Goal: Task Accomplishment & Management: Use online tool/utility

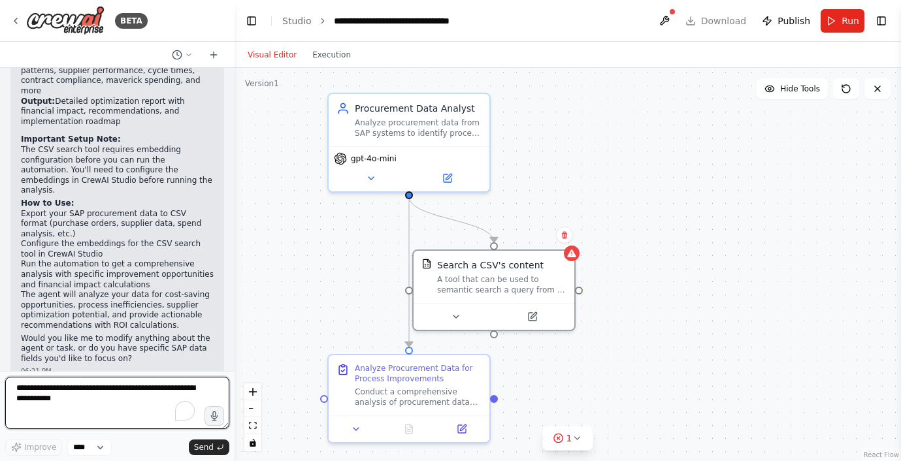
drag, startPoint x: 88, startPoint y: 399, endPoint x: 38, endPoint y: 385, distance: 51.5
click at [38, 385] on textarea "To enrich screen reader interactions, please activate Accessibility in Grammarl…" at bounding box center [117, 403] width 224 height 52
click at [75, 401] on textarea "To enrich screen reader interactions, please activate Accessibility in Grammarl…" at bounding box center [117, 403] width 224 height 52
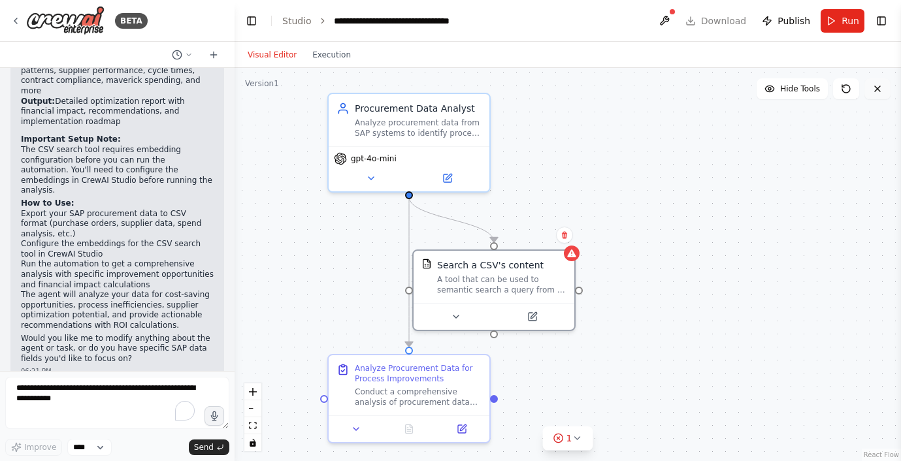
click at [882, 86] on button at bounding box center [877, 88] width 26 height 21
click at [875, 87] on icon at bounding box center [876, 88] width 5 height 5
click at [834, 84] on button at bounding box center [846, 88] width 26 height 21
click at [842, 86] on icon at bounding box center [846, 89] width 8 height 8
click at [214, 52] on icon at bounding box center [213, 55] width 10 height 10
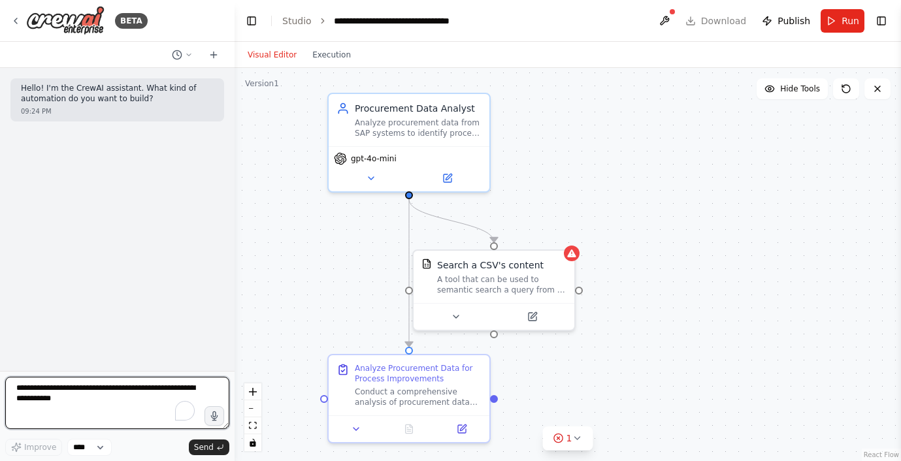
click at [92, 419] on textarea "To enrich screen reader interactions, please activate Accessibility in Grammarl…" at bounding box center [117, 403] width 224 height 52
type textarea "**********"
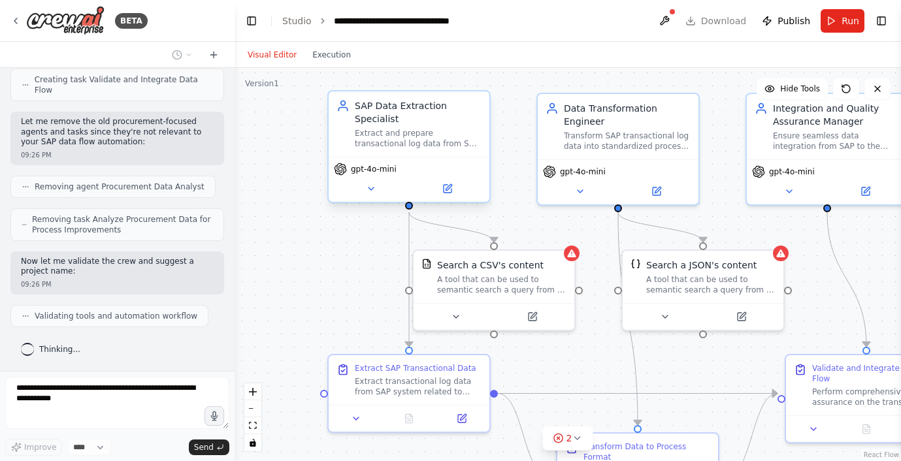
scroll to position [976, 0]
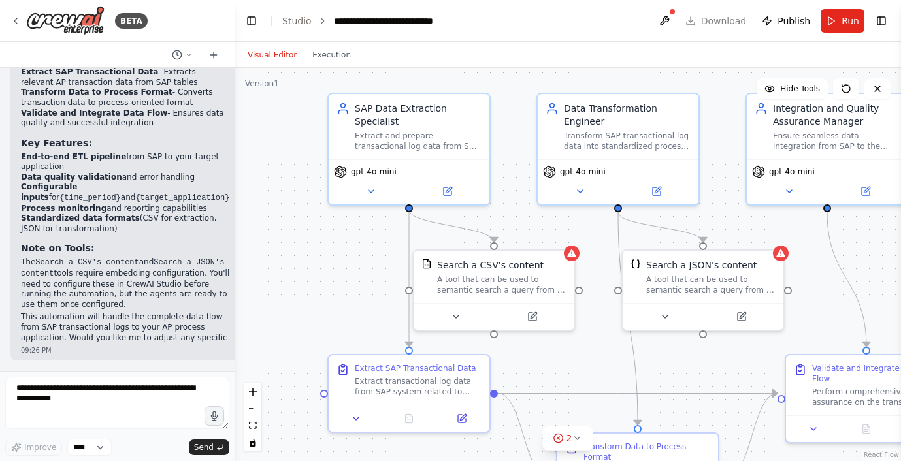
click at [85, 214] on strong "Standardized data formats" at bounding box center [80, 218] width 119 height 9
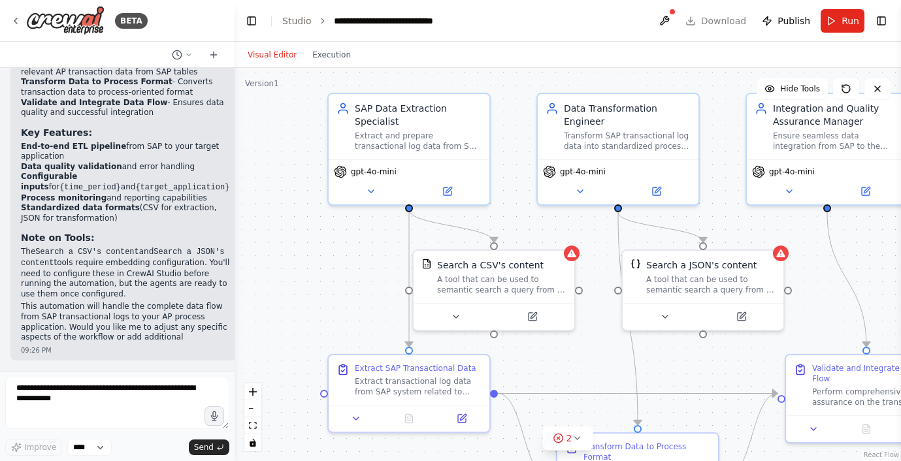
scroll to position [1464, 0]
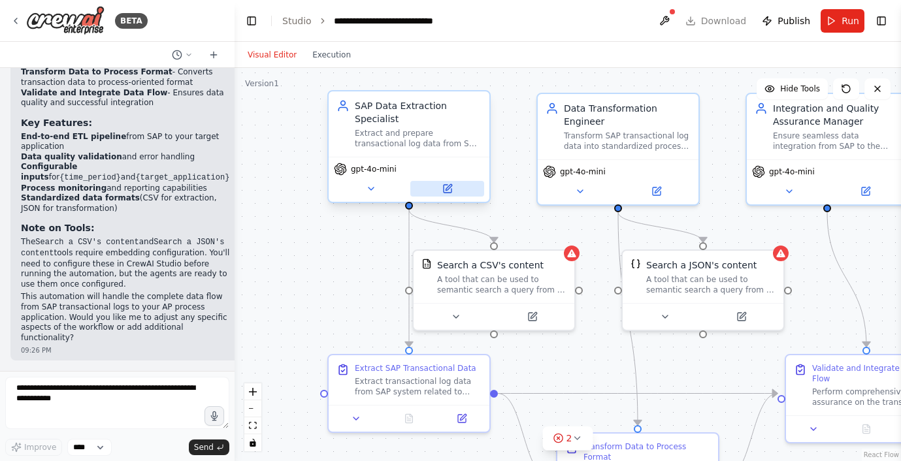
click at [451, 189] on icon at bounding box center [447, 189] width 8 height 8
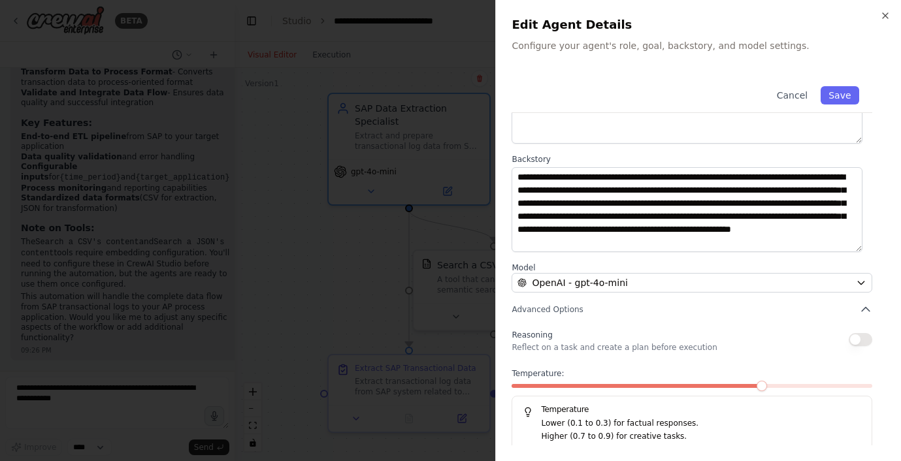
scroll to position [131, 0]
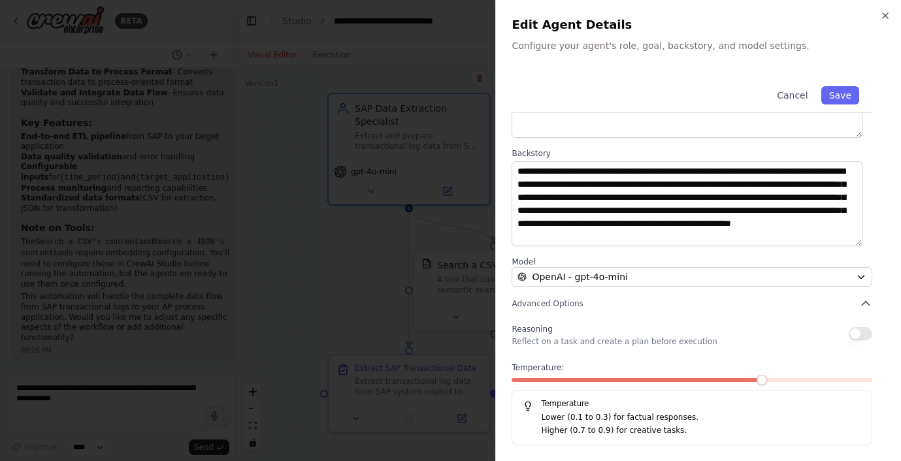
click at [882, 21] on h2 "Edit Agent Details" at bounding box center [698, 25] width 374 height 18
click at [884, 9] on div "**********" at bounding box center [698, 230] width 406 height 461
click at [884, 10] on icon "button" at bounding box center [885, 15] width 10 height 10
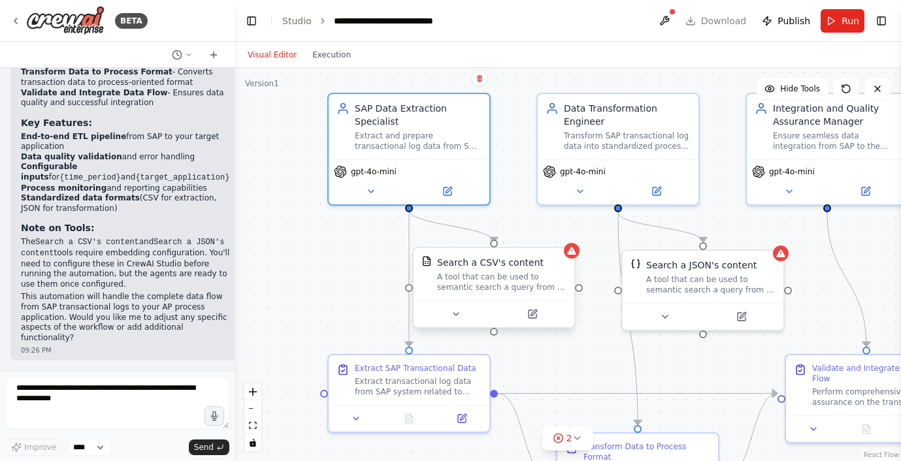
click at [504, 270] on div "Search a CSV's content A tool that can be used to semantic search a query from …" at bounding box center [501, 274] width 129 height 37
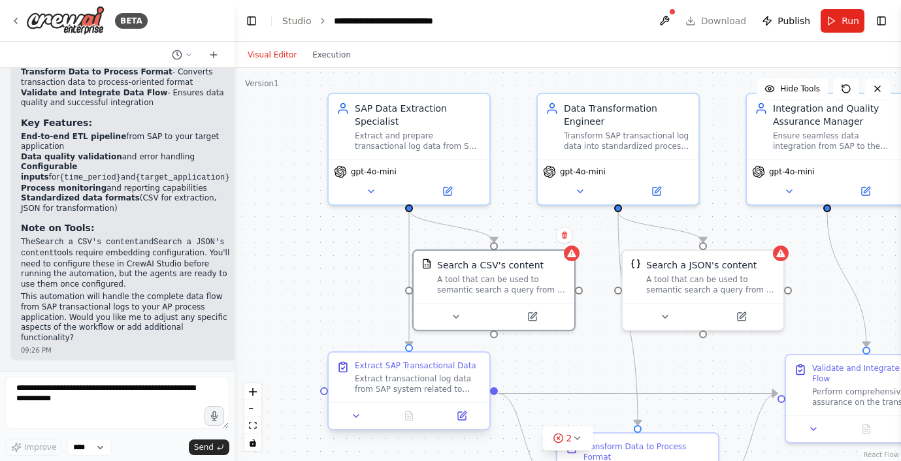
click at [427, 380] on div "Extract transactional log data from SAP system related to Accounts Payable proc…" at bounding box center [418, 384] width 127 height 21
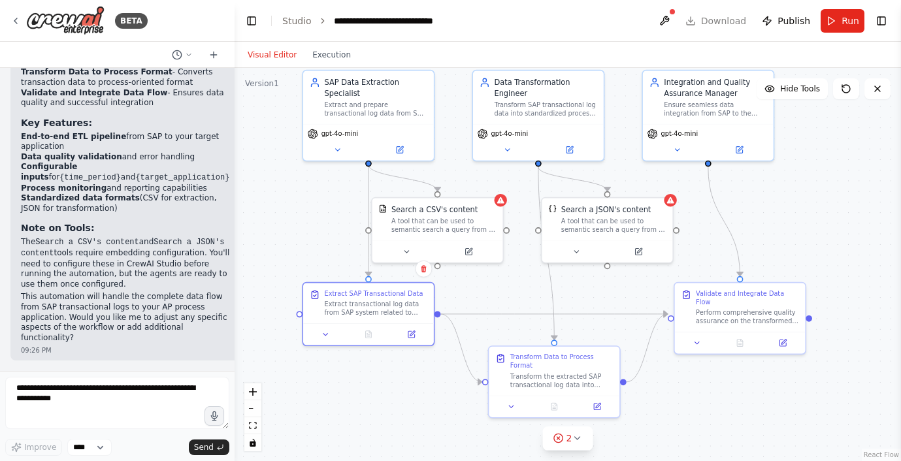
drag, startPoint x: 575, startPoint y: 363, endPoint x: 527, endPoint y: 285, distance: 91.5
click at [527, 285] on div ".deletable-edge-delete-btn { width: 20px; height: 20px; border: 0px solid #ffff…" at bounding box center [567, 264] width 666 height 393
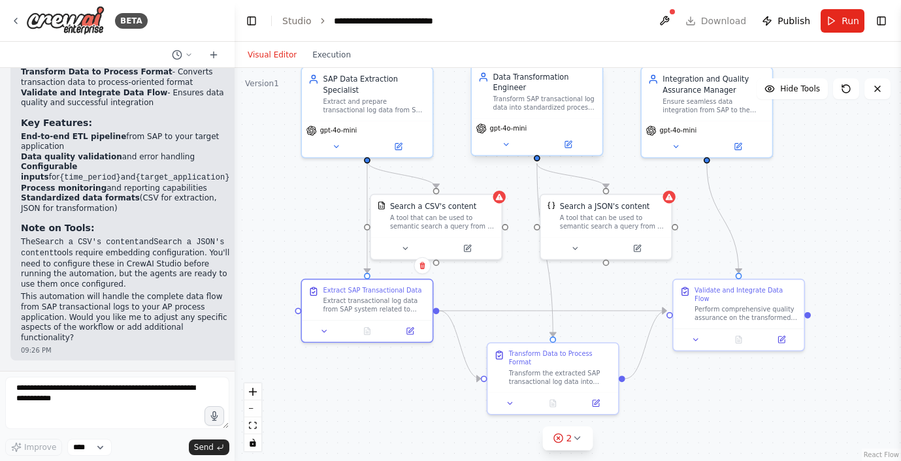
click at [535, 116] on div "Data Transformation Engineer Transform SAP transactional log data into standard…" at bounding box center [537, 91] width 131 height 53
click at [571, 146] on icon at bounding box center [568, 144] width 7 height 7
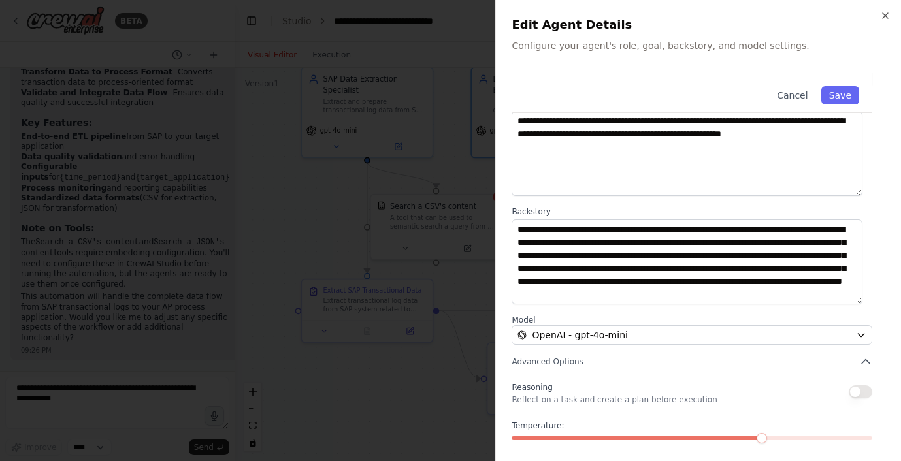
scroll to position [0, 0]
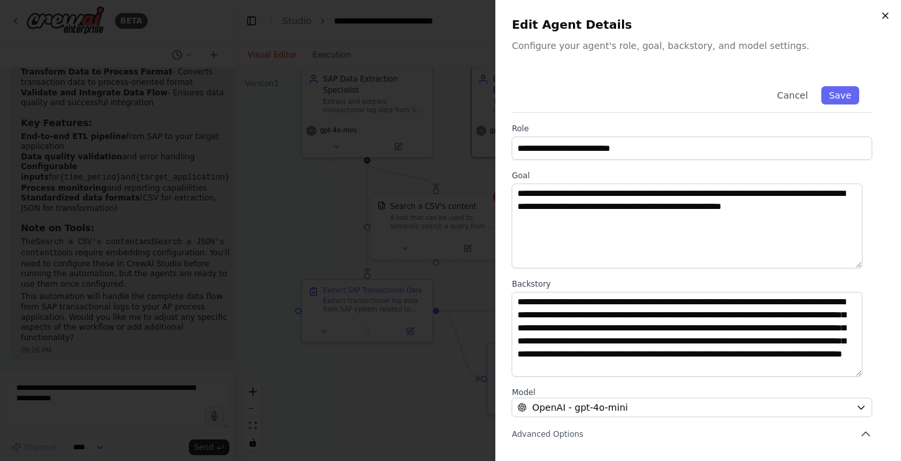
click at [884, 14] on icon "button" at bounding box center [884, 15] width 5 height 5
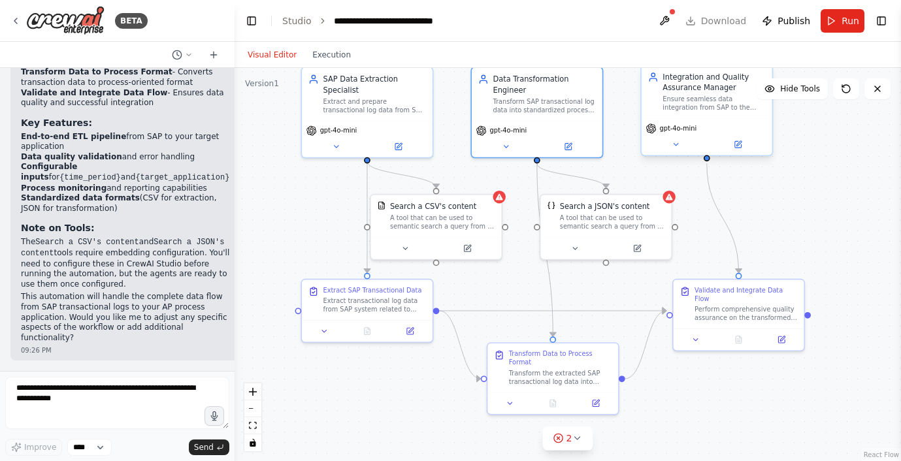
click at [698, 96] on div "Ensure seamless data integration from SAP to the target application, validate d…" at bounding box center [713, 103] width 103 height 17
click at [741, 146] on icon at bounding box center [737, 144] width 8 height 8
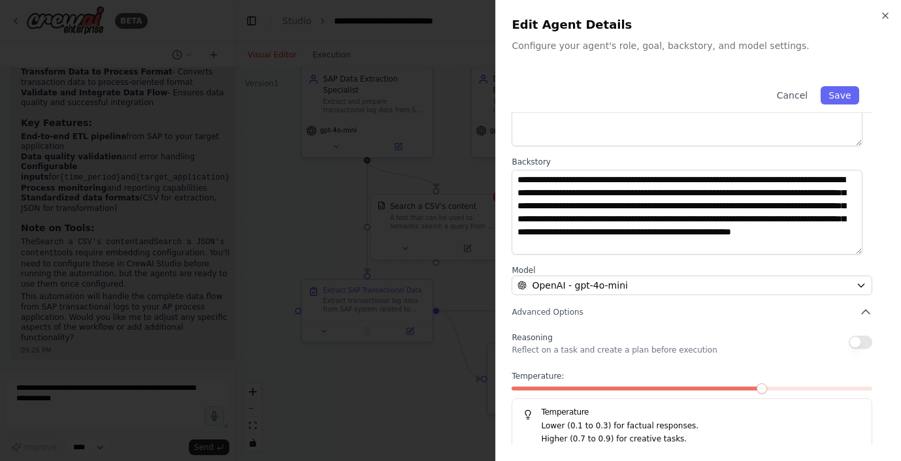
scroll to position [131, 0]
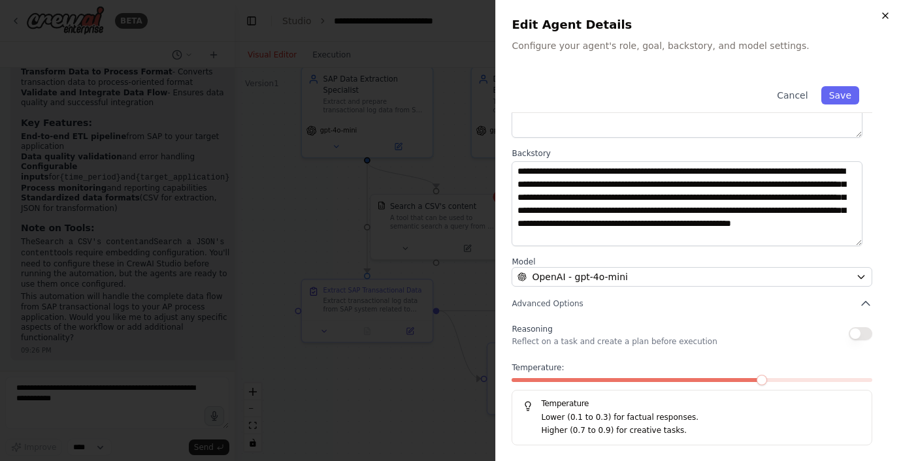
click at [882, 20] on icon "button" at bounding box center [885, 15] width 10 height 10
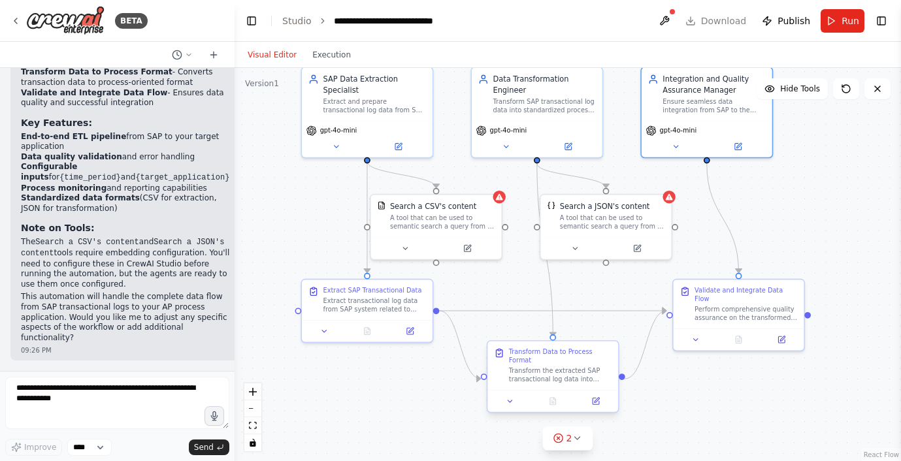
click at [566, 375] on div "Transform the extracted SAP transactional log data into standardized process da…" at bounding box center [560, 375] width 103 height 17
click at [561, 368] on div "Transform the extracted SAP transactional log data into standardized process da…" at bounding box center [560, 375] width 103 height 17
click at [597, 406] on button at bounding box center [595, 401] width 37 height 12
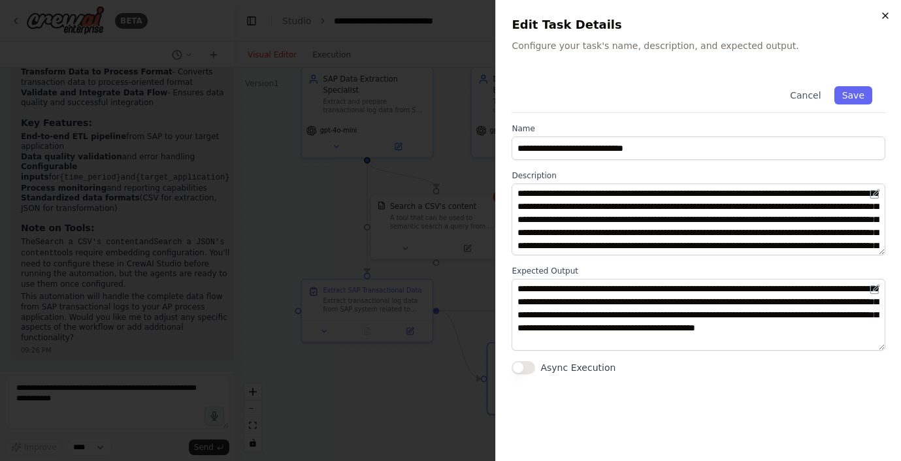
click at [885, 14] on icon "button" at bounding box center [885, 15] width 10 height 10
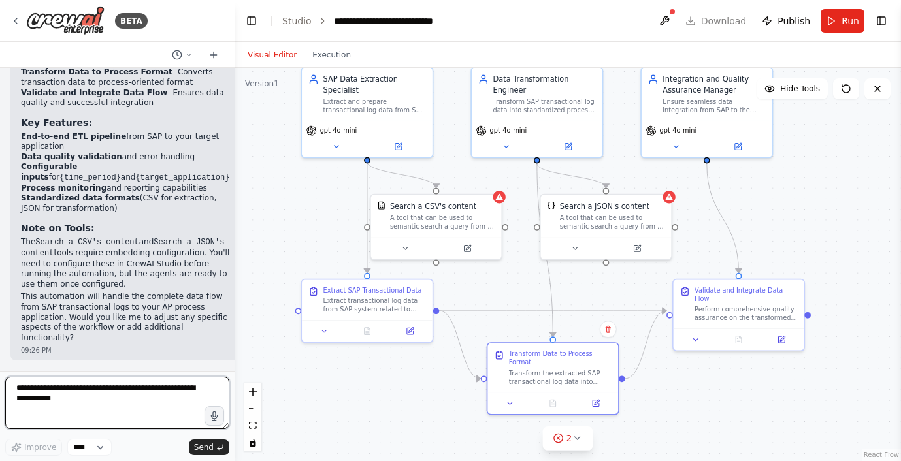
click at [120, 403] on textarea "To enrich screen reader interactions, please activate Accessibility in Grammarl…" at bounding box center [117, 403] width 224 height 52
click at [51, 408] on textarea "**********" at bounding box center [117, 403] width 224 height 52
click at [89, 388] on textarea "**********" at bounding box center [117, 403] width 224 height 52
type textarea "**********"
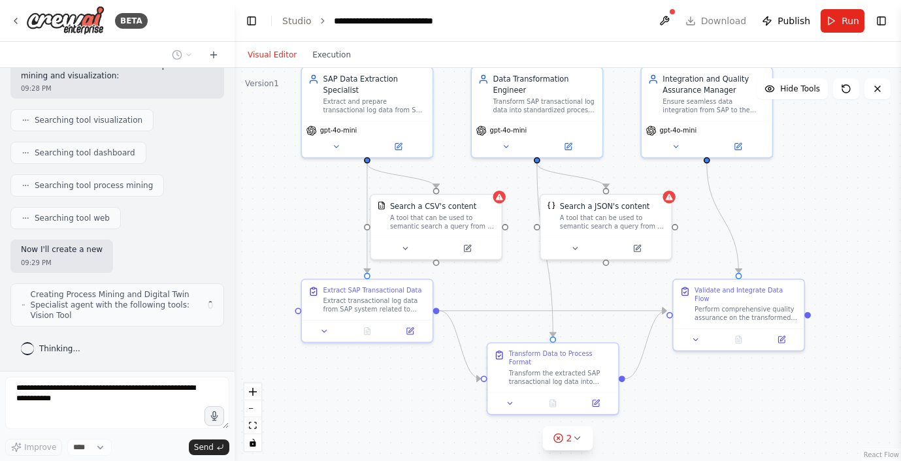
scroll to position [1931, 0]
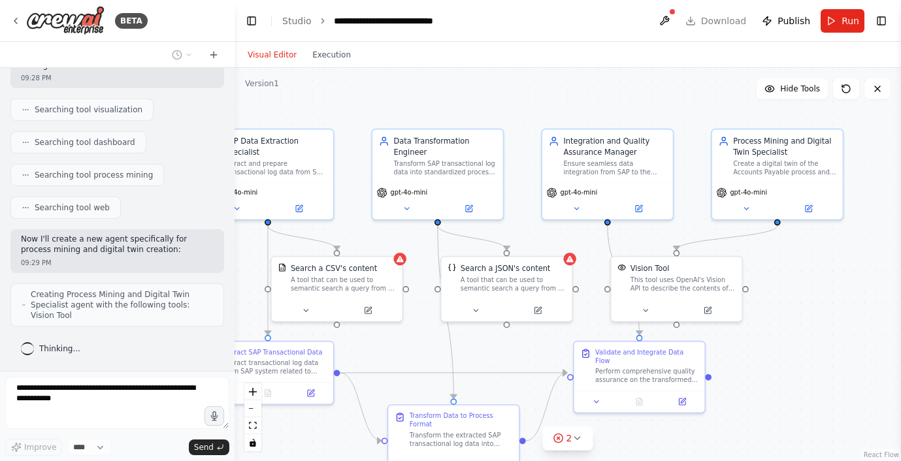
drag, startPoint x: 662, startPoint y: 284, endPoint x: 562, endPoint y: 346, distance: 117.1
click at [562, 346] on div ".deletable-edge-delete-btn { width: 20px; height: 20px; border: 0px solid #ffff…" at bounding box center [567, 264] width 666 height 393
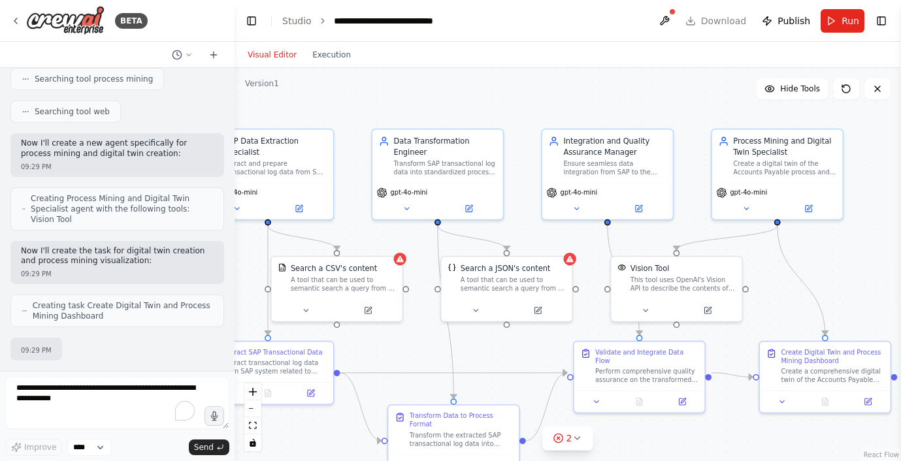
scroll to position [2103, 0]
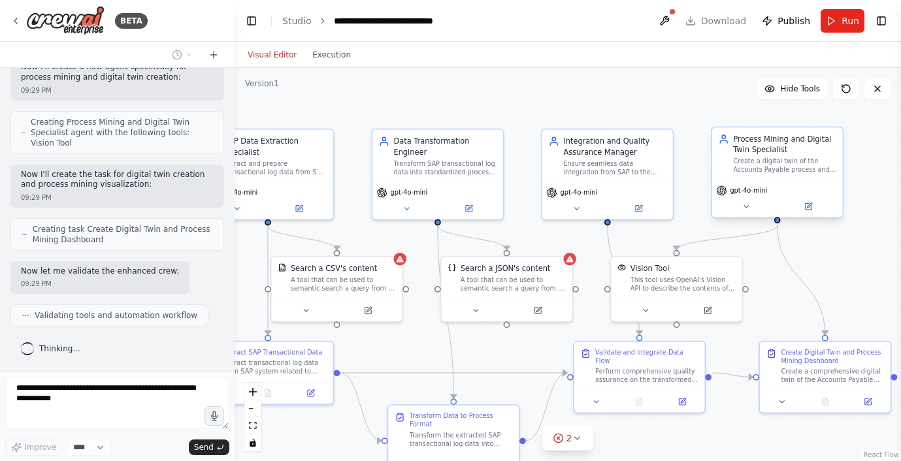
click at [784, 157] on div "Create a digital twin of the Accounts Payable process and develop comprehensive…" at bounding box center [784, 165] width 103 height 17
click at [807, 208] on icon at bounding box center [808, 206] width 7 height 7
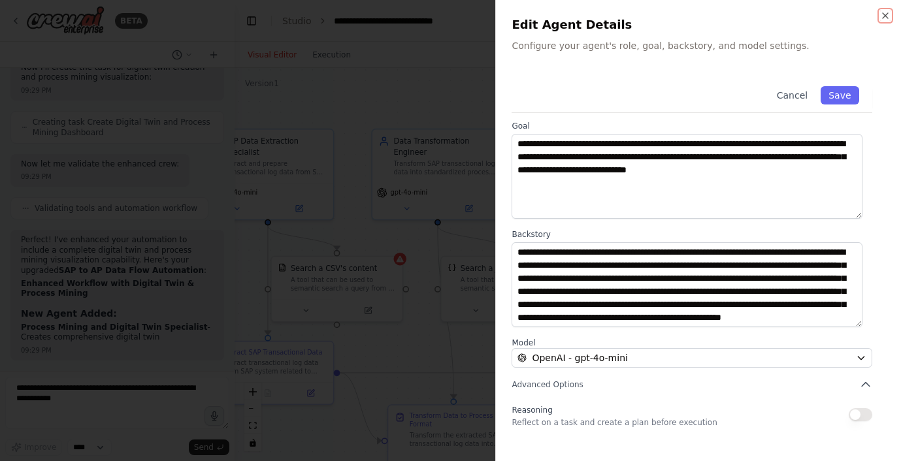
scroll to position [2221, 0]
click at [887, 18] on icon "button" at bounding box center [885, 15] width 10 height 10
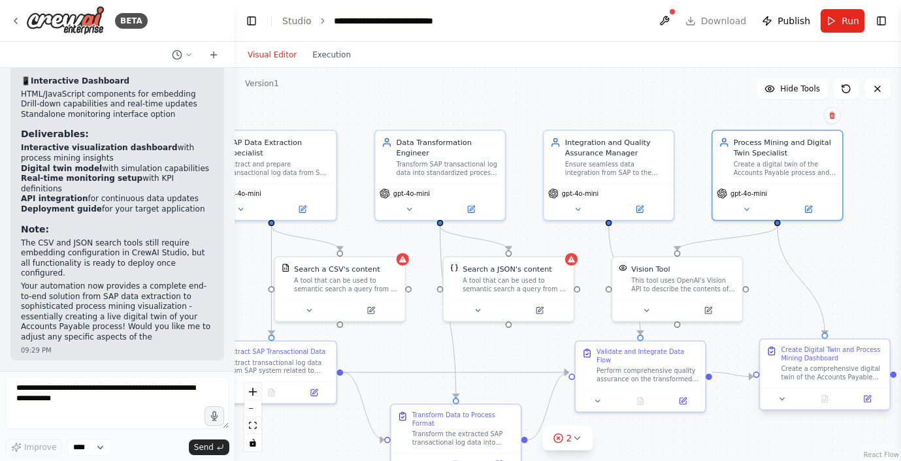
scroll to position [2792, 0]
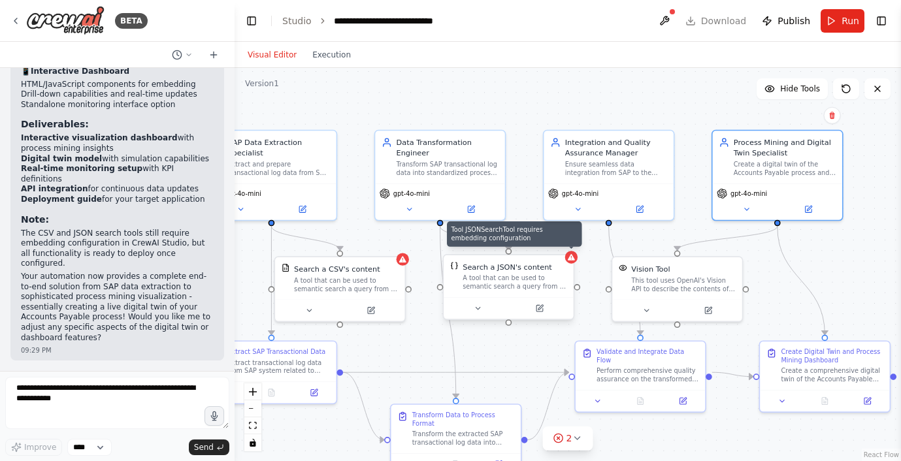
click at [570, 259] on icon at bounding box center [571, 257] width 7 height 7
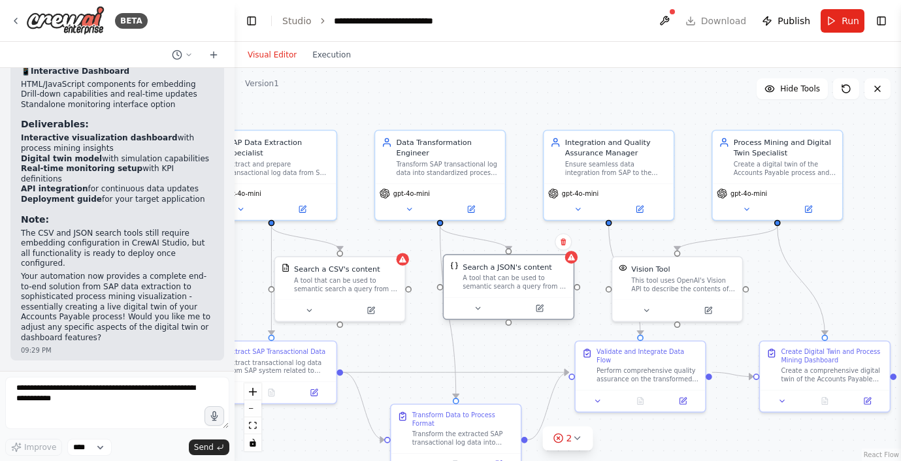
click at [529, 279] on div "A tool that can be used to semantic search a query from a JSON's content." at bounding box center [514, 282] width 104 height 17
click at [541, 308] on icon at bounding box center [539, 308] width 7 height 7
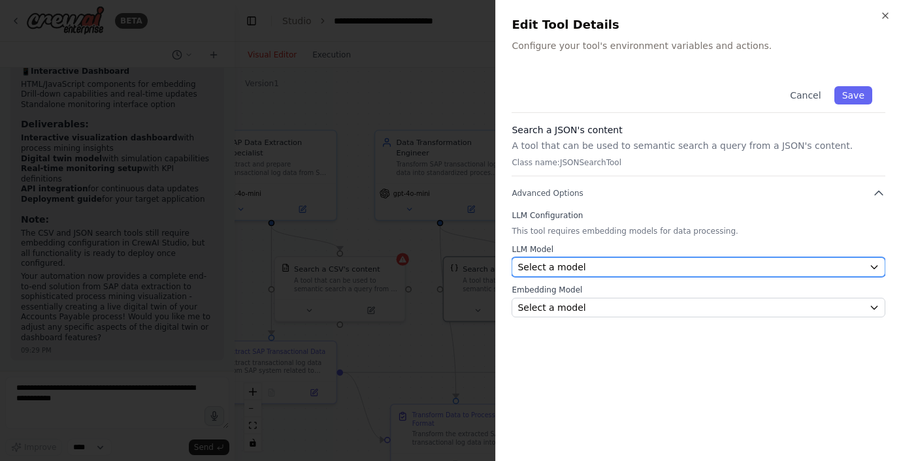
click at [715, 265] on div "Select a model" at bounding box center [690, 267] width 346 height 13
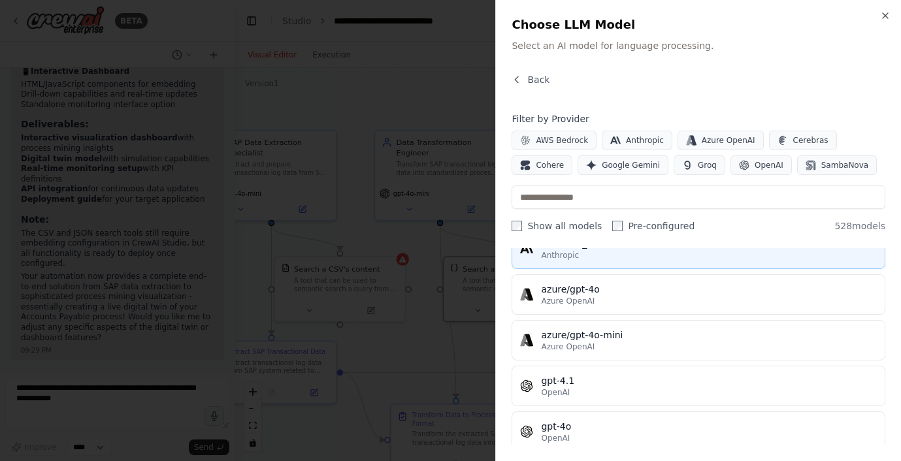
scroll to position [110, 0]
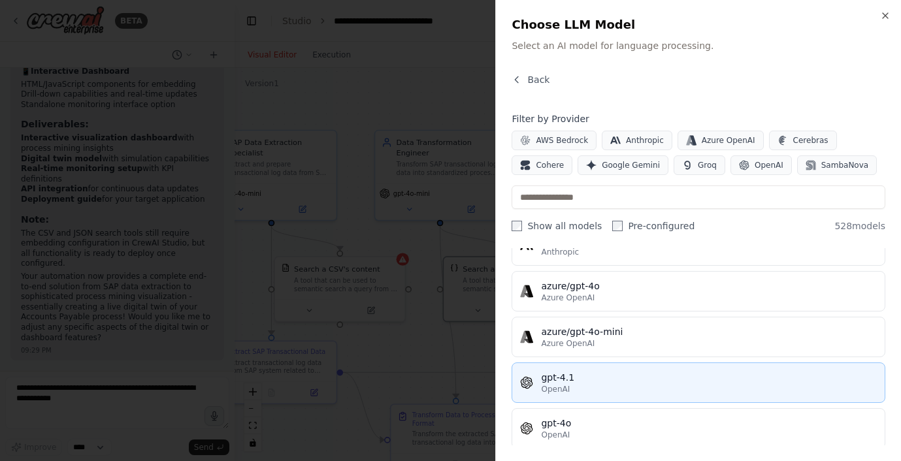
click at [676, 381] on div "gpt-4.1" at bounding box center [709, 377] width 336 height 13
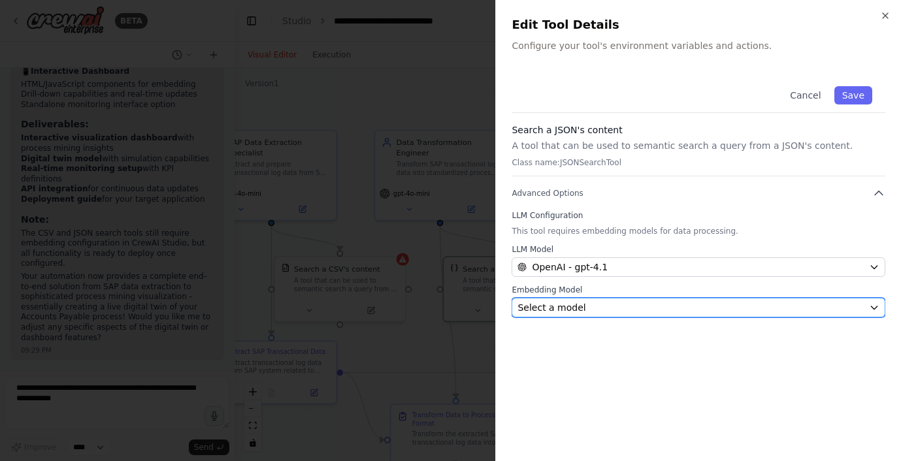
click at [701, 308] on div "Select a model" at bounding box center [690, 307] width 346 height 13
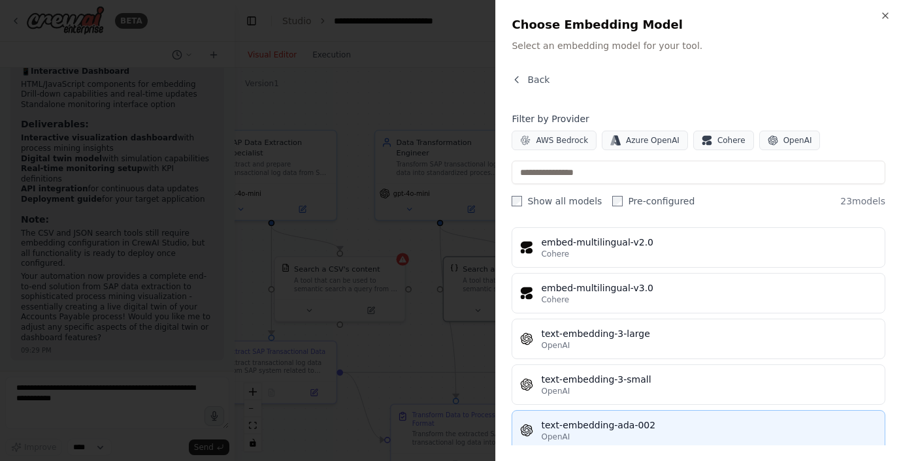
scroll to position [781, 0]
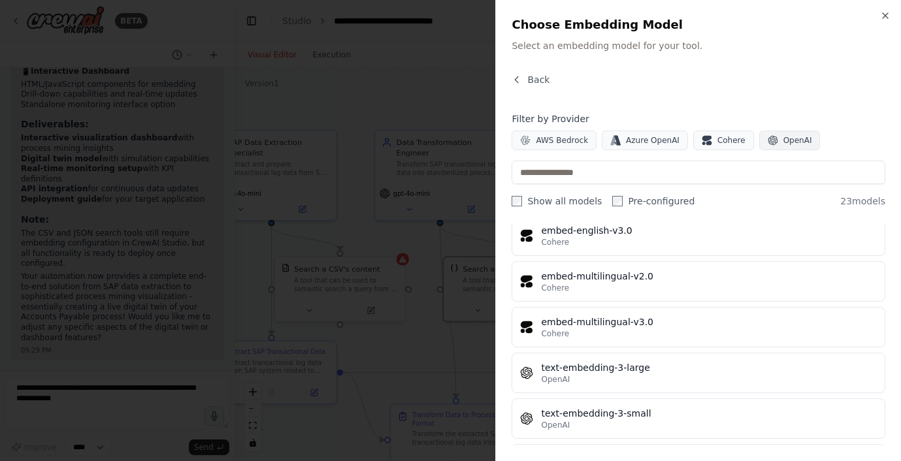
click at [783, 136] on span "OpenAI" at bounding box center [797, 140] width 29 height 10
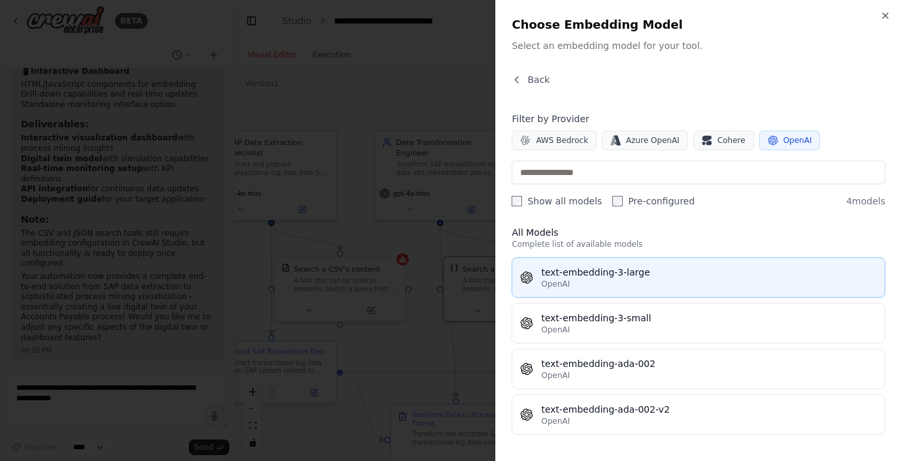
click at [662, 287] on div "OpenAI" at bounding box center [709, 284] width 336 height 10
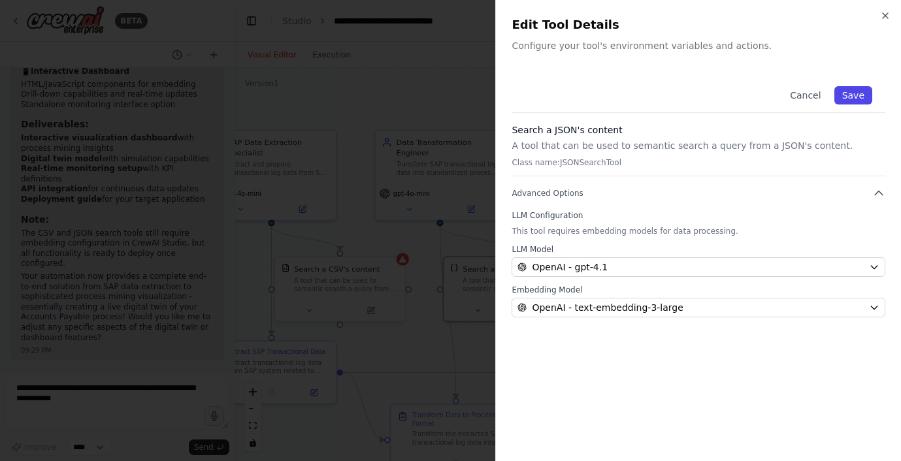
click at [861, 95] on button "Save" at bounding box center [853, 95] width 38 height 18
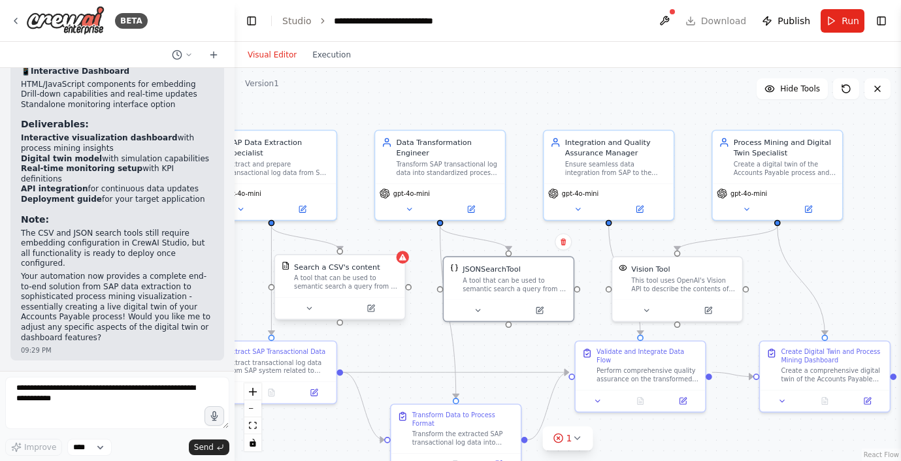
click at [364, 278] on div "A tool that can be used to semantic search a query from a CSV's content." at bounding box center [346, 282] width 104 height 17
click at [376, 308] on button at bounding box center [370, 308] width 59 height 12
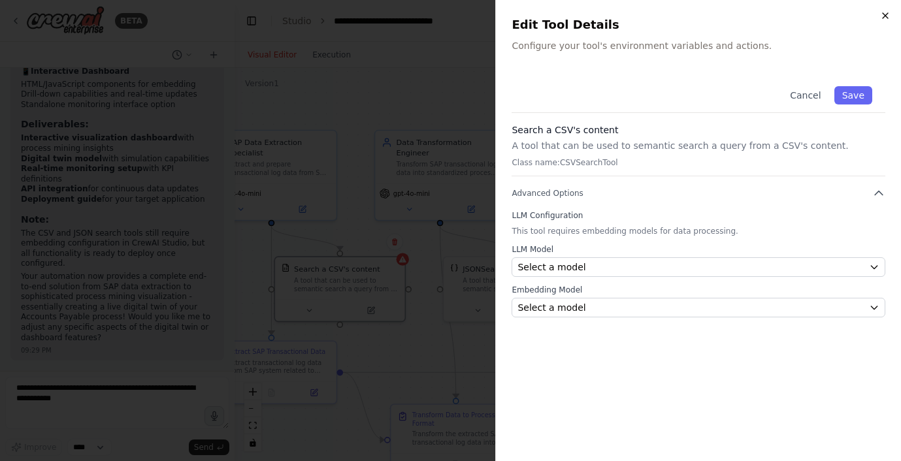
click at [887, 17] on icon "button" at bounding box center [884, 15] width 5 height 5
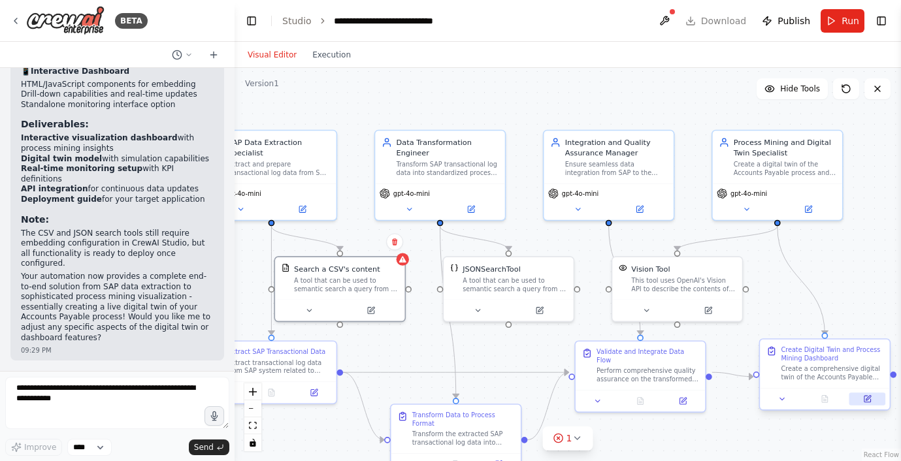
click at [864, 397] on icon at bounding box center [867, 399] width 7 height 7
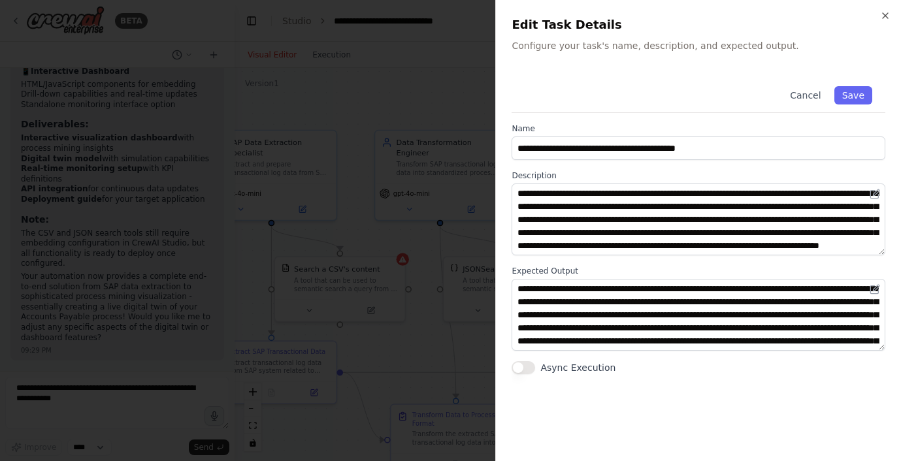
scroll to position [65, 0]
click at [882, 21] on h2 "Edit Task Details" at bounding box center [698, 25] width 374 height 18
click at [885, 7] on div "**********" at bounding box center [698, 230] width 406 height 461
click at [810, 93] on button "Cancel" at bounding box center [805, 95] width 46 height 18
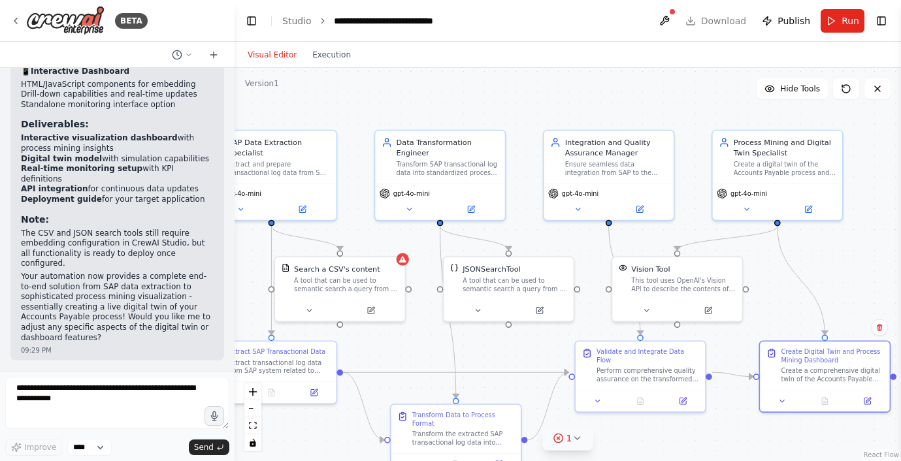
click at [578, 438] on icon at bounding box center [576, 438] width 10 height 10
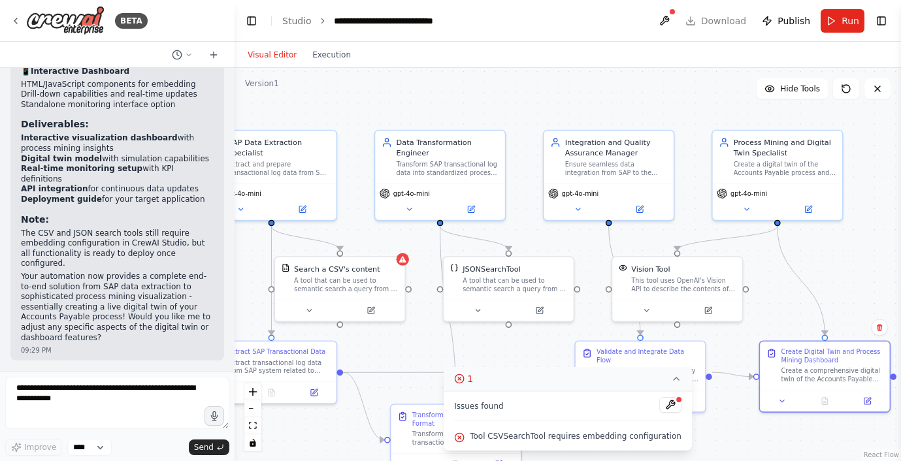
click at [504, 366] on div ".deletable-edge-delete-btn { width: 20px; height: 20px; border: 0px solid #ffff…" at bounding box center [567, 264] width 666 height 393
click at [475, 209] on button at bounding box center [470, 207] width 59 height 12
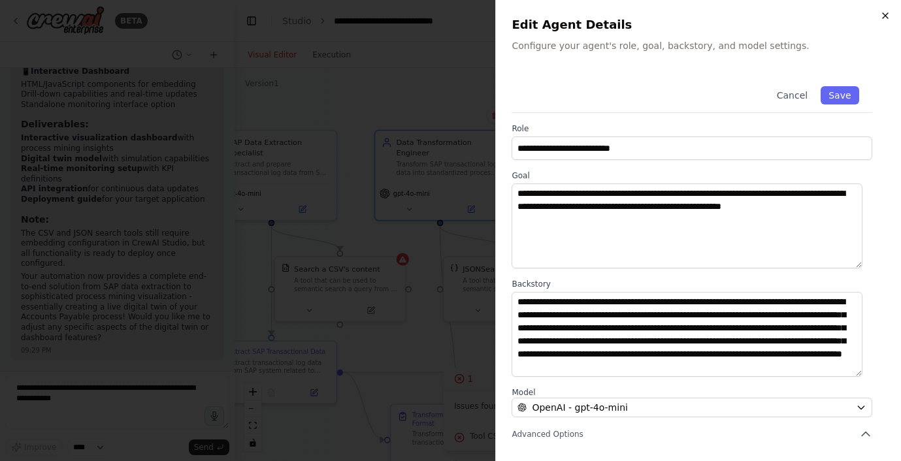
click at [886, 14] on icon "button" at bounding box center [884, 15] width 5 height 5
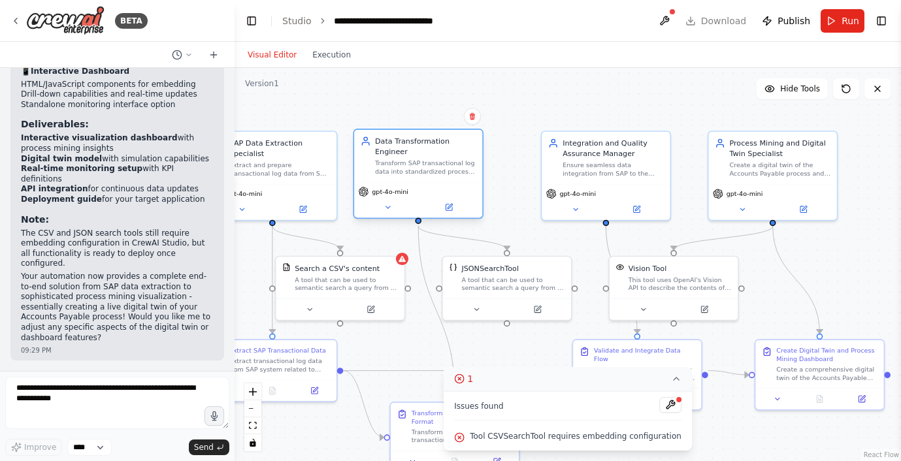
drag, startPoint x: 449, startPoint y: 159, endPoint x: 428, endPoint y: 164, distance: 20.8
click at [428, 164] on div "Transform SAP transactional log data into standardized process data format suit…" at bounding box center [425, 167] width 101 height 17
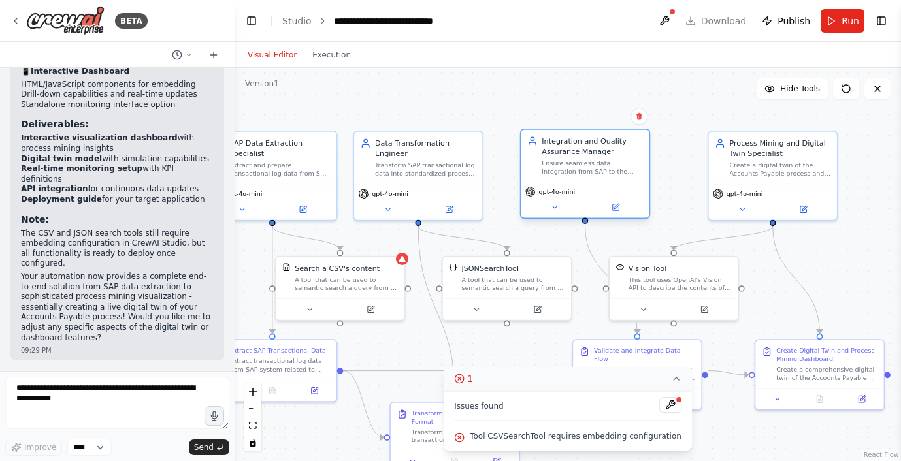
drag, startPoint x: 592, startPoint y: 174, endPoint x: 575, endPoint y: 174, distance: 17.6
click at [575, 174] on div "Ensure seamless data integration from SAP to the target application, validate d…" at bounding box center [591, 167] width 101 height 17
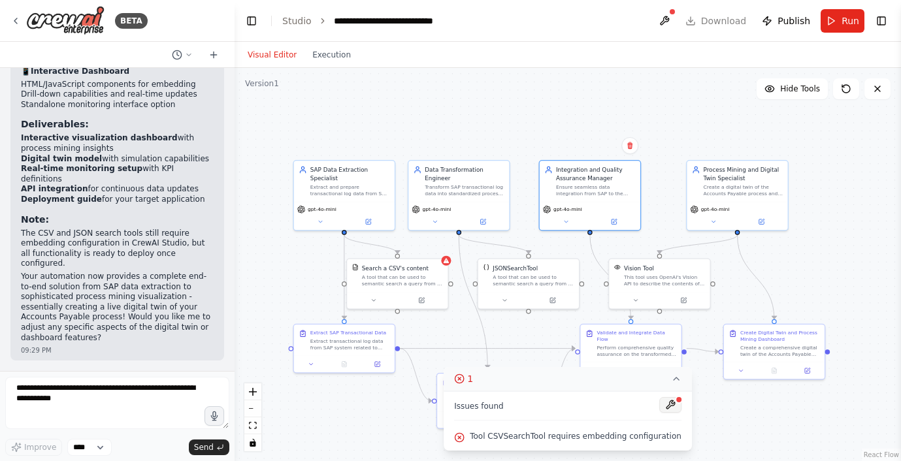
click at [667, 403] on button at bounding box center [670, 405] width 22 height 16
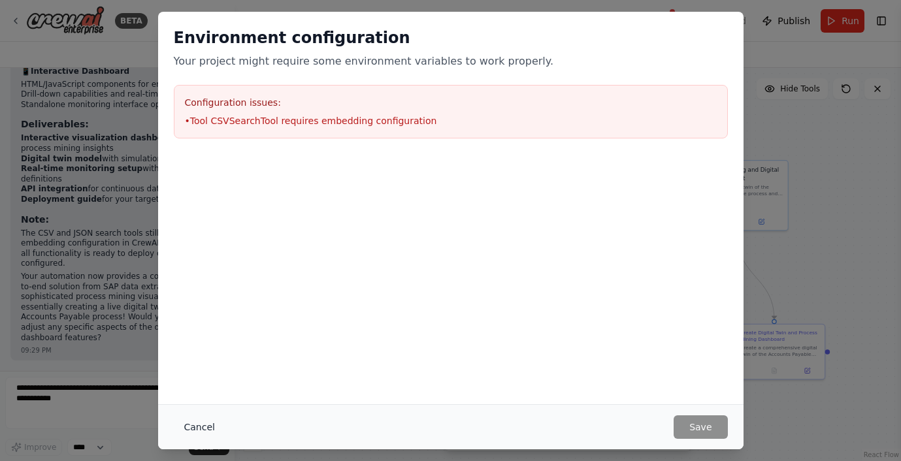
click at [193, 426] on button "Cancel" at bounding box center [200, 427] width 52 height 24
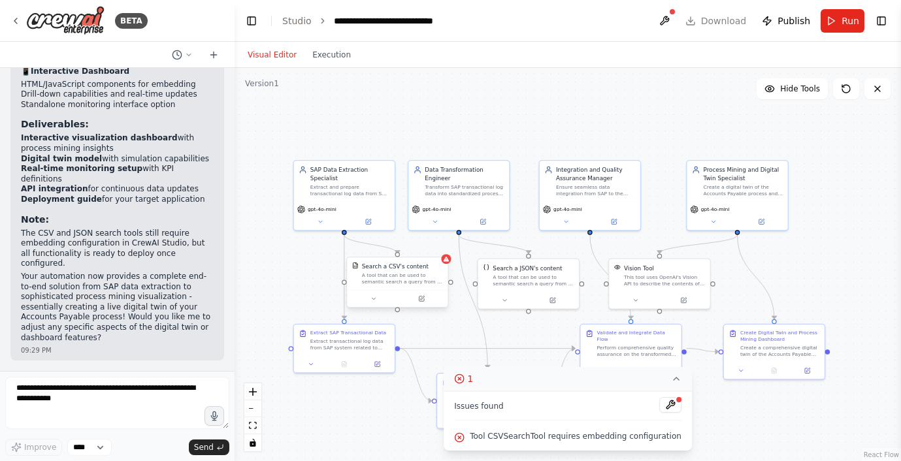
click at [428, 266] on div "Search a CSV's content" at bounding box center [402, 267] width 81 height 8
click at [450, 261] on div at bounding box center [446, 261] width 10 height 10
click at [449, 265] on div ".deletable-edge-delete-btn { width: 20px; height: 20px; border: 0px solid #ffff…" at bounding box center [567, 264] width 666 height 393
click at [406, 282] on div "A tool that can be used to semantic search a query from a CSV's content." at bounding box center [402, 278] width 81 height 13
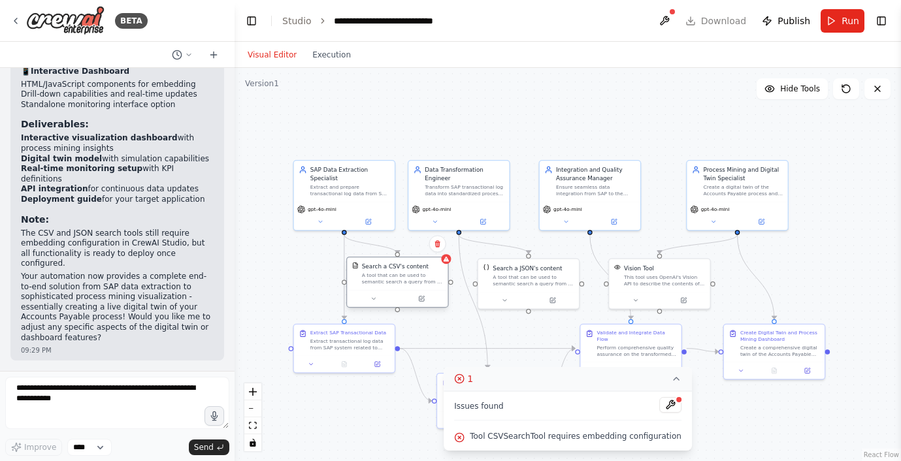
click at [424, 304] on div at bounding box center [397, 298] width 101 height 17
click at [424, 300] on icon at bounding box center [421, 299] width 5 height 5
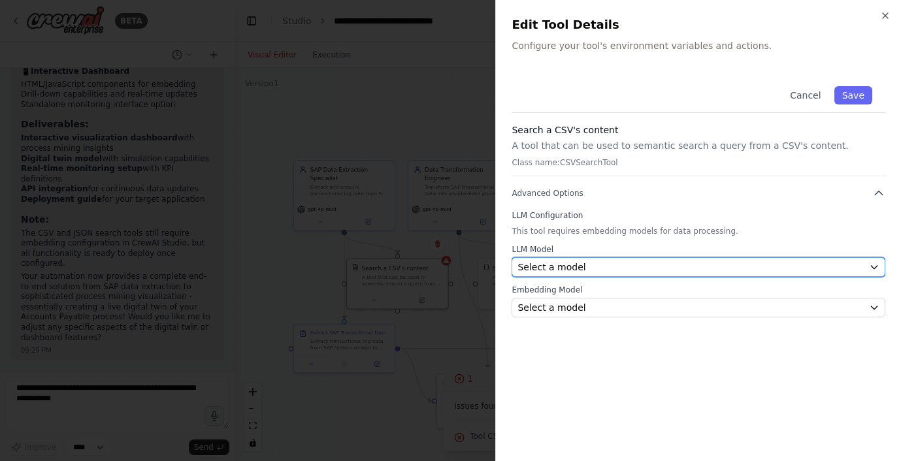
click at [624, 268] on div "Select a model" at bounding box center [690, 267] width 346 height 13
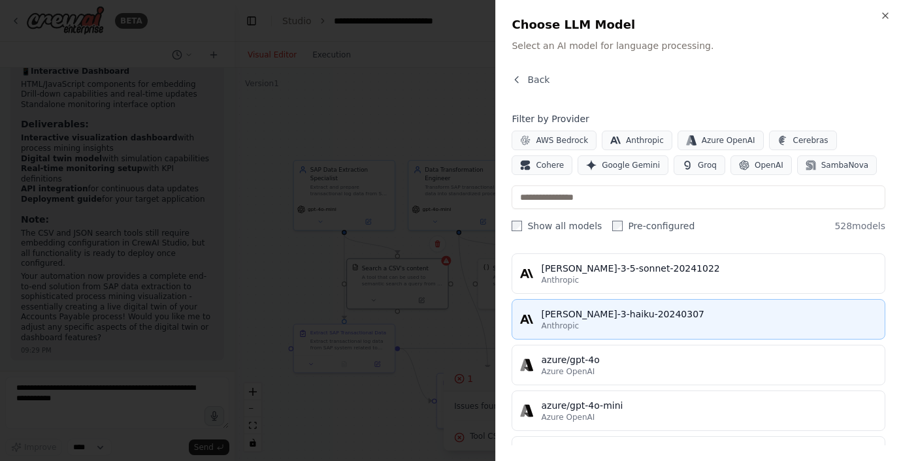
scroll to position [39, 0]
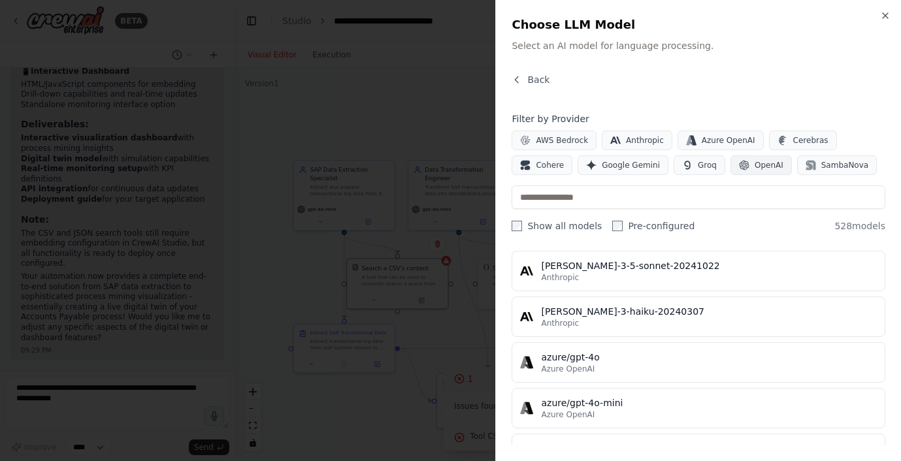
click at [758, 166] on span "OpenAI" at bounding box center [768, 165] width 29 height 10
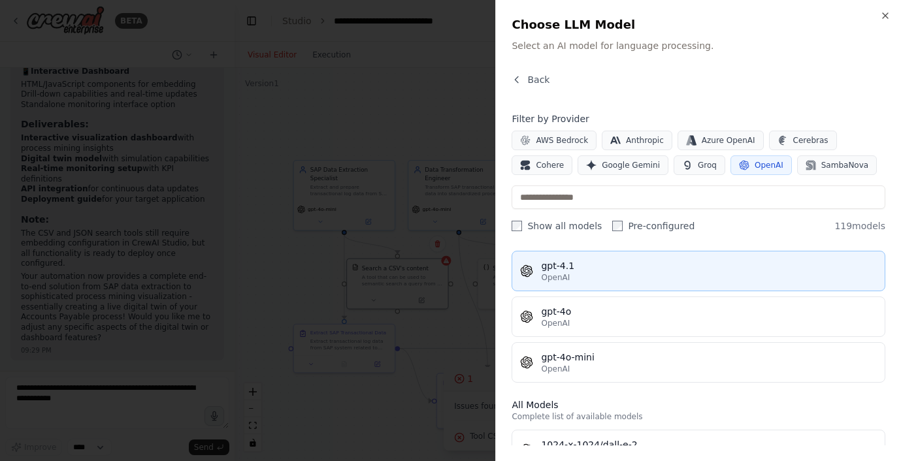
click at [607, 278] on div "OpenAI" at bounding box center [709, 277] width 336 height 10
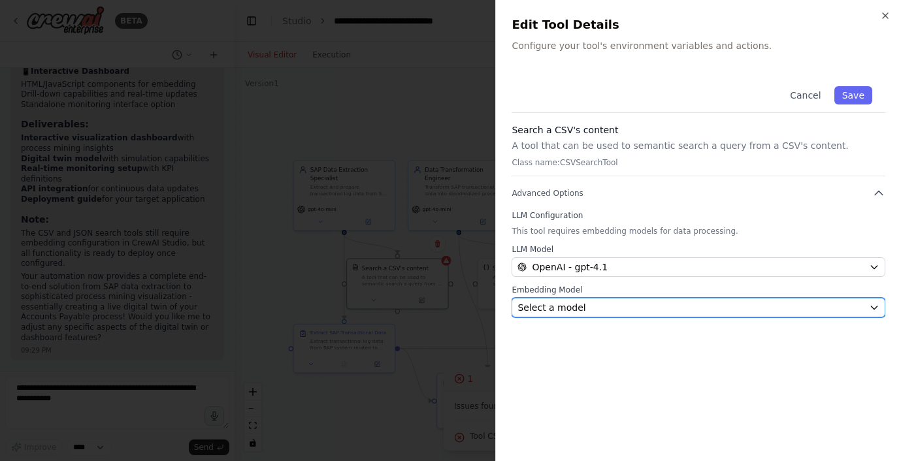
click at [617, 308] on div "Select a model" at bounding box center [690, 307] width 346 height 13
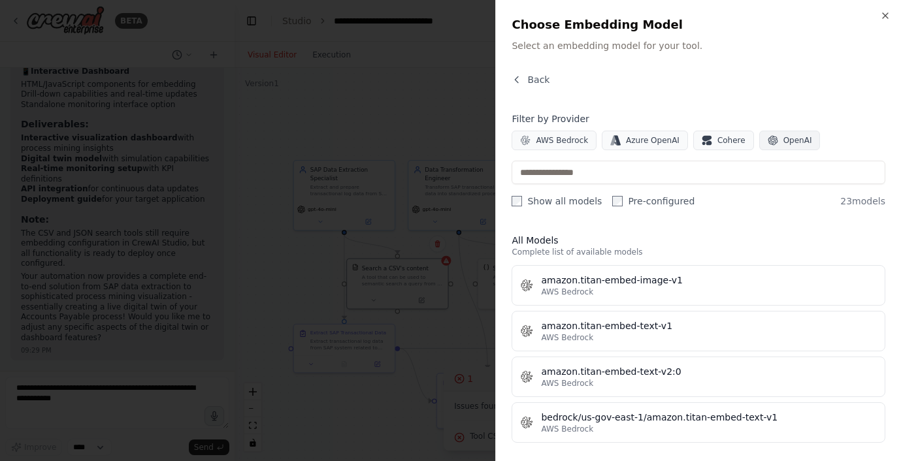
click at [770, 139] on icon "button" at bounding box center [772, 141] width 10 height 10
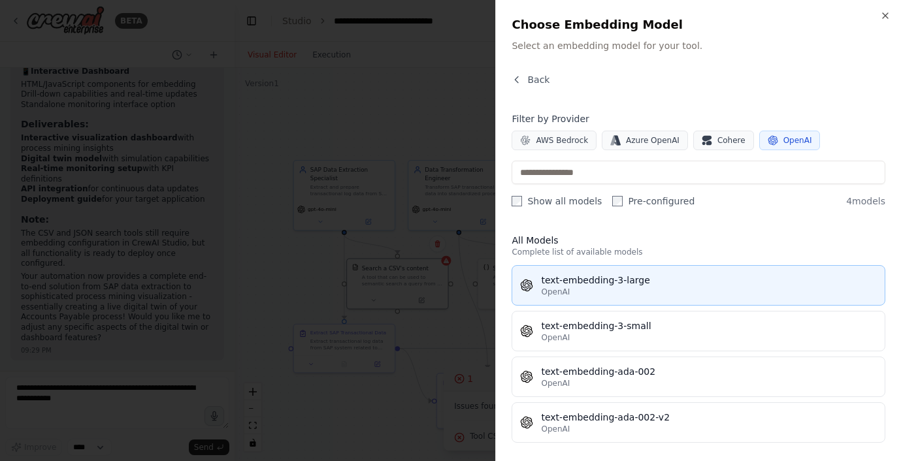
click at [632, 281] on div "text-embedding-3-large" at bounding box center [709, 280] width 336 height 13
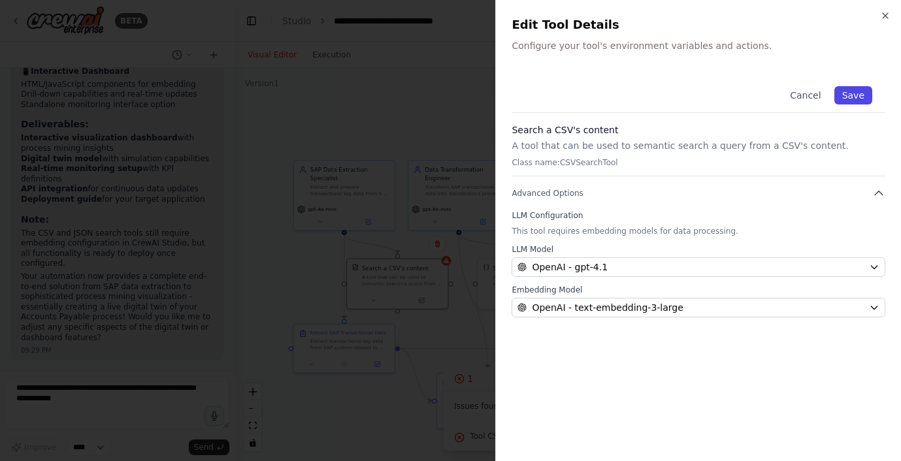
click at [854, 91] on button "Save" at bounding box center [853, 95] width 38 height 18
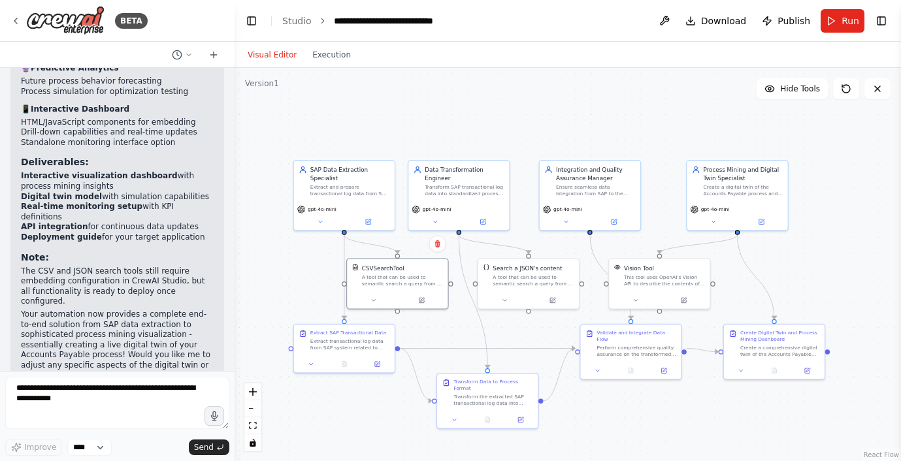
scroll to position [2792, 0]
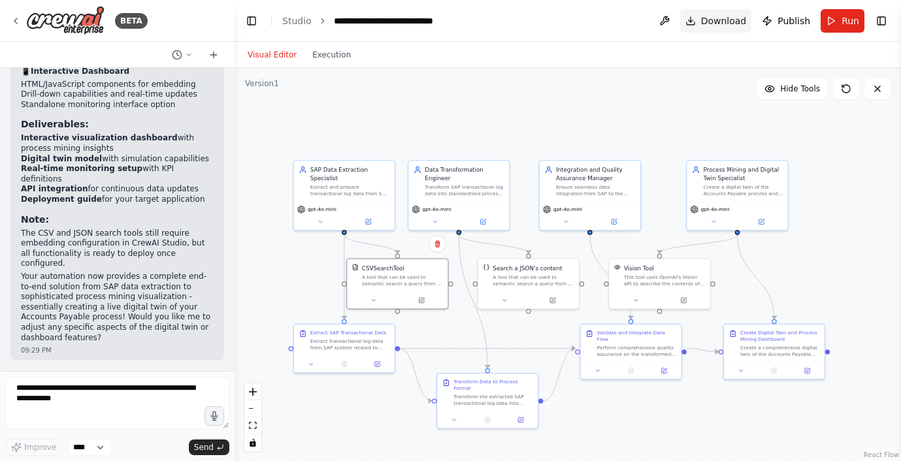
click at [703, 24] on button "Download" at bounding box center [716, 21] width 72 height 24
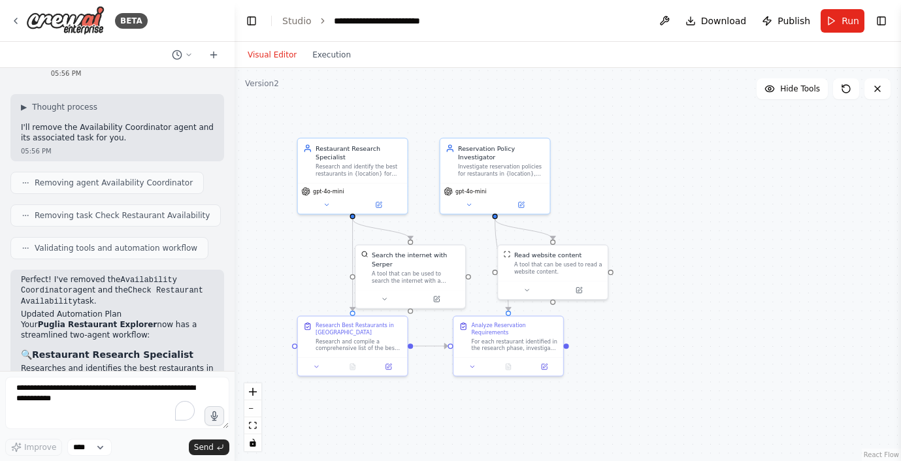
scroll to position [1763, 0]
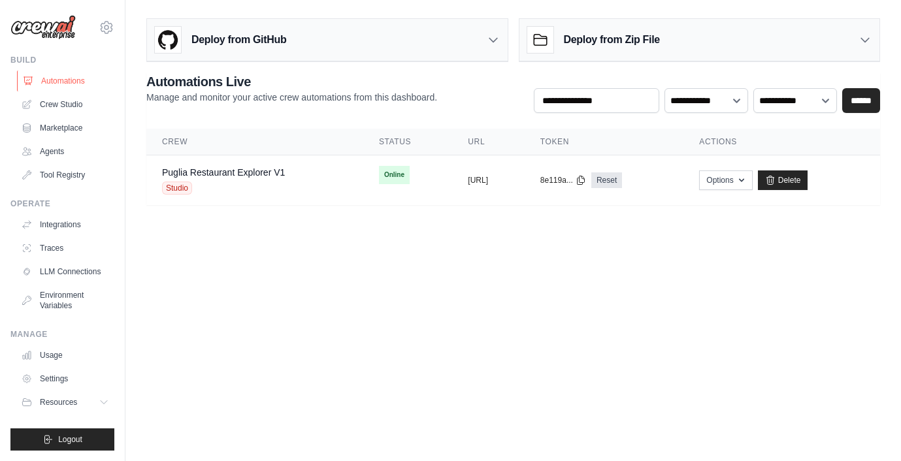
click at [74, 82] on link "Automations" at bounding box center [66, 81] width 99 height 21
click at [72, 104] on link "Crew Studio" at bounding box center [66, 104] width 99 height 21
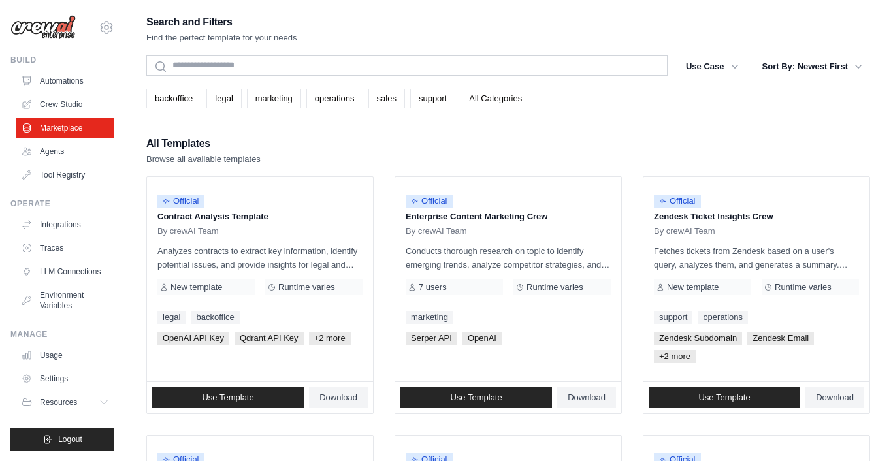
click at [58, 130] on link "Marketplace" at bounding box center [65, 128] width 99 height 21
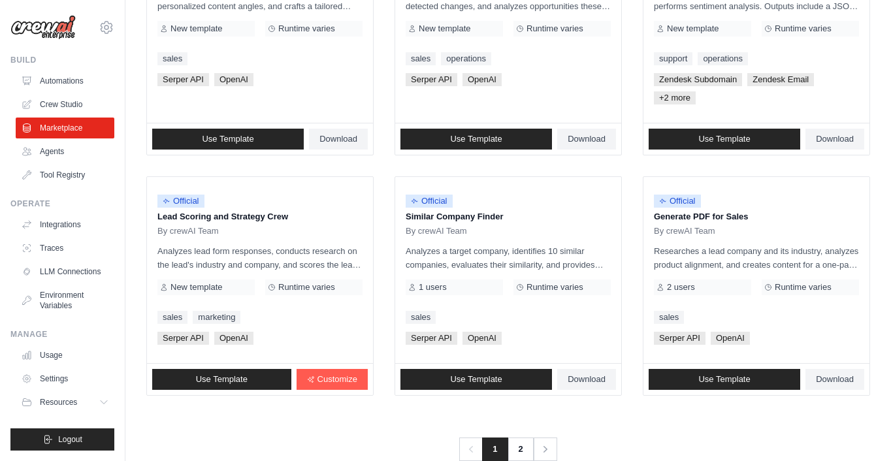
scroll to position [786, 0]
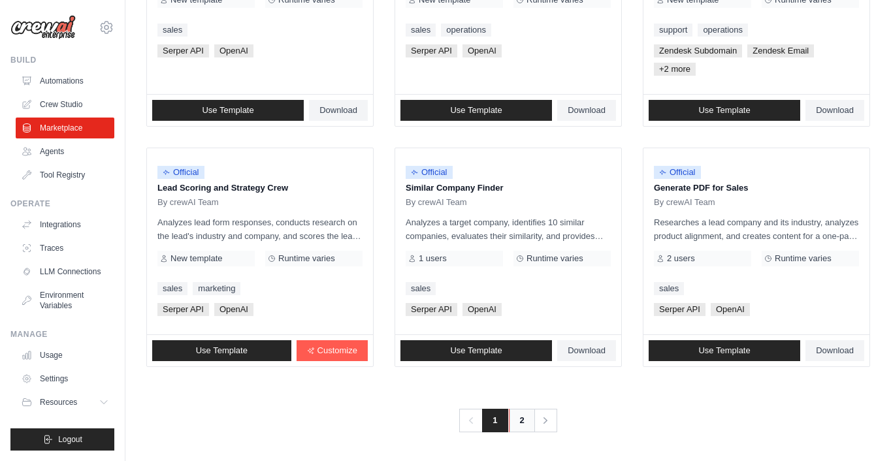
click at [512, 426] on link "2" at bounding box center [522, 421] width 26 height 24
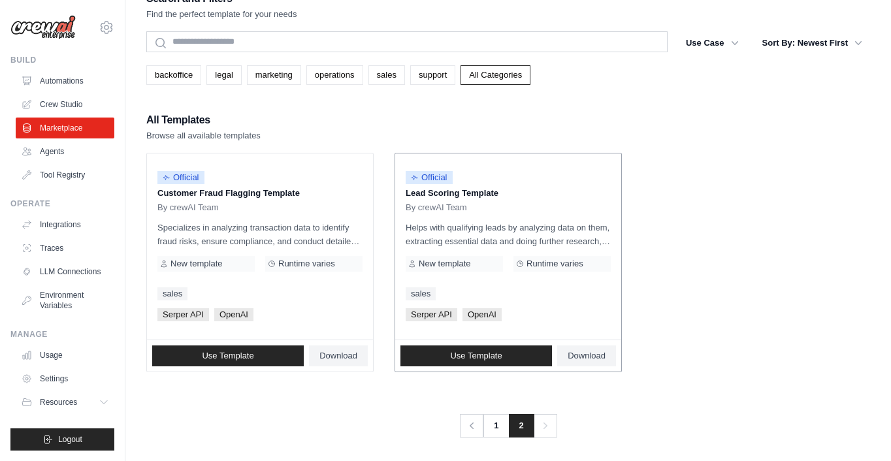
scroll to position [26, 0]
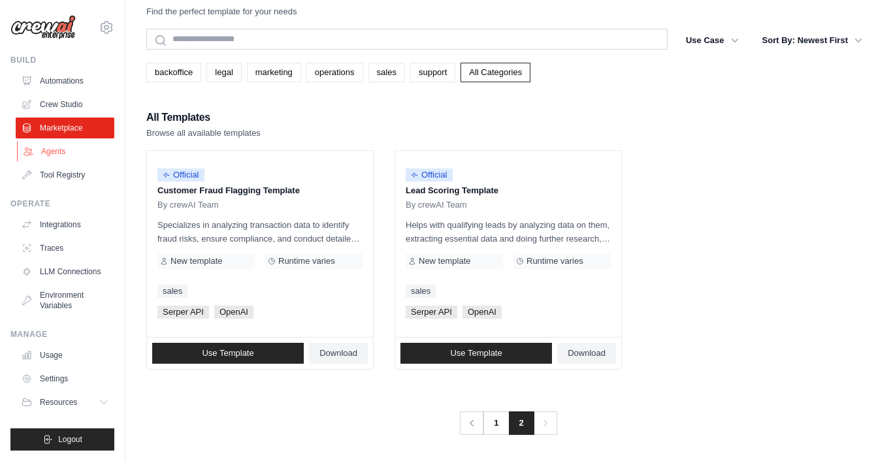
click at [66, 153] on link "Agents" at bounding box center [66, 151] width 99 height 21
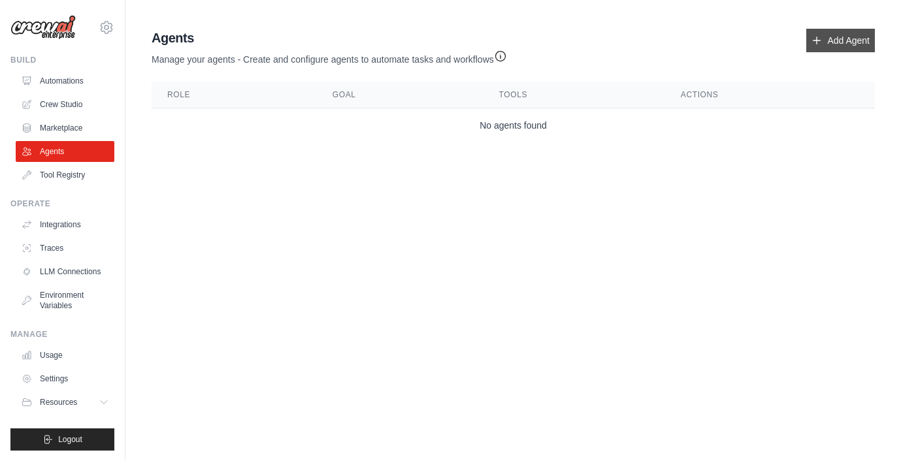
click at [824, 37] on link "Add Agent" at bounding box center [840, 41] width 69 height 24
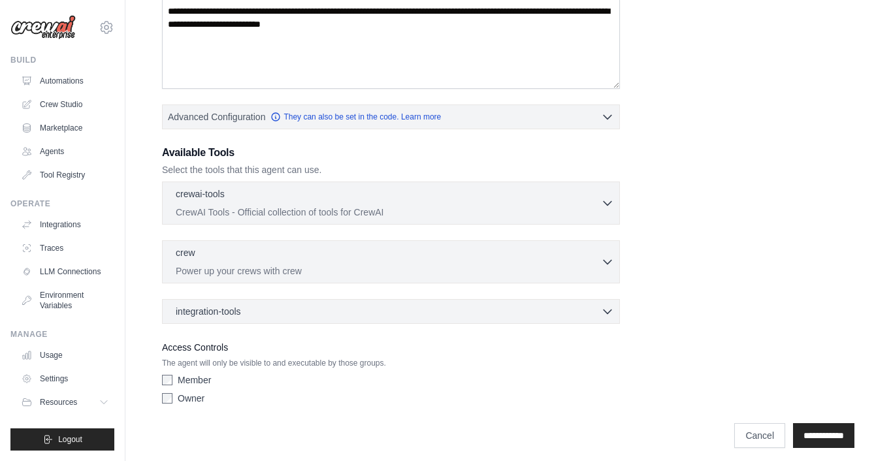
scroll to position [240, 0]
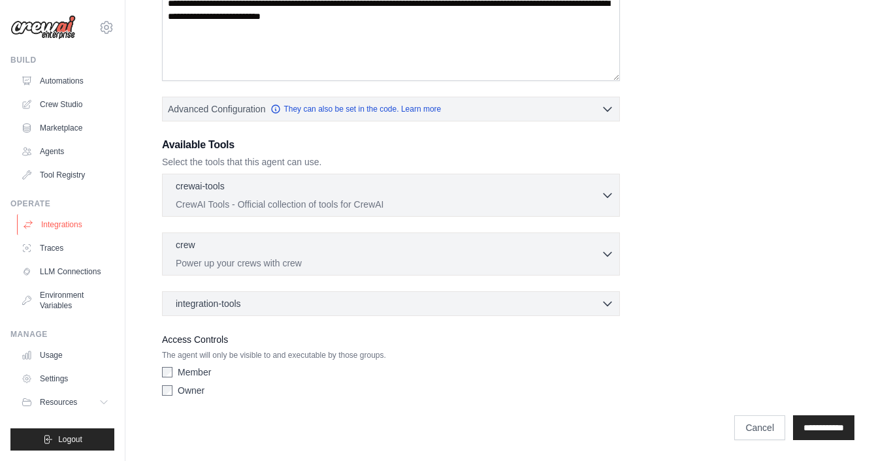
click at [74, 222] on link "Integrations" at bounding box center [66, 224] width 99 height 21
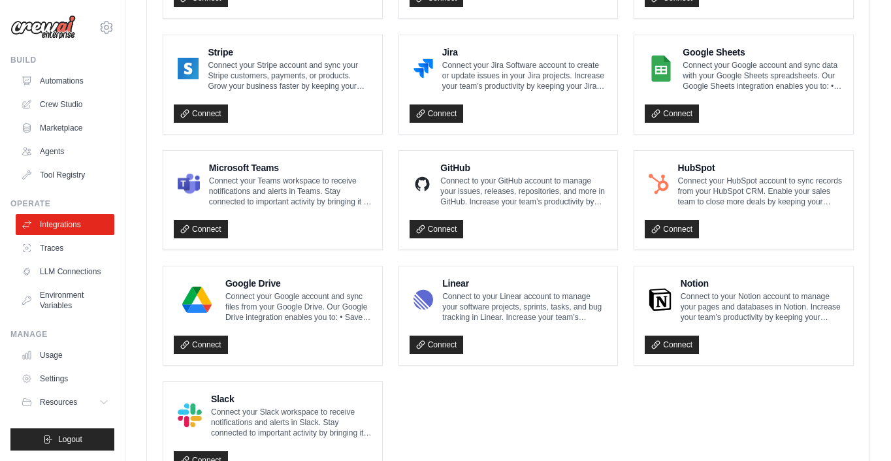
scroll to position [763, 0]
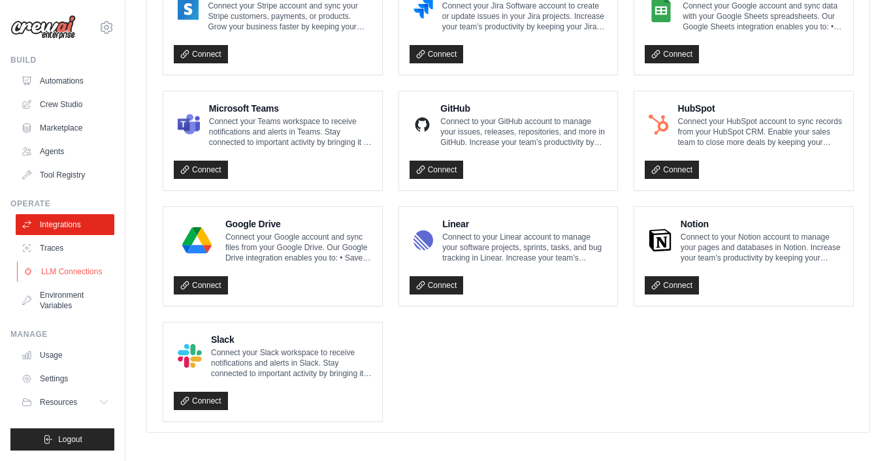
click at [61, 276] on link "LLM Connections" at bounding box center [66, 271] width 99 height 21
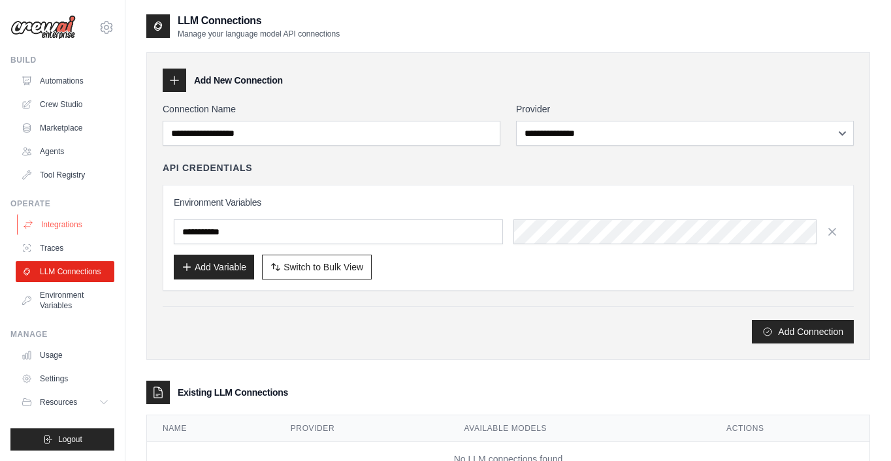
click at [74, 230] on link "Integrations" at bounding box center [66, 224] width 99 height 21
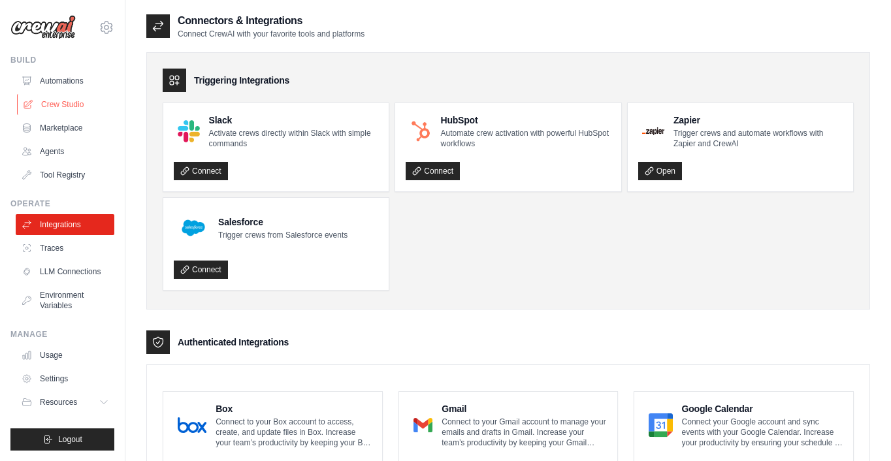
click at [74, 107] on link "Crew Studio" at bounding box center [66, 104] width 99 height 21
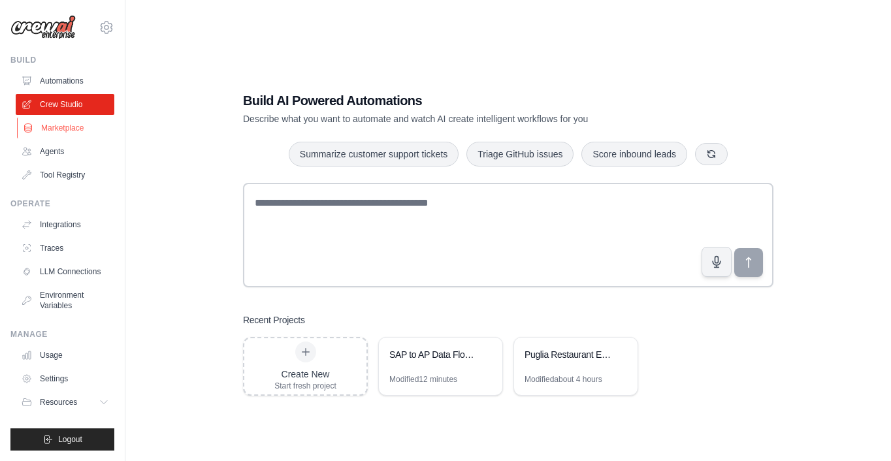
click at [61, 127] on link "Marketplace" at bounding box center [66, 128] width 99 height 21
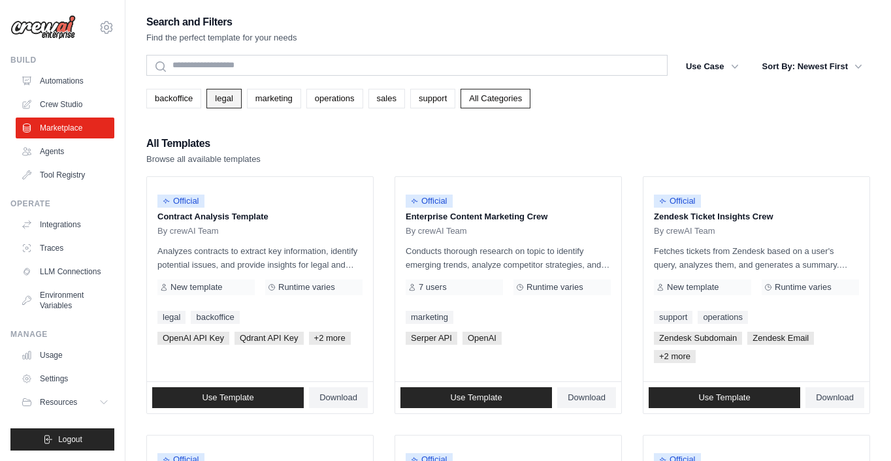
click at [231, 102] on link "legal" at bounding box center [223, 99] width 35 height 20
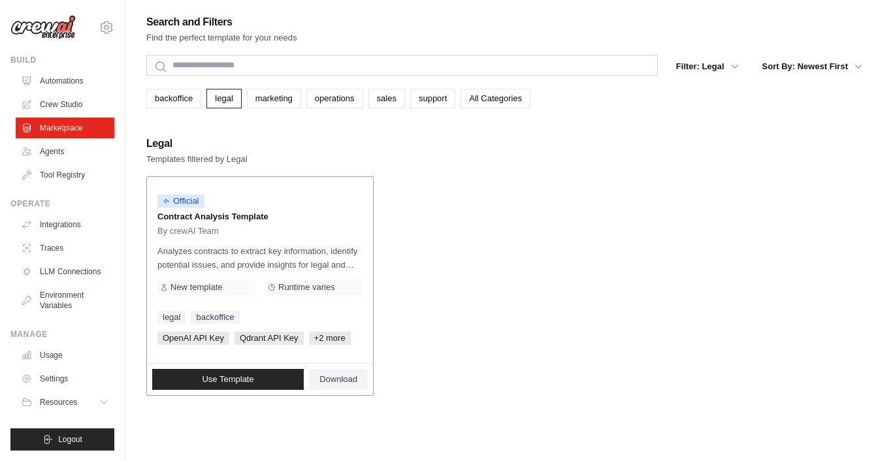
click at [307, 226] on div "By crewAI Team" at bounding box center [259, 231] width 205 height 10
click at [304, 211] on p "Contract Analysis Template" at bounding box center [259, 216] width 205 height 13
click at [275, 377] on link "Use Template" at bounding box center [228, 379] width 152 height 21
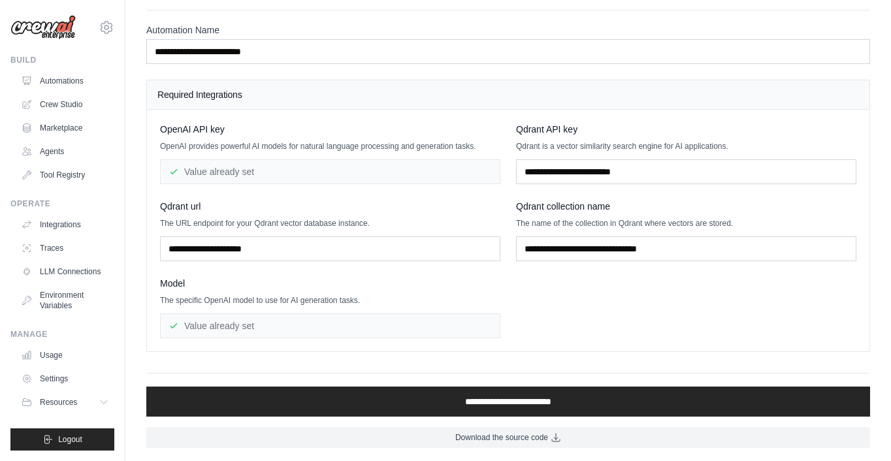
scroll to position [38, 0]
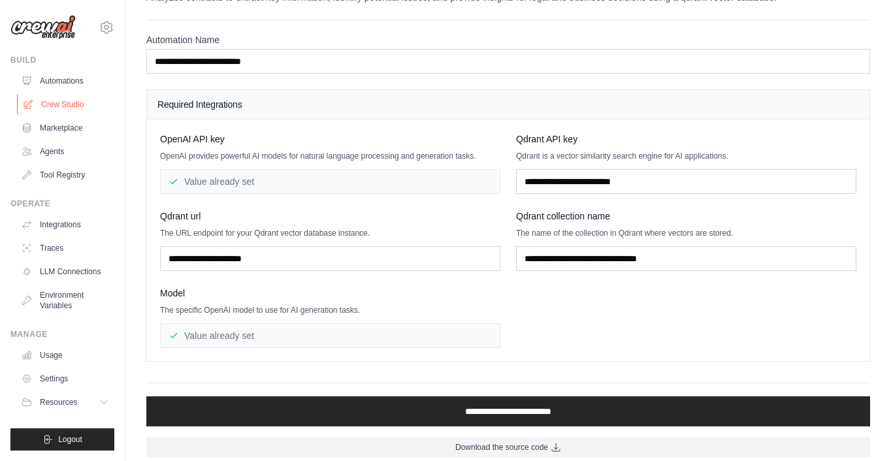
click at [71, 106] on link "Crew Studio" at bounding box center [66, 104] width 99 height 21
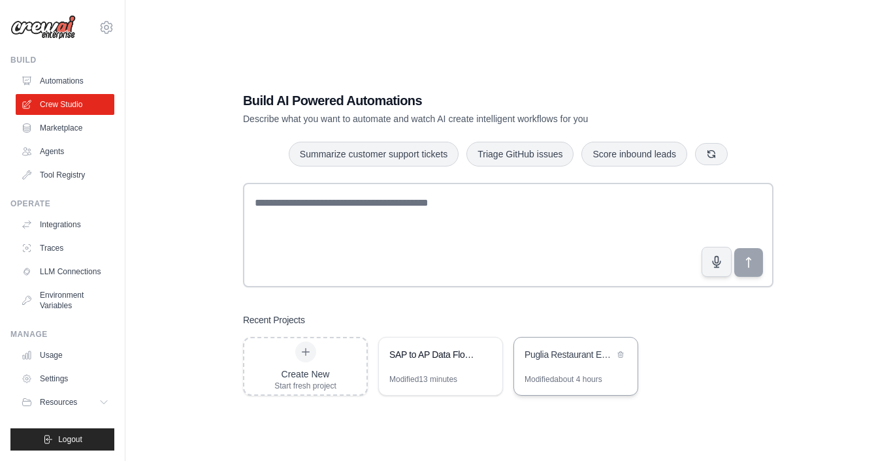
click at [569, 365] on div "Puglia Restaurant Explorer" at bounding box center [575, 356] width 123 height 37
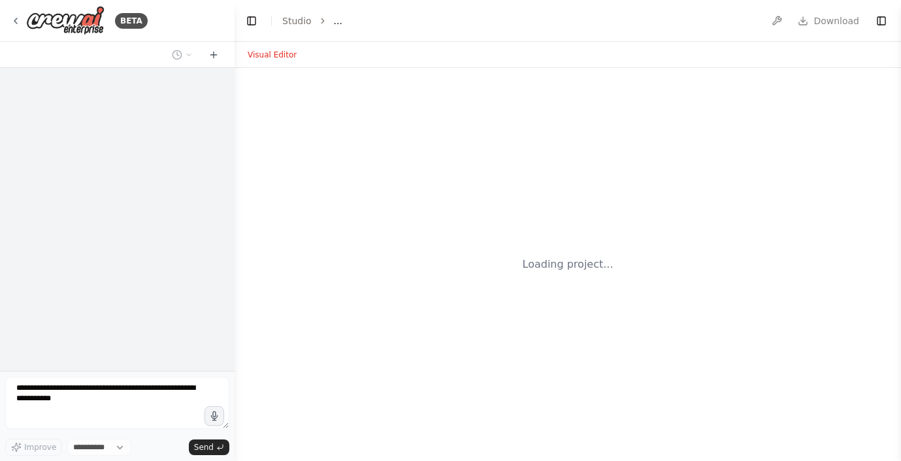
select select "****"
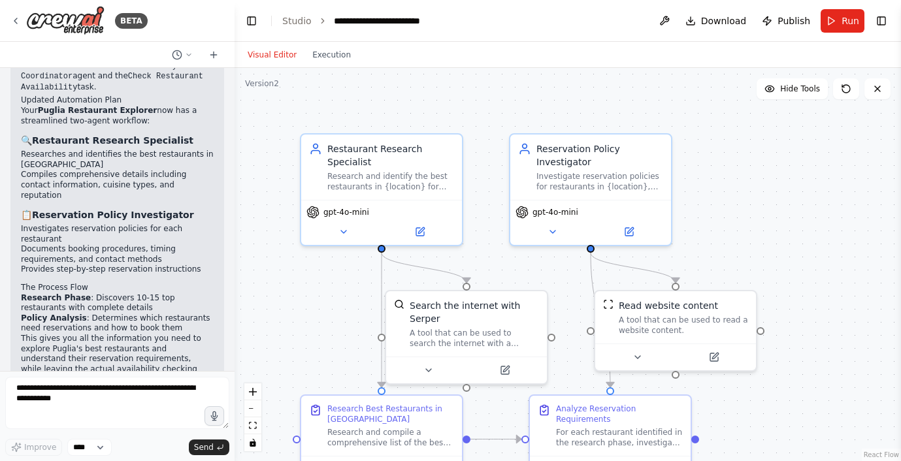
scroll to position [1763, 0]
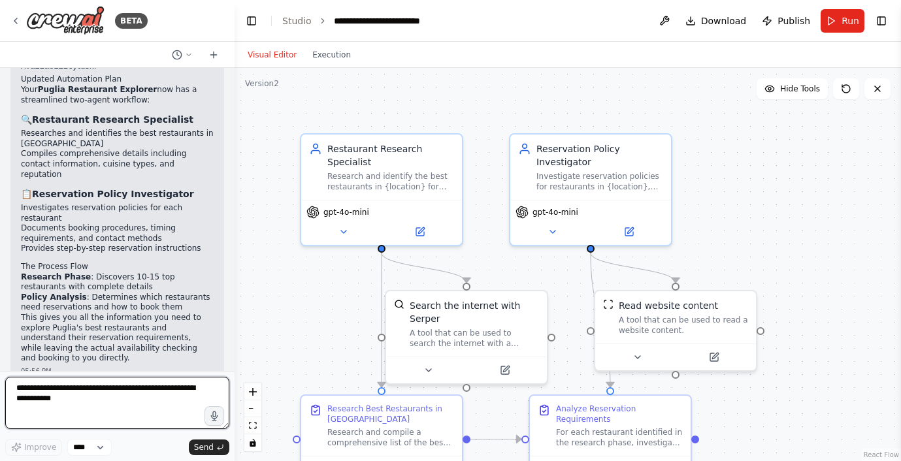
click at [76, 400] on textarea at bounding box center [117, 403] width 224 height 52
click at [76, 400] on textarea "To enrich screen reader interactions, please activate Accessibility in Grammarl…" at bounding box center [117, 403] width 224 height 52
click at [95, 395] on textarea "To enrich screen reader interactions, please activate Accessibility in Grammarl…" at bounding box center [117, 403] width 224 height 52
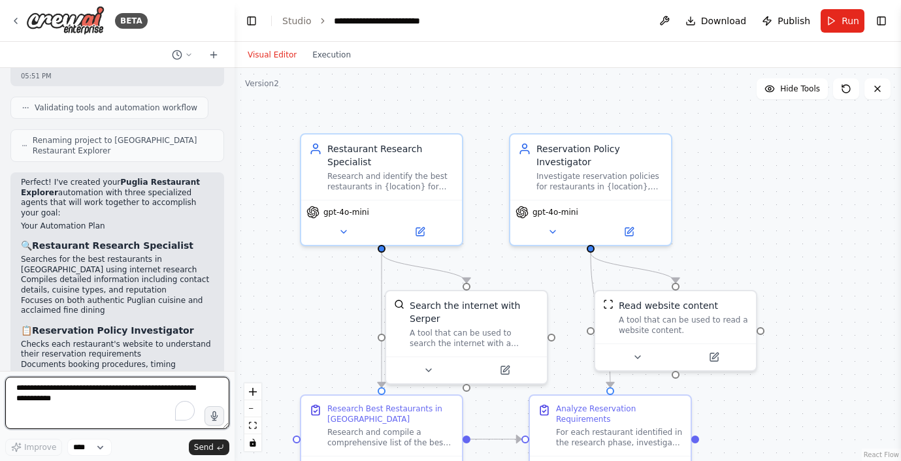
scroll to position [839, 0]
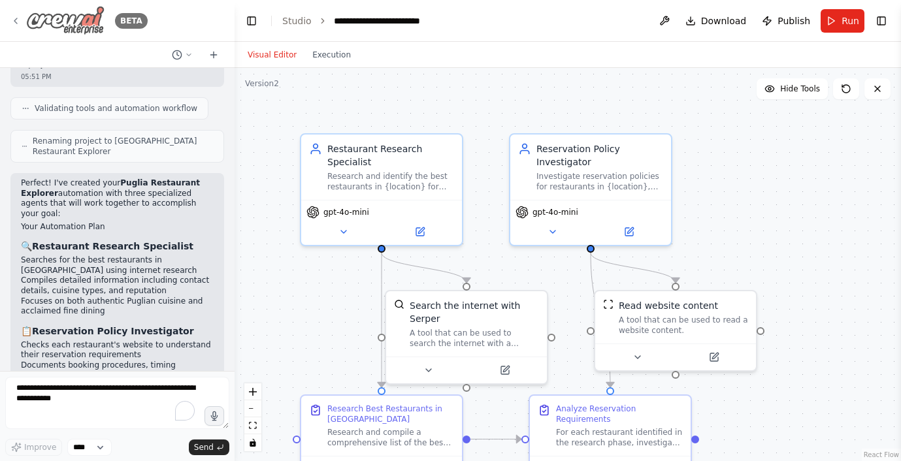
click at [75, 18] on img at bounding box center [65, 20] width 78 height 29
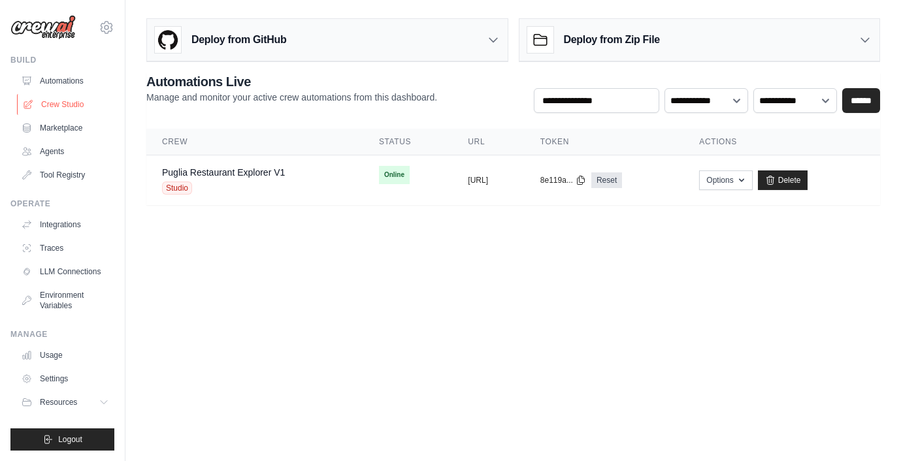
click at [74, 102] on link "Crew Studio" at bounding box center [66, 104] width 99 height 21
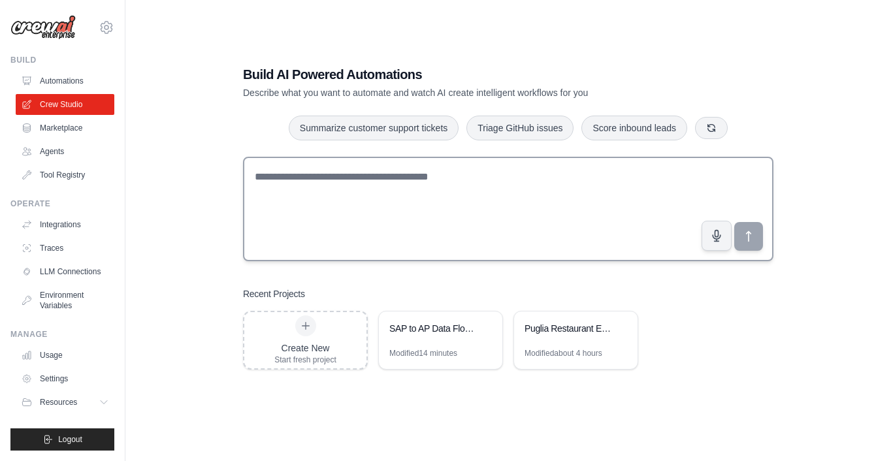
scroll to position [23, 0]
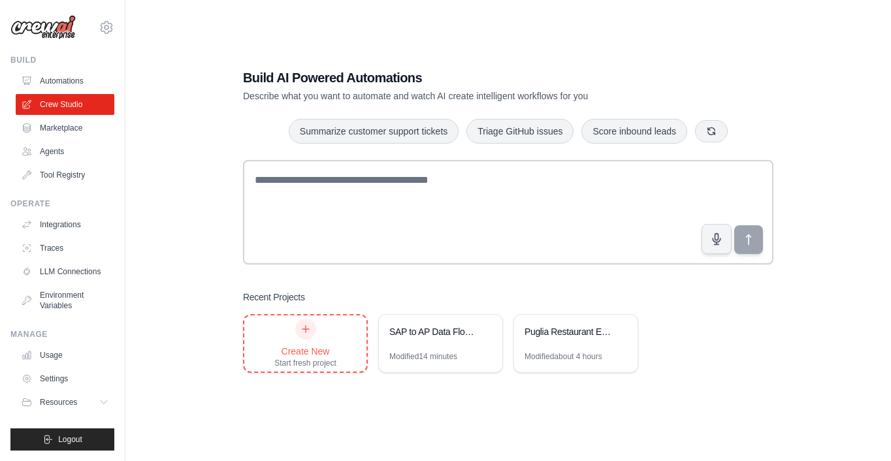
click at [303, 330] on icon at bounding box center [305, 329] width 10 height 10
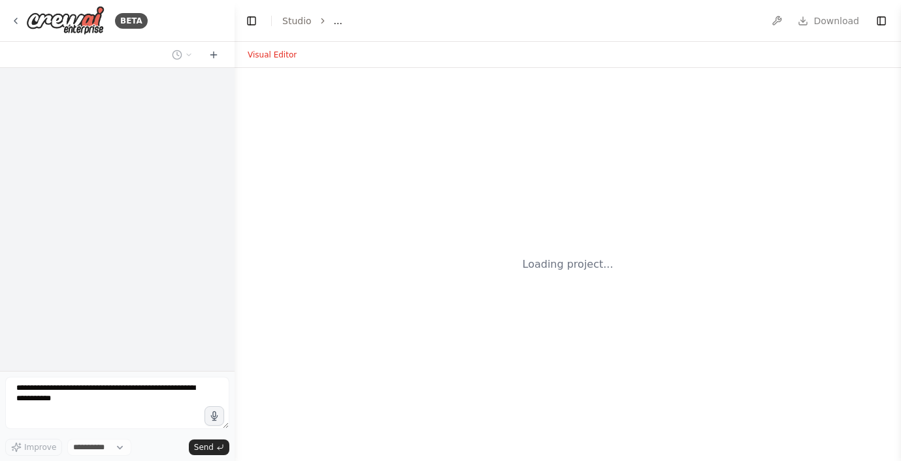
select select "****"
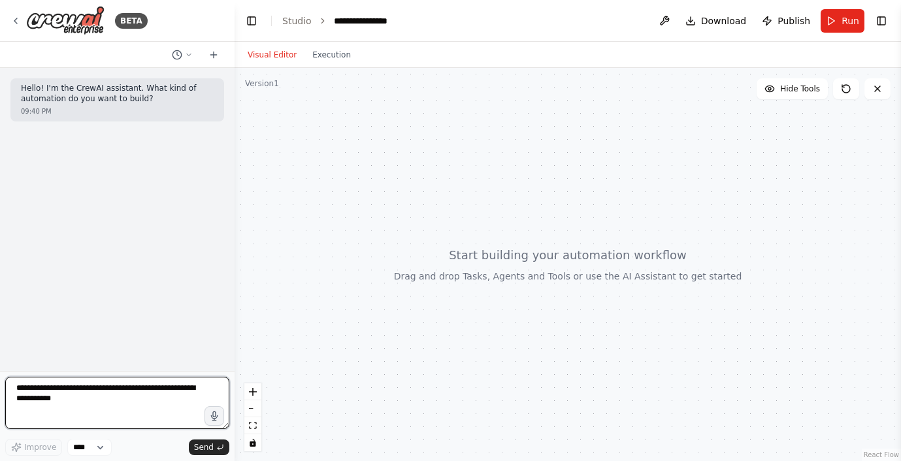
click at [89, 396] on textarea at bounding box center [117, 403] width 224 height 52
click at [110, 402] on textarea "To enrich screen reader interactions, please activate Accessibility in Grammarl…" at bounding box center [117, 403] width 224 height 52
click at [58, 402] on textarea "To enrich screen reader interactions, please activate Accessibility in Grammarl…" at bounding box center [117, 403] width 224 height 52
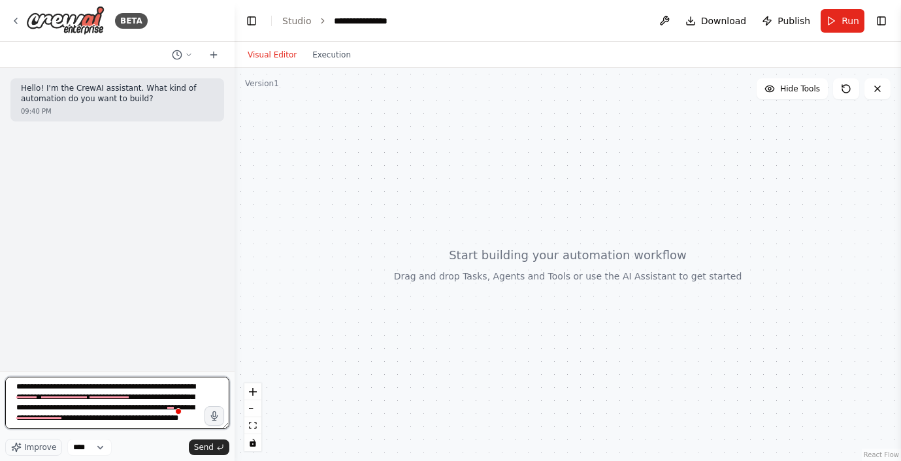
scroll to position [16, 0]
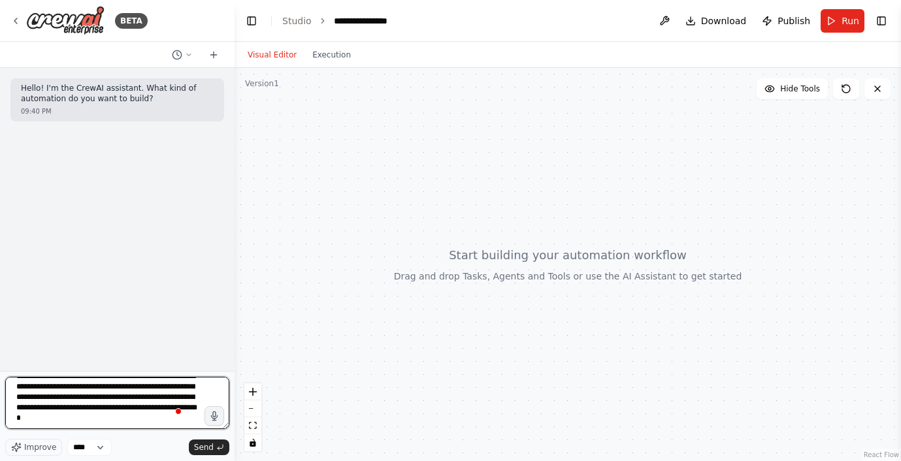
type textarea "**********"
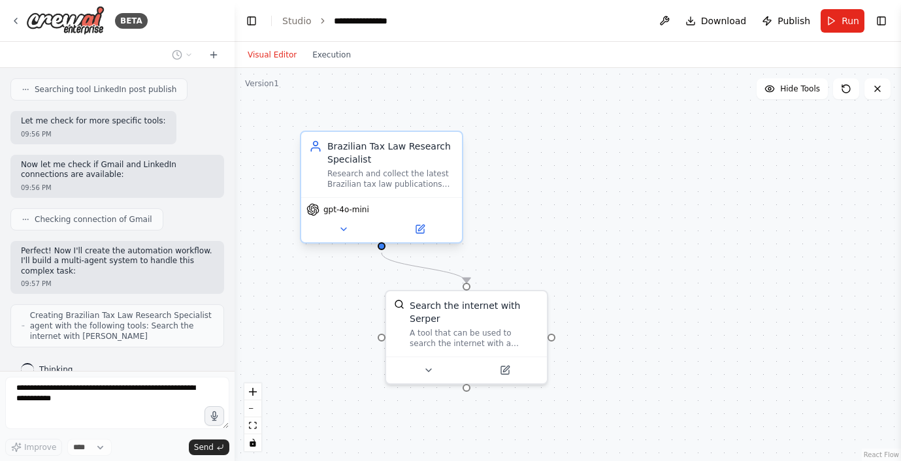
scroll to position [504, 0]
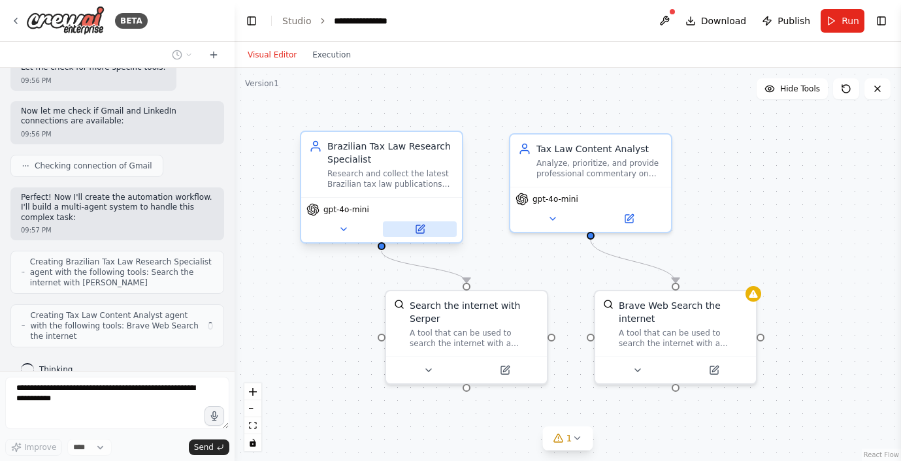
click at [421, 228] on icon at bounding box center [421, 228] width 6 height 6
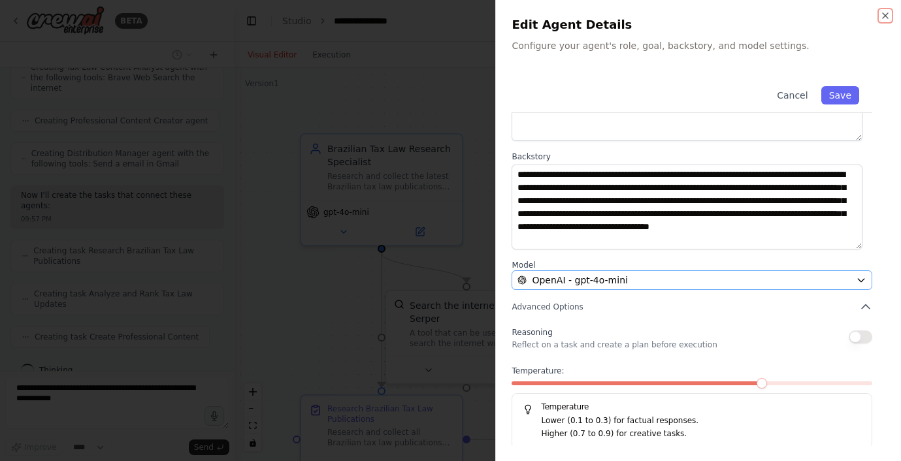
scroll to position [131, 0]
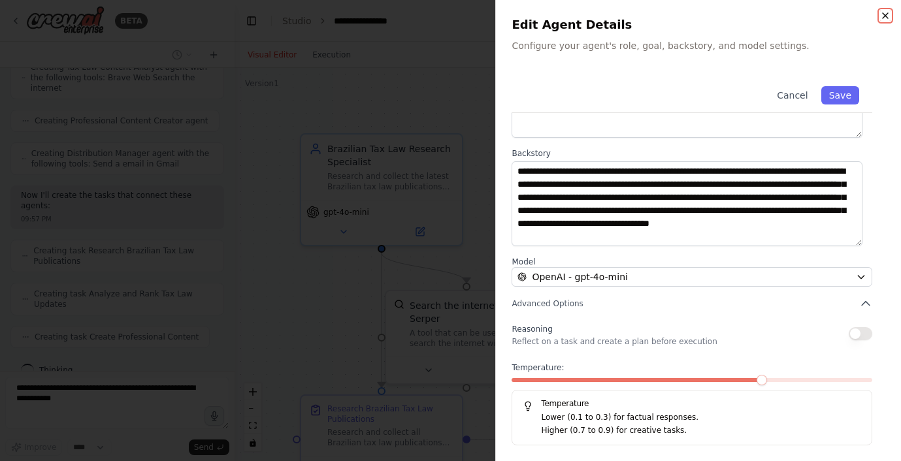
click at [882, 10] on icon "button" at bounding box center [885, 15] width 10 height 10
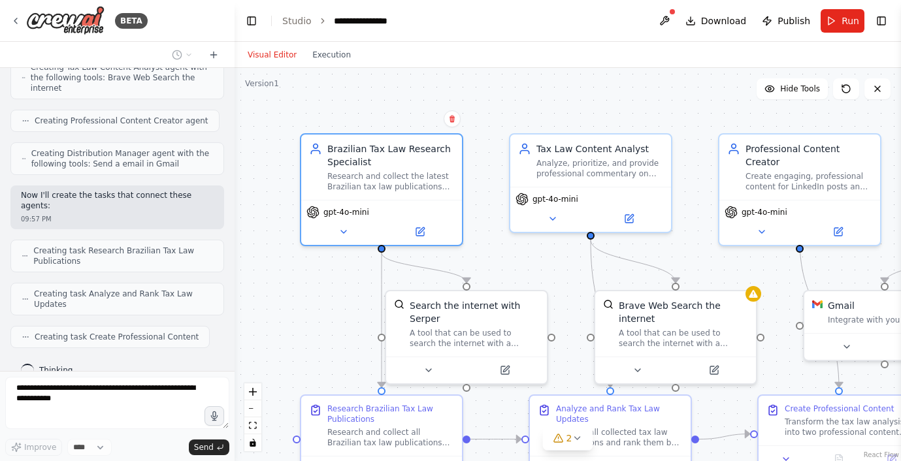
click at [882, 10] on header "**********" at bounding box center [567, 21] width 666 height 42
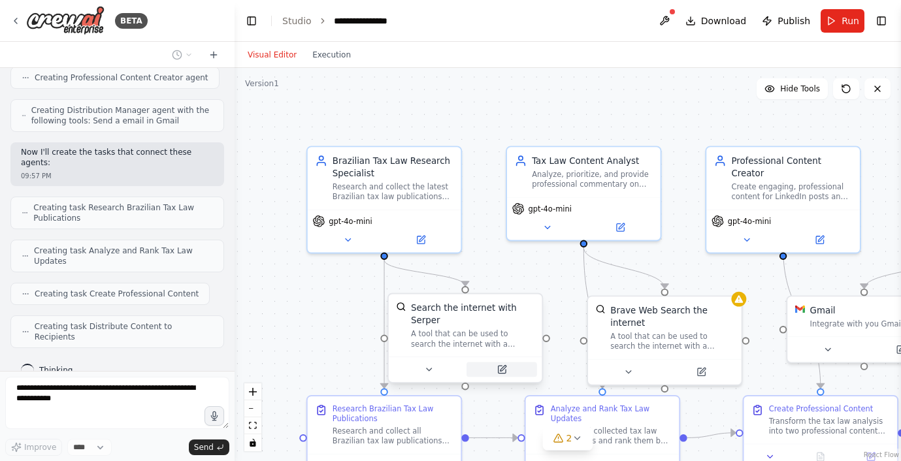
click at [502, 370] on icon at bounding box center [503, 369] width 6 height 6
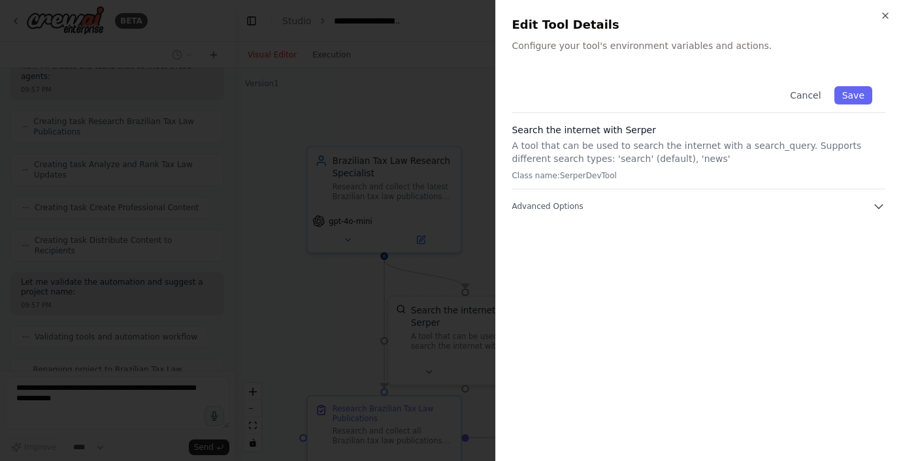
scroll to position [925, 0]
click at [886, 12] on icon "button" at bounding box center [885, 15] width 10 height 10
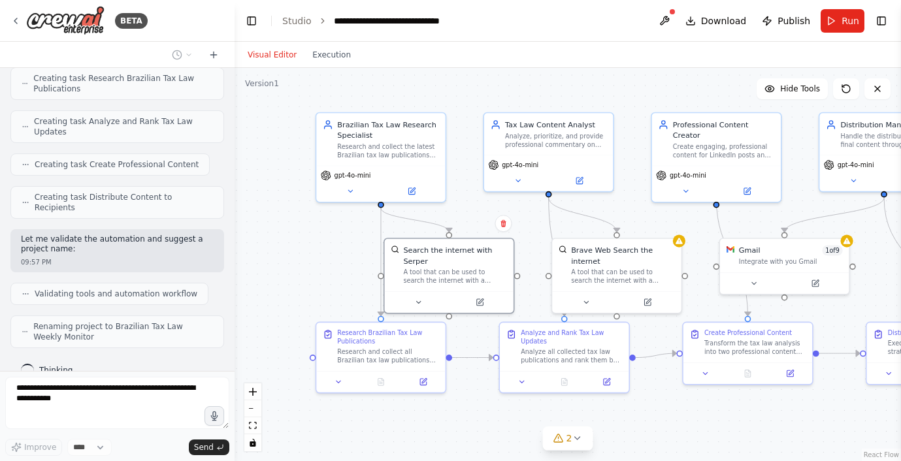
drag, startPoint x: 347, startPoint y: 342, endPoint x: 333, endPoint y: 262, distance: 80.8
click at [333, 265] on div ".deletable-edge-delete-btn { width: 20px; height: 20px; border: 0px solid #ffff…" at bounding box center [567, 264] width 666 height 393
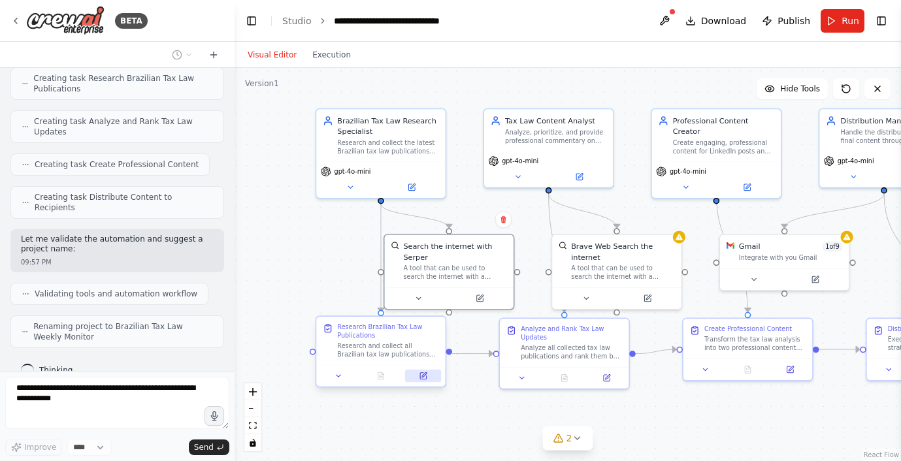
click at [424, 379] on icon at bounding box center [423, 376] width 7 height 7
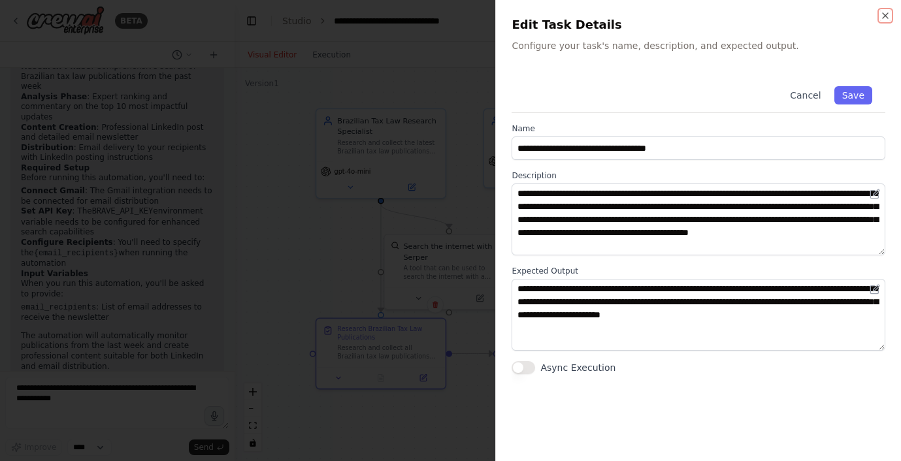
scroll to position [1416, 0]
click at [880, 16] on icon "button" at bounding box center [885, 15] width 10 height 10
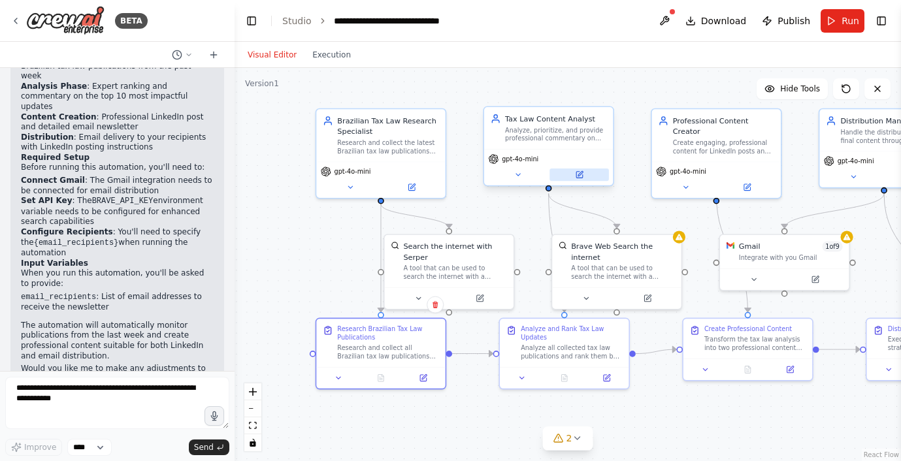
click at [581, 174] on icon at bounding box center [579, 175] width 7 height 7
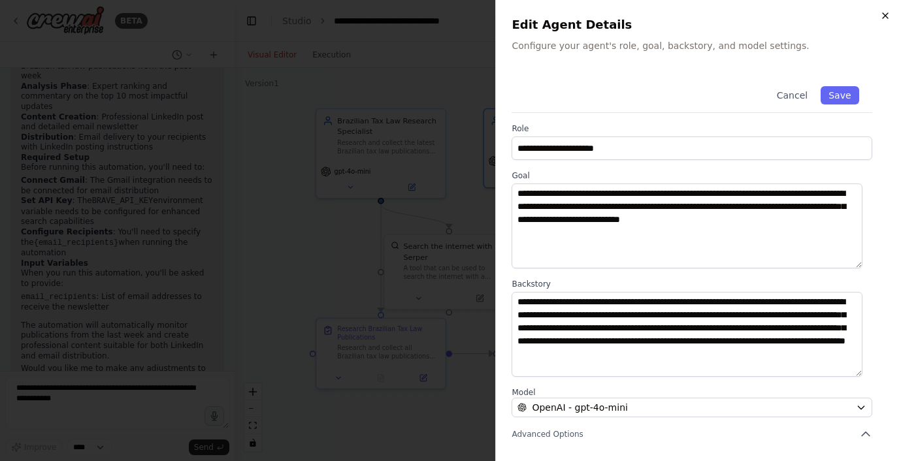
click at [888, 14] on icon "button" at bounding box center [885, 15] width 10 height 10
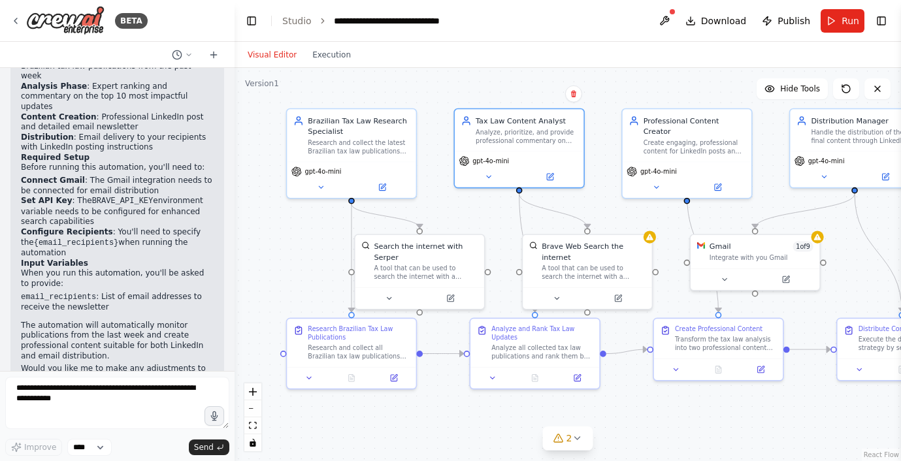
drag, startPoint x: 784, startPoint y: 204, endPoint x: 699, endPoint y: 204, distance: 85.6
click at [711, 205] on div ".deletable-edge-delete-btn { width: 20px; height: 20px; border: 0px solid #ffff…" at bounding box center [567, 264] width 666 height 393
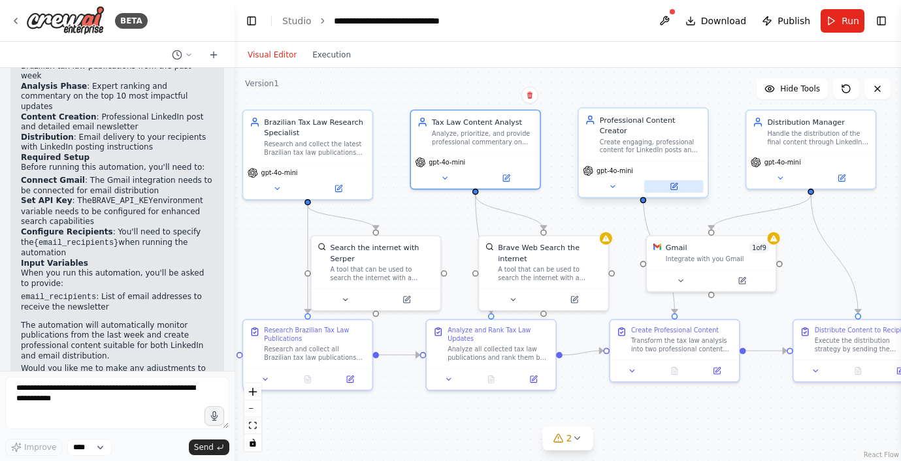
click at [675, 183] on icon at bounding box center [674, 185] width 5 height 5
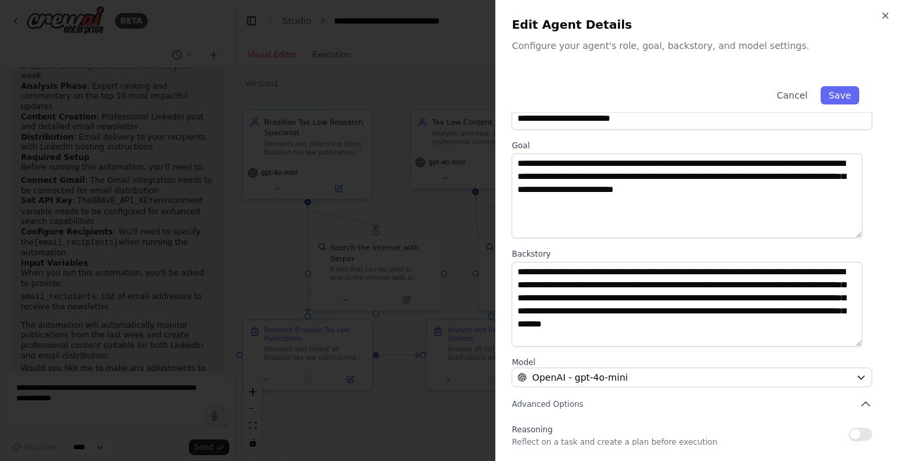
scroll to position [34, 0]
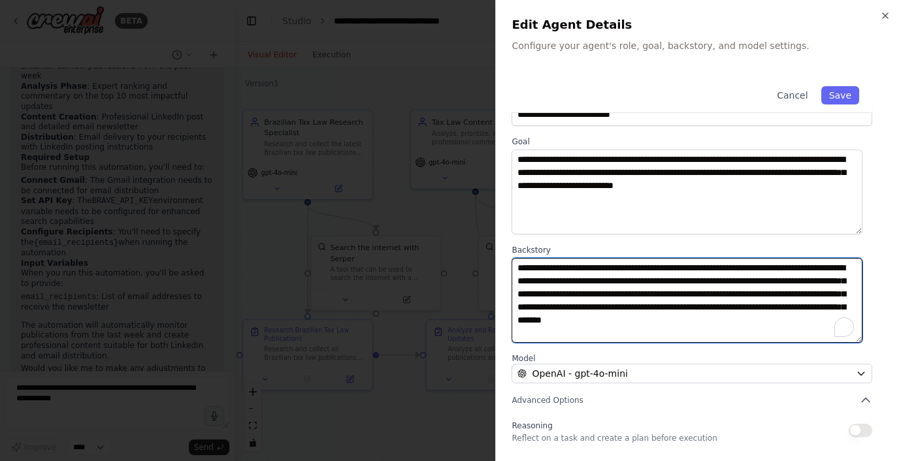
drag, startPoint x: 773, startPoint y: 307, endPoint x: 799, endPoint y: 320, distance: 29.2
click at [799, 320] on textarea "**********" at bounding box center [686, 300] width 351 height 85
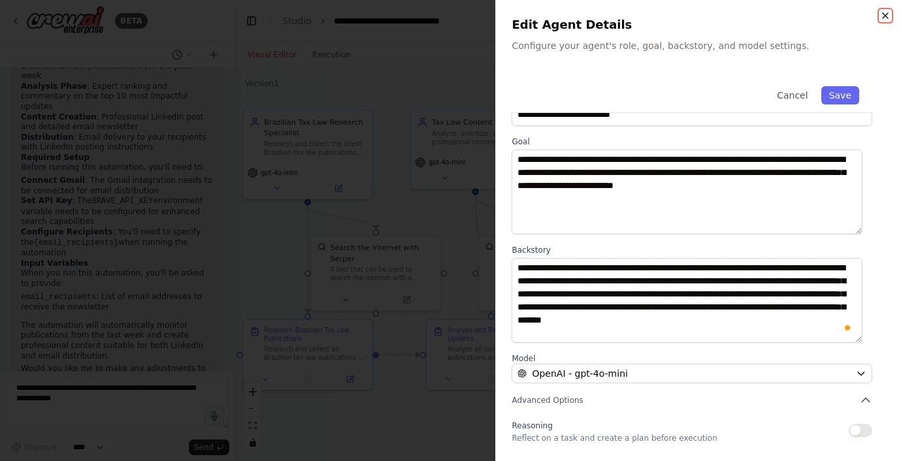
click at [886, 12] on icon "button" at bounding box center [885, 15] width 10 height 10
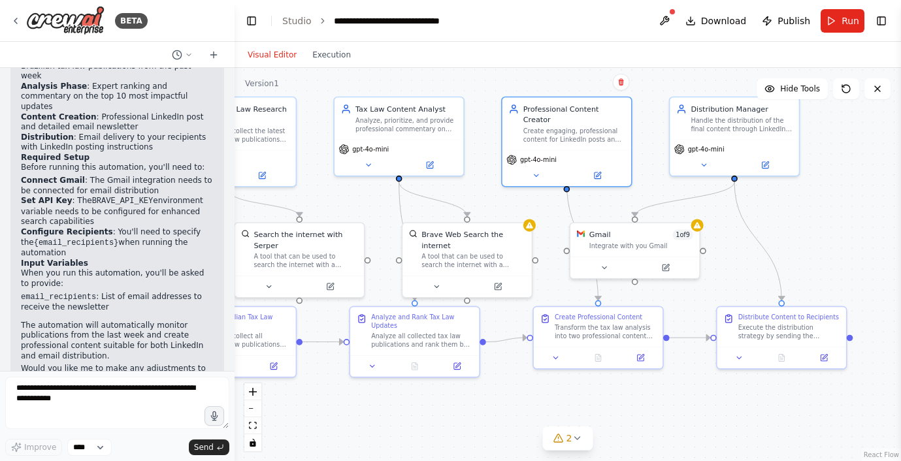
drag, startPoint x: 867, startPoint y: 255, endPoint x: 790, endPoint y: 242, distance: 77.5
click at [790, 242] on div ".deletable-edge-delete-btn { width: 20px; height: 20px; border: 0px solid #ffff…" at bounding box center [567, 264] width 666 height 393
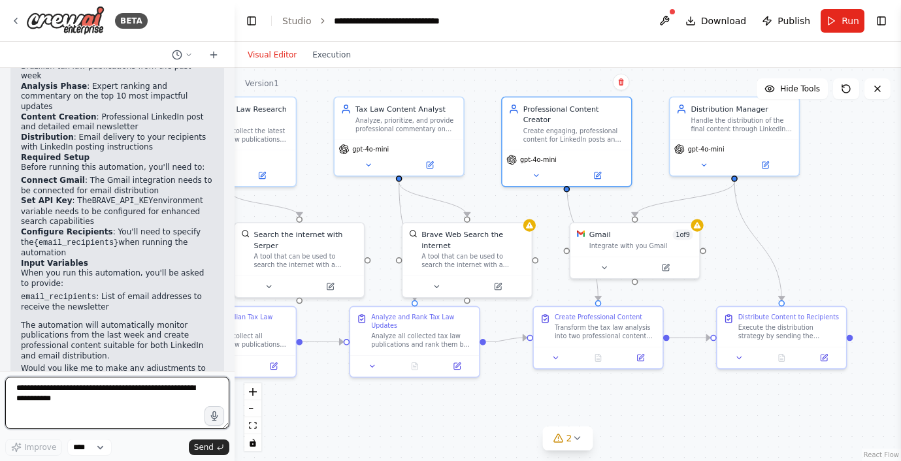
click at [95, 395] on textarea "To enrich screen reader interactions, please activate Accessibility in Grammarl…" at bounding box center [117, 403] width 224 height 52
type textarea "**********"
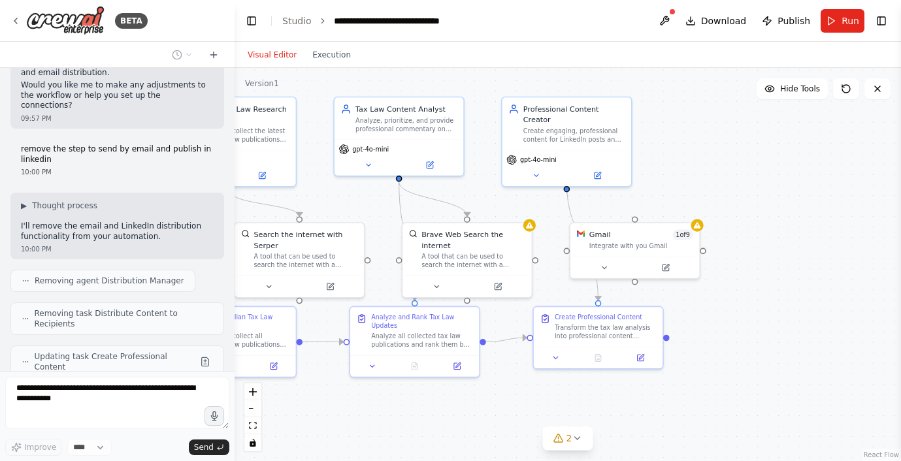
scroll to position [1732, 0]
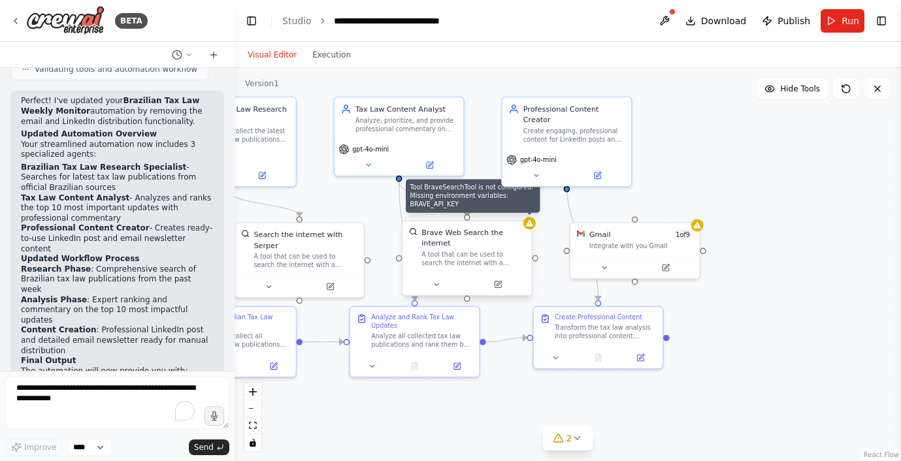
click at [532, 227] on icon at bounding box center [529, 223] width 8 height 8
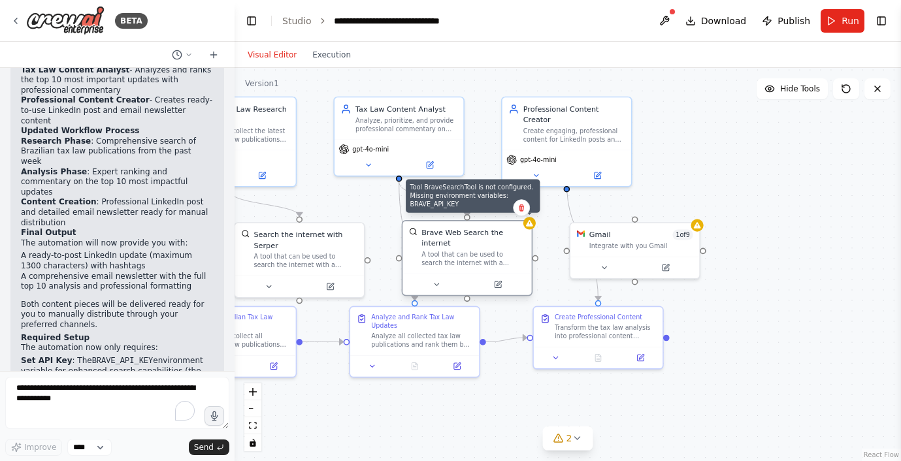
scroll to position [2168, 0]
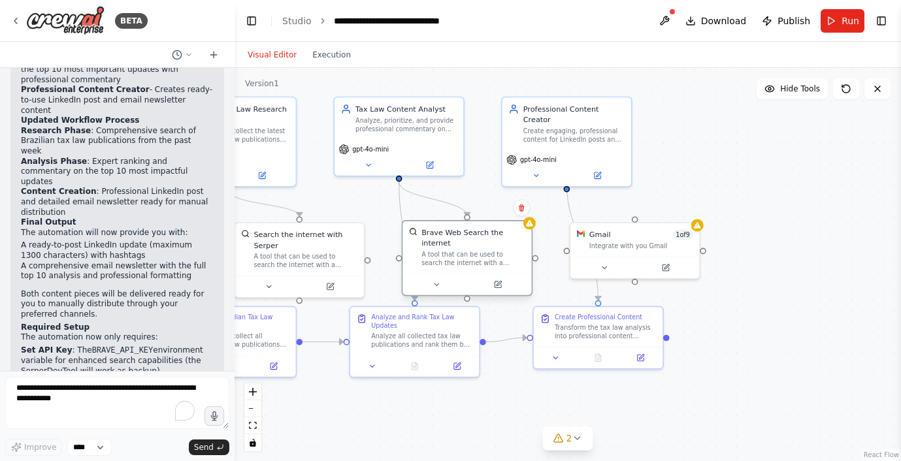
click at [498, 251] on div "A tool that can be used to search the internet with a search_query." at bounding box center [473, 259] width 104 height 17
click at [501, 285] on icon at bounding box center [497, 284] width 8 height 8
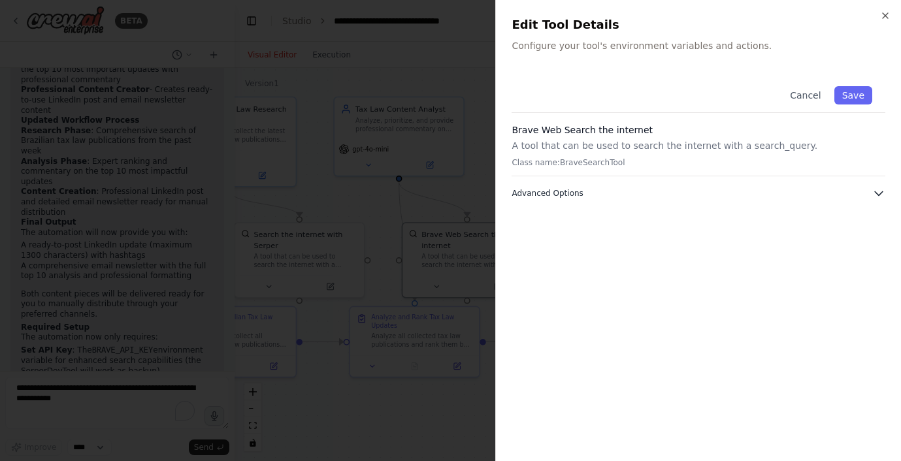
click at [879, 188] on icon "button" at bounding box center [878, 193] width 13 height 13
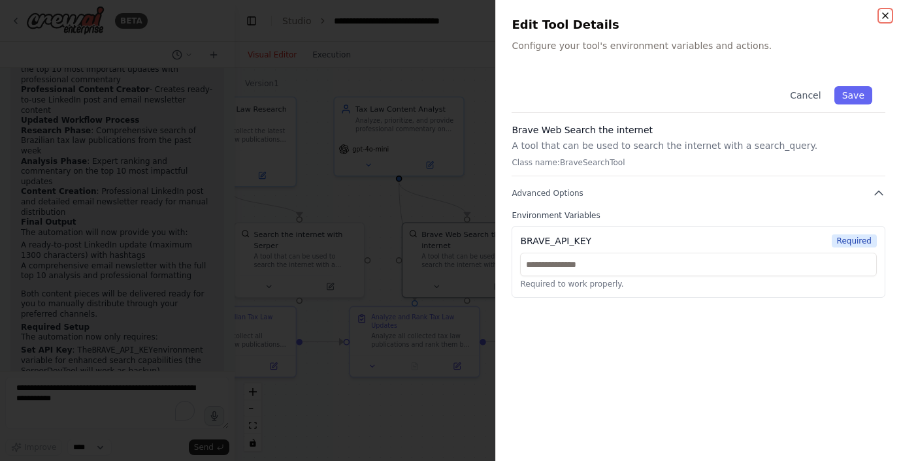
click at [886, 17] on icon "button" at bounding box center [884, 15] width 5 height 5
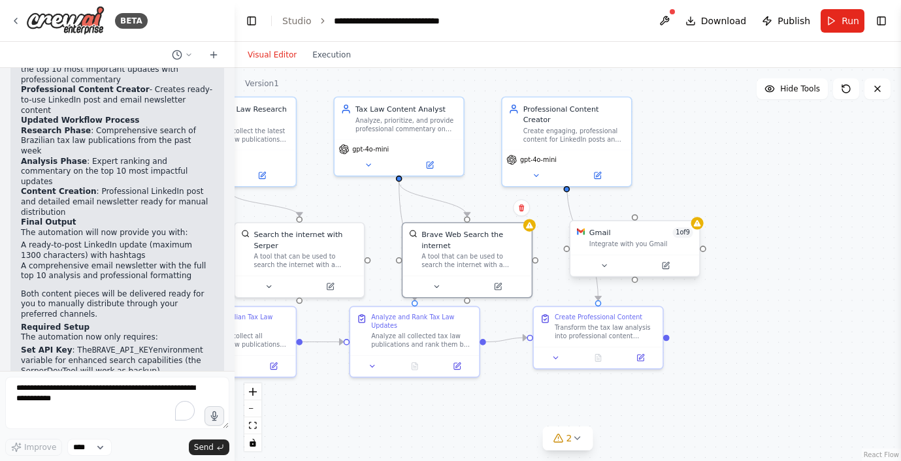
click at [633, 249] on div "Gmail 1 of 9 Integrate with you Gmail" at bounding box center [634, 237] width 129 height 33
click at [667, 265] on icon at bounding box center [665, 266] width 7 height 7
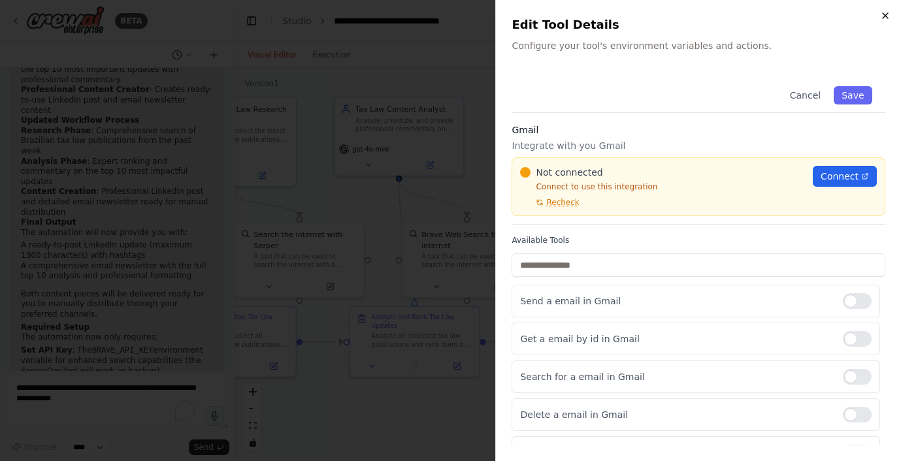
click at [880, 14] on icon "button" at bounding box center [885, 15] width 10 height 10
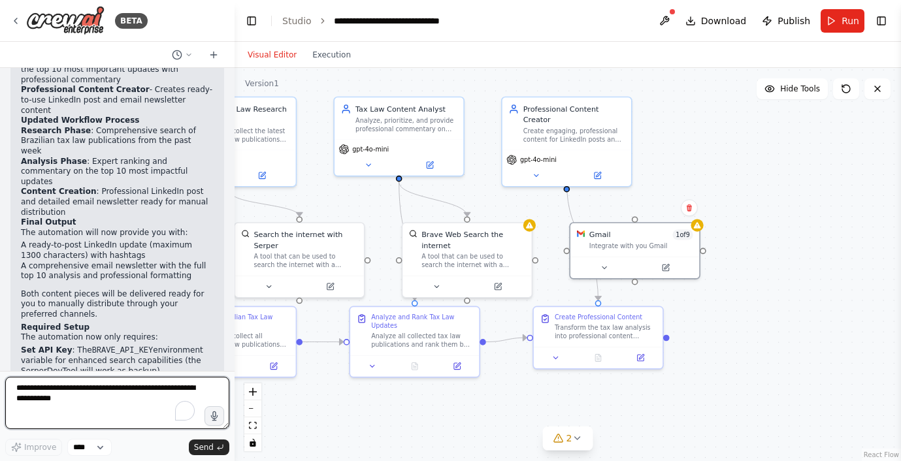
click at [102, 406] on textarea "To enrich screen reader interactions, please activate Accessibility in Grammarl…" at bounding box center [117, 403] width 224 height 52
type textarea "**********"
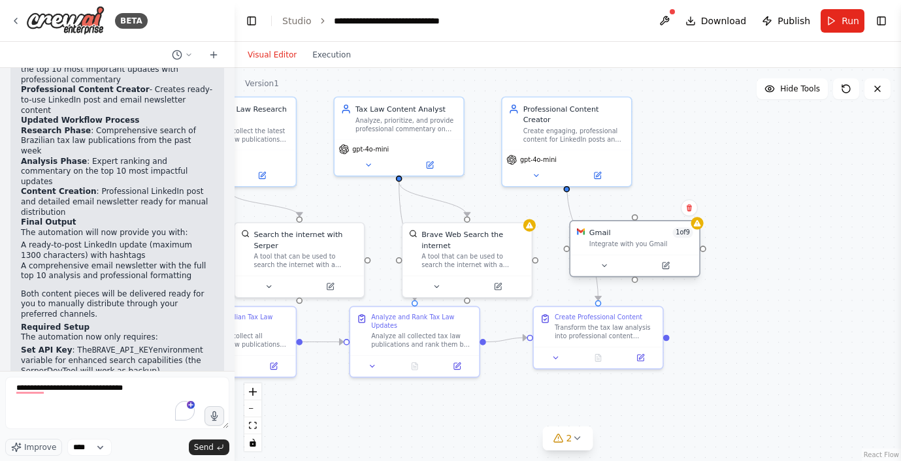
click at [642, 238] on div "Gmail 1 of 9" at bounding box center [641, 232] width 104 height 10
click at [664, 266] on icon at bounding box center [666, 264] width 5 height 5
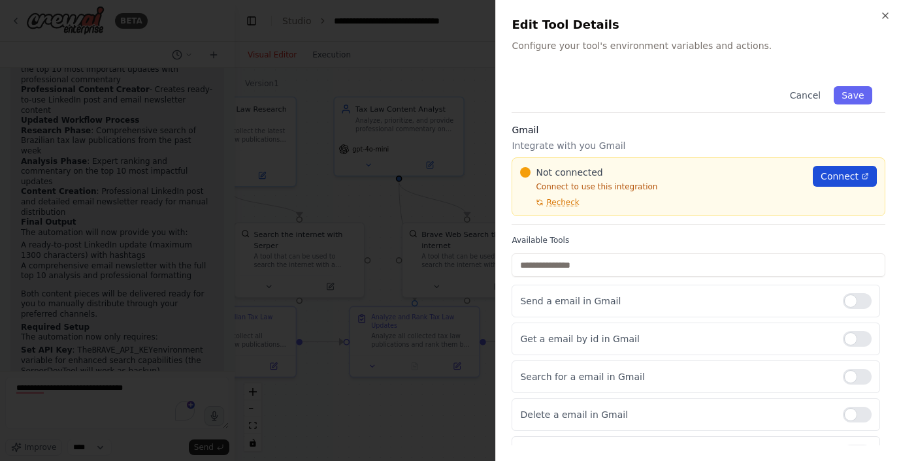
click at [824, 177] on span "Connect" at bounding box center [839, 176] width 38 height 13
click at [834, 184] on link "Connect" at bounding box center [844, 176] width 64 height 21
click at [569, 200] on span "Recheck" at bounding box center [562, 202] width 33 height 10
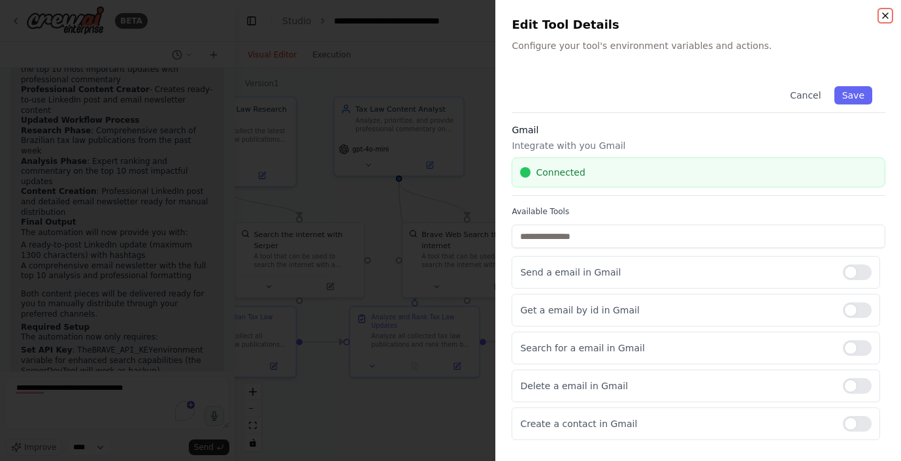
click at [885, 12] on icon "button" at bounding box center [885, 15] width 10 height 10
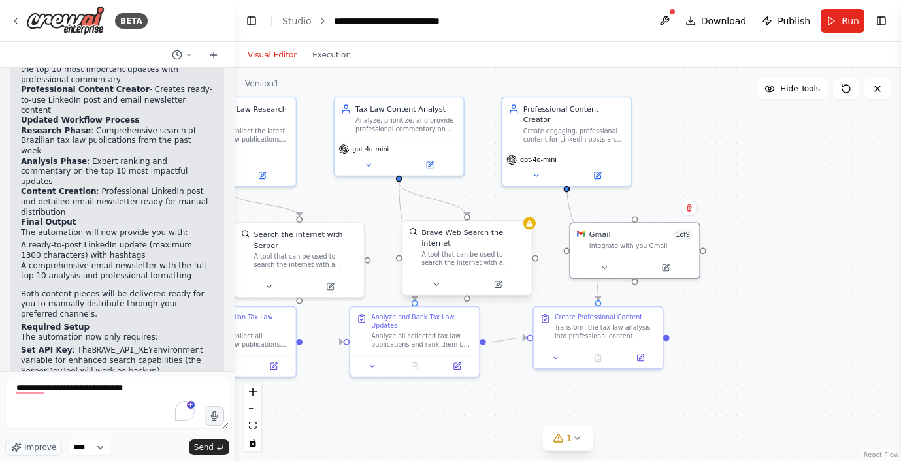
click at [504, 256] on div "A tool that can be used to search the internet with a search_query." at bounding box center [473, 259] width 104 height 17
click at [501, 285] on icon at bounding box center [497, 284] width 8 height 8
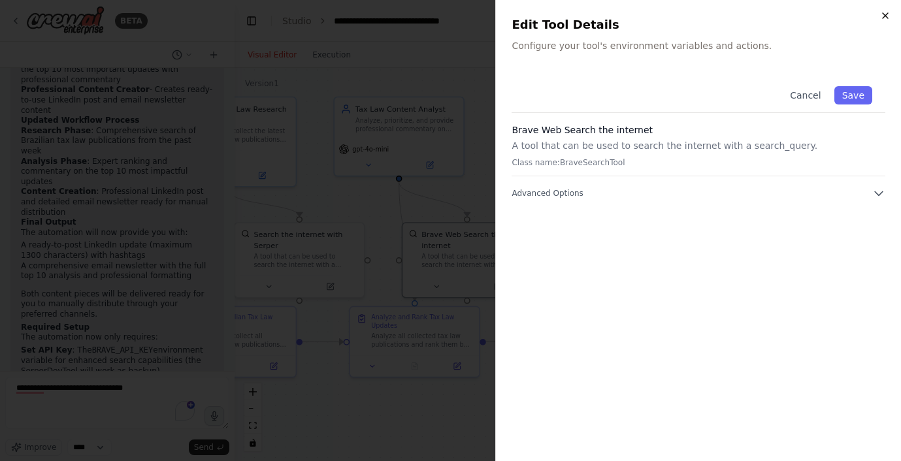
click at [884, 16] on icon "button" at bounding box center [884, 15] width 5 height 5
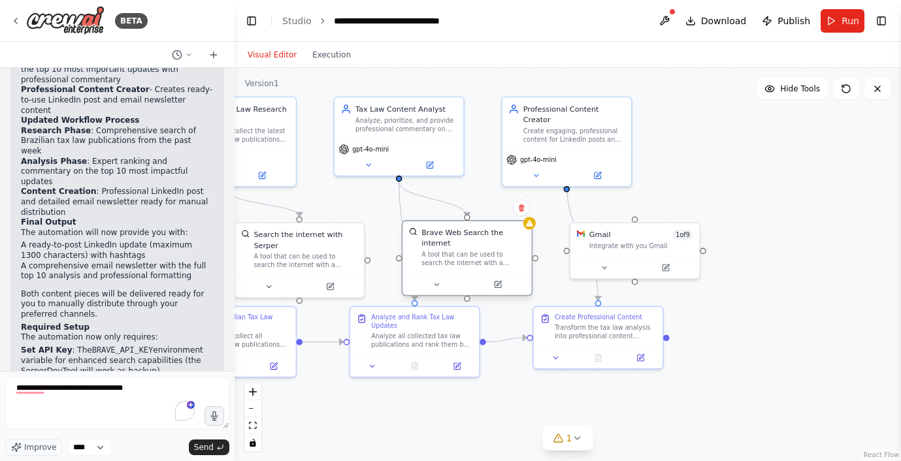
click at [504, 249] on div "Brave Web Search the internet A tool that can be used to search the internet wi…" at bounding box center [473, 247] width 104 height 40
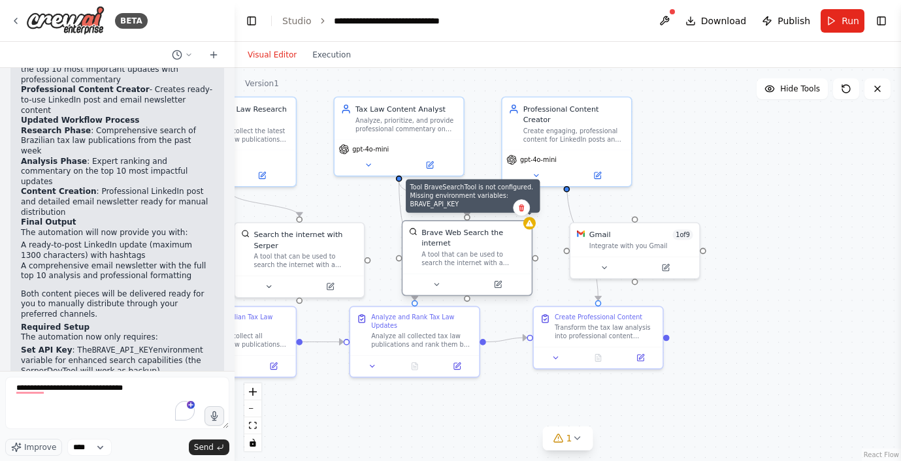
click at [531, 226] on icon at bounding box center [529, 223] width 7 height 7
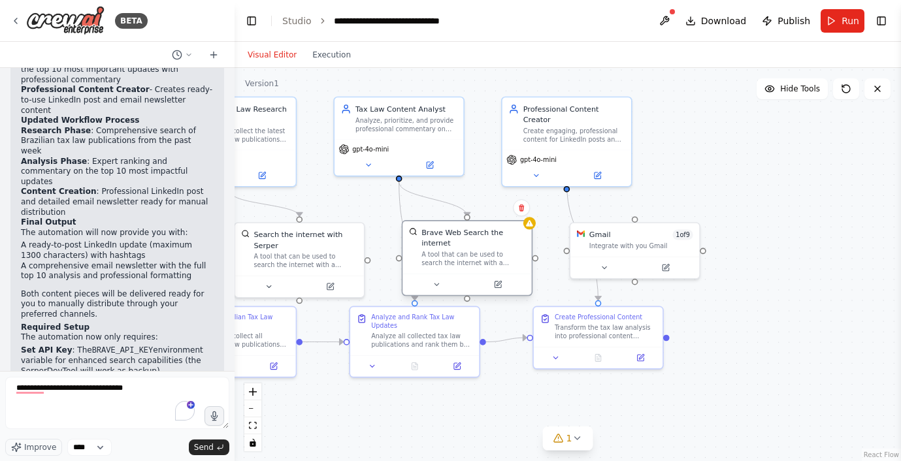
click at [429, 242] on div "Brave Web Search the internet" at bounding box center [473, 237] width 104 height 21
click at [434, 289] on button at bounding box center [436, 284] width 59 height 12
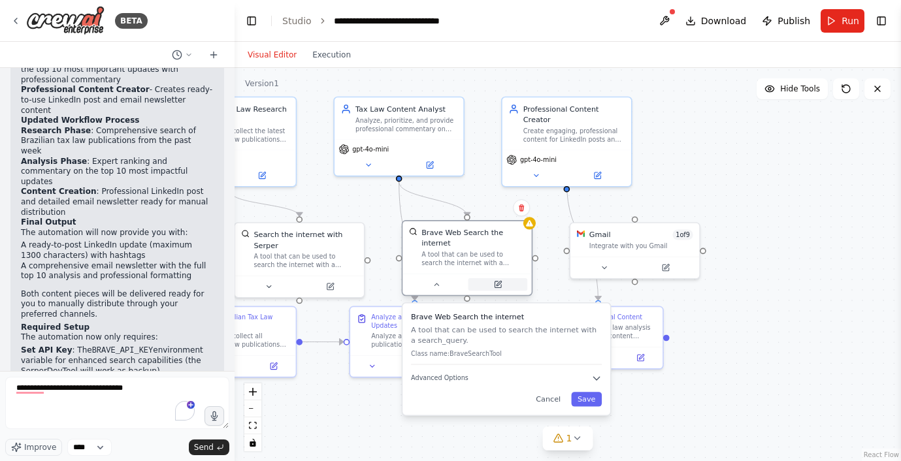
click at [500, 291] on button at bounding box center [497, 284] width 59 height 12
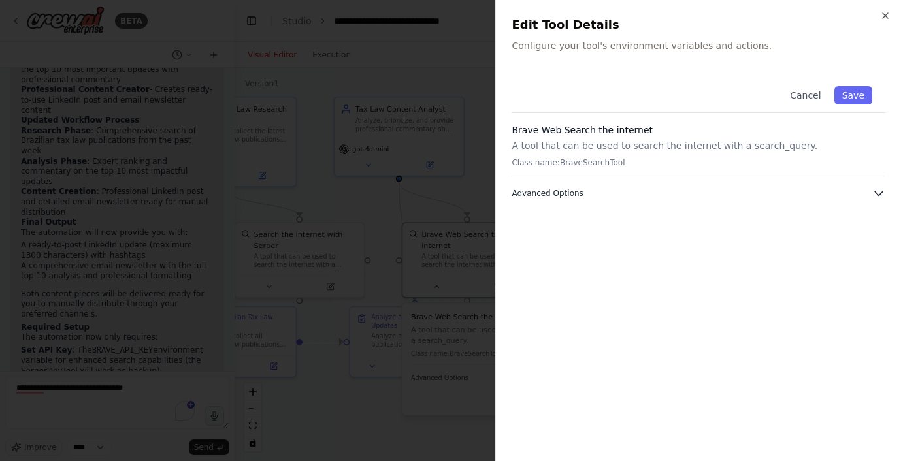
click at [723, 189] on button "Advanced Options" at bounding box center [698, 193] width 374 height 13
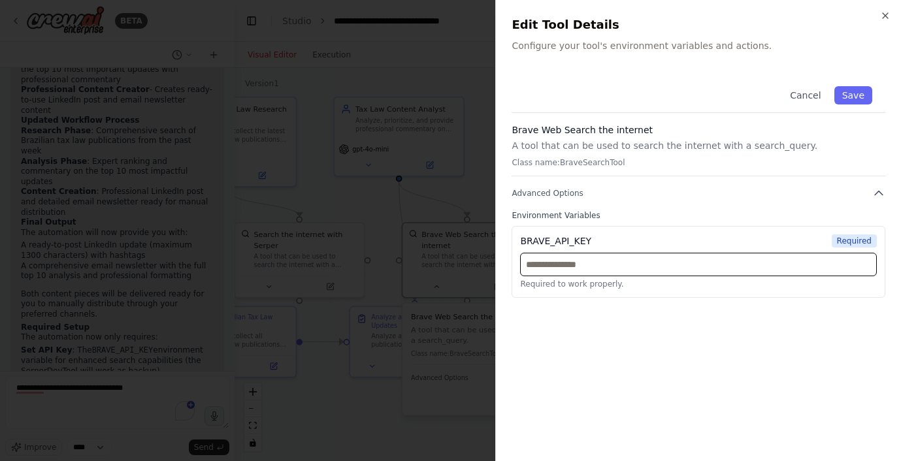
click at [680, 257] on input "text" at bounding box center [698, 265] width 357 height 24
paste input "**********"
type input "**********"
click at [761, 352] on div "**********" at bounding box center [698, 259] width 374 height 372
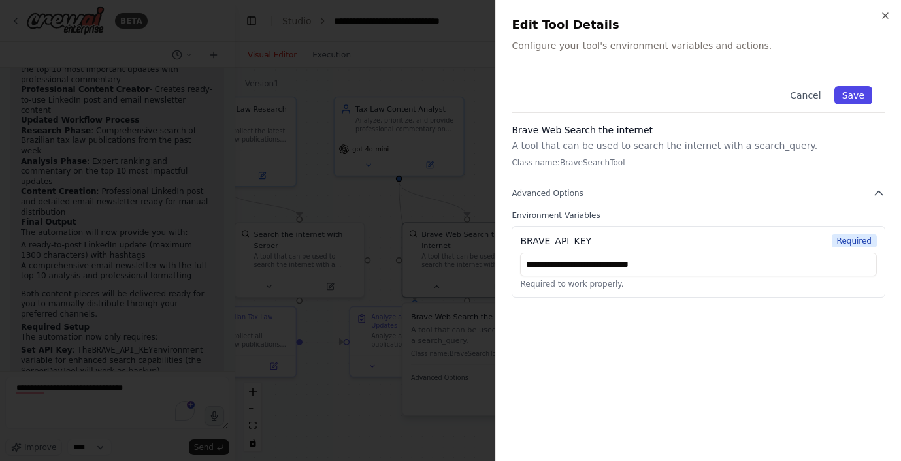
click at [855, 91] on button "Save" at bounding box center [853, 95] width 38 height 18
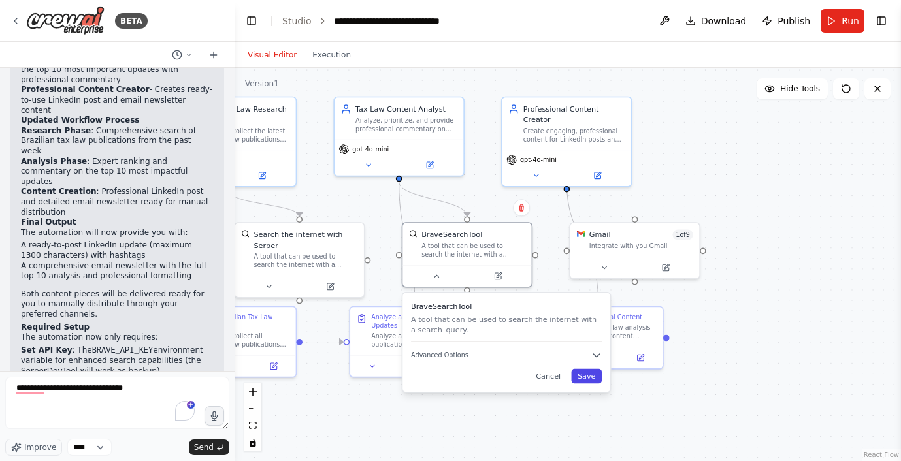
click at [587, 380] on button "Save" at bounding box center [586, 376] width 31 height 14
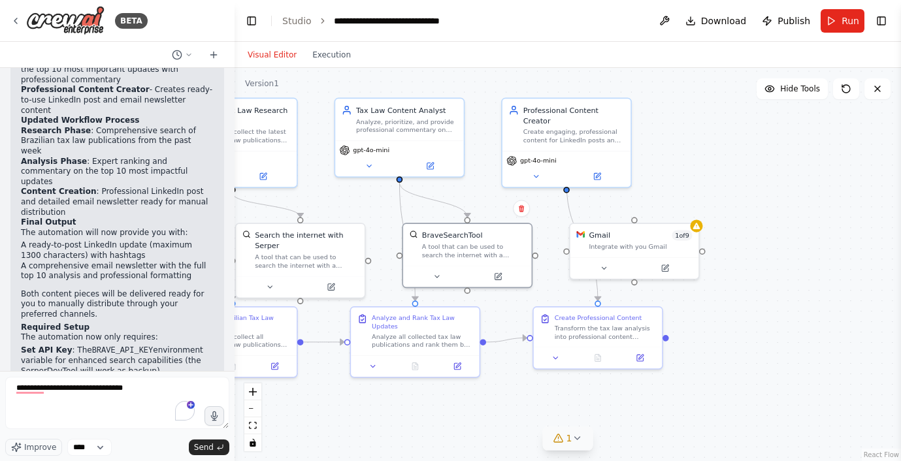
click at [569, 438] on span "1" at bounding box center [569, 438] width 6 height 13
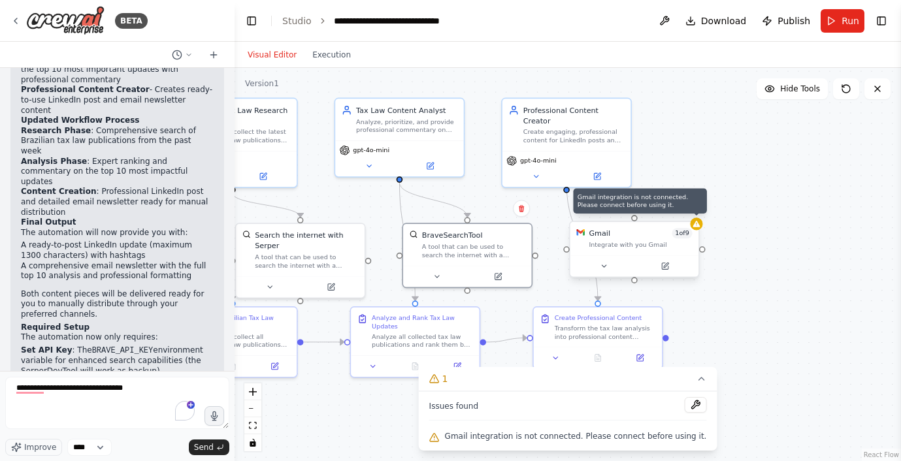
click at [696, 226] on icon at bounding box center [696, 224] width 7 height 7
click at [676, 248] on div "Integrate with you Gmail" at bounding box center [639, 244] width 103 height 8
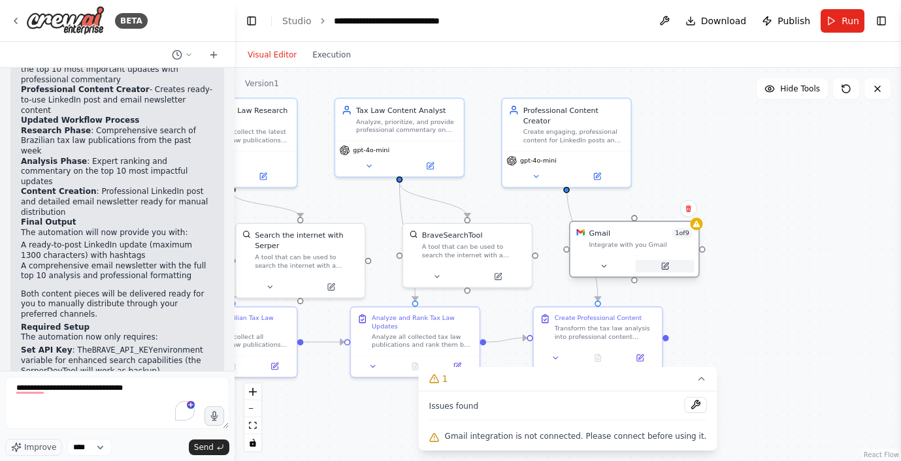
click at [665, 268] on icon at bounding box center [665, 266] width 7 height 7
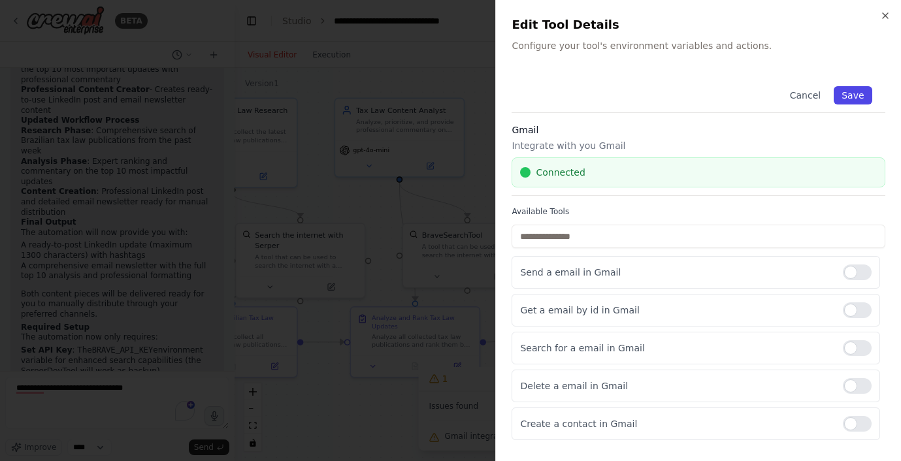
click at [843, 98] on button "Save" at bounding box center [853, 95] width 38 height 18
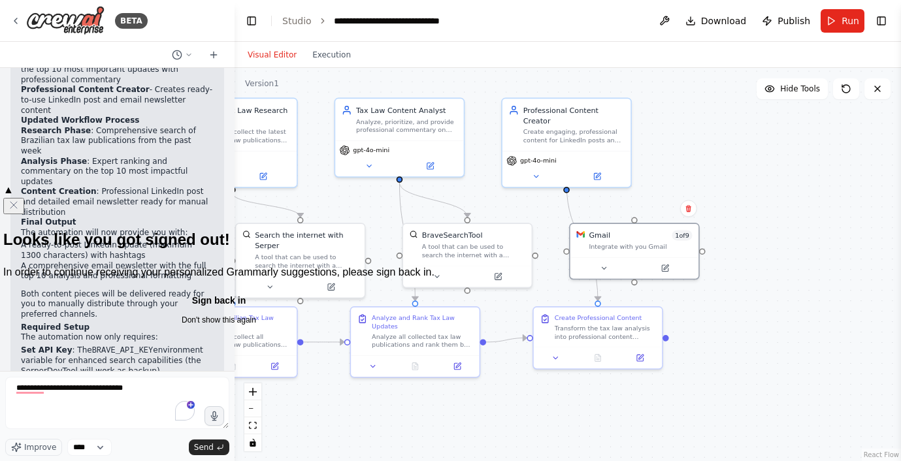
click at [434, 404] on div ".deletable-edge-delete-btn { width: 20px; height: 20px; border: 0px solid #ffff…" at bounding box center [567, 264] width 666 height 393
click at [853, 20] on span "Run" at bounding box center [850, 20] width 18 height 13
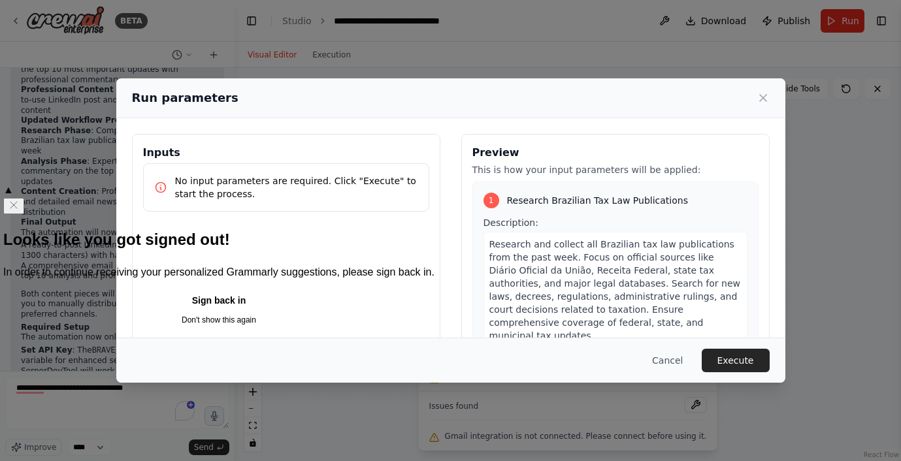
click at [19, 200] on icon "Close" at bounding box center [13, 205] width 10 height 10
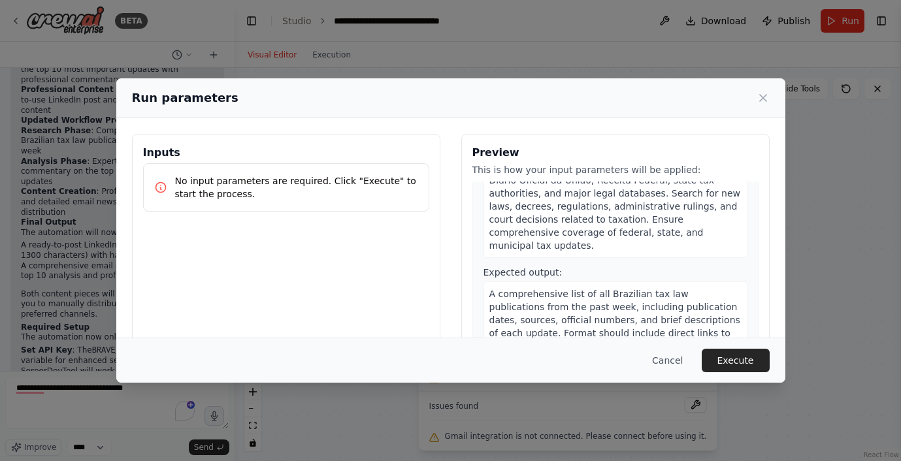
scroll to position [0, 0]
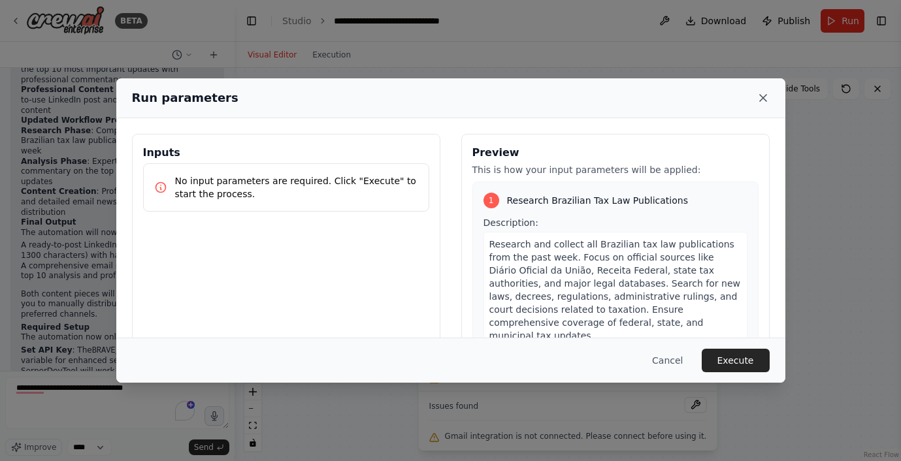
click at [763, 95] on icon at bounding box center [762, 97] width 13 height 13
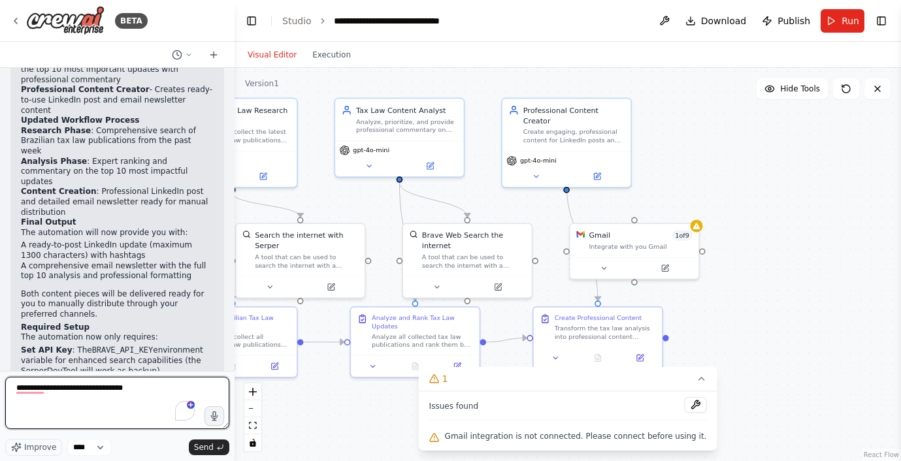
drag, startPoint x: 160, startPoint y: 390, endPoint x: 20, endPoint y: 377, distance: 140.3
click at [20, 374] on form "**********" at bounding box center [117, 416] width 234 height 90
click at [15, 398] on textarea "**********" at bounding box center [117, 403] width 224 height 52
type textarea "**********"
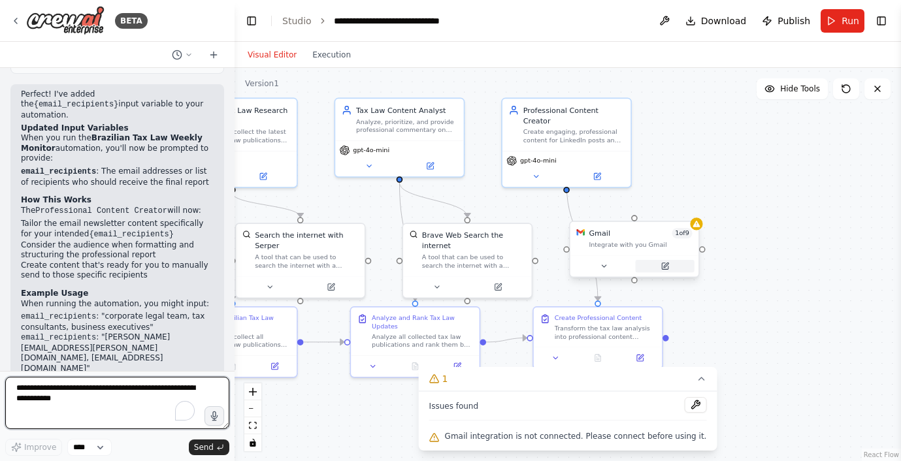
scroll to position [2731, 0]
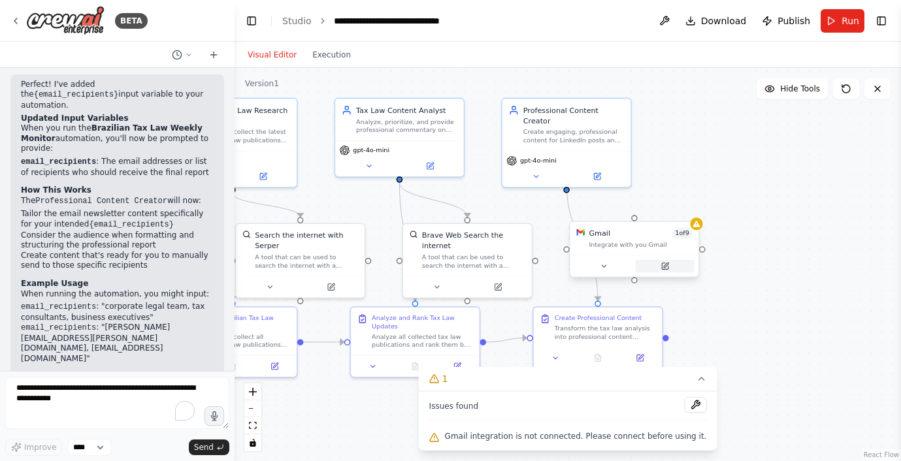
click at [664, 266] on icon at bounding box center [666, 265] width 5 height 5
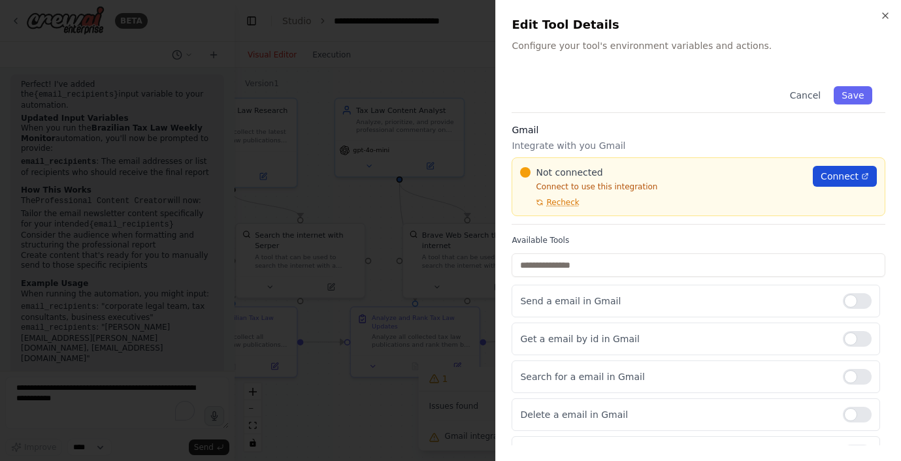
click at [830, 176] on span "Connect" at bounding box center [839, 176] width 38 height 13
click at [564, 197] on span "Recheck" at bounding box center [562, 202] width 33 height 10
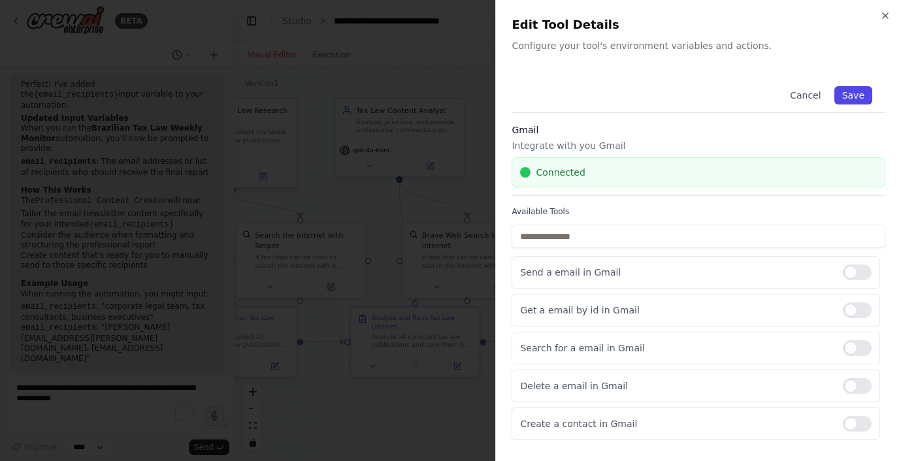
click at [849, 90] on button "Save" at bounding box center [853, 95] width 38 height 18
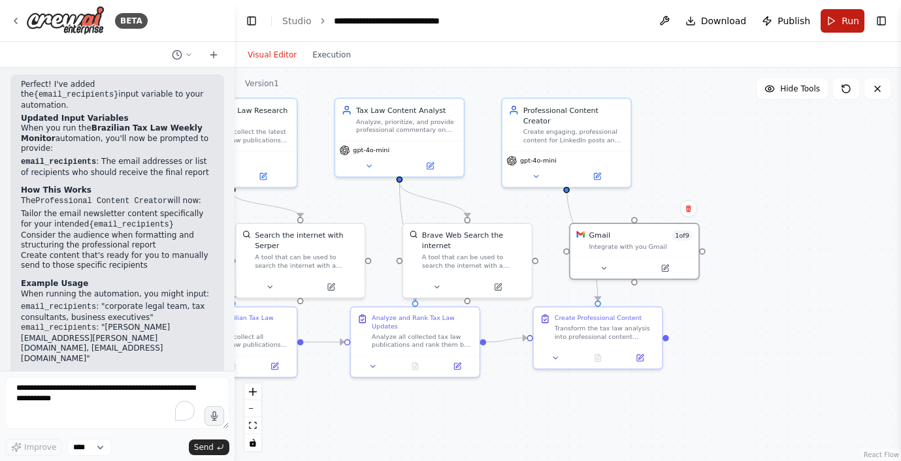
click at [841, 17] on span "Run" at bounding box center [850, 20] width 18 height 13
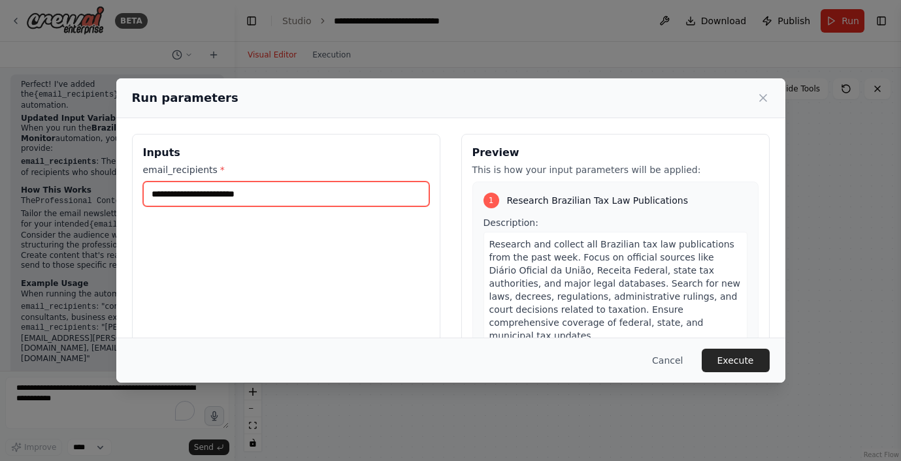
click at [319, 195] on input "email_recipients *" at bounding box center [286, 194] width 286 height 25
type input "**********"
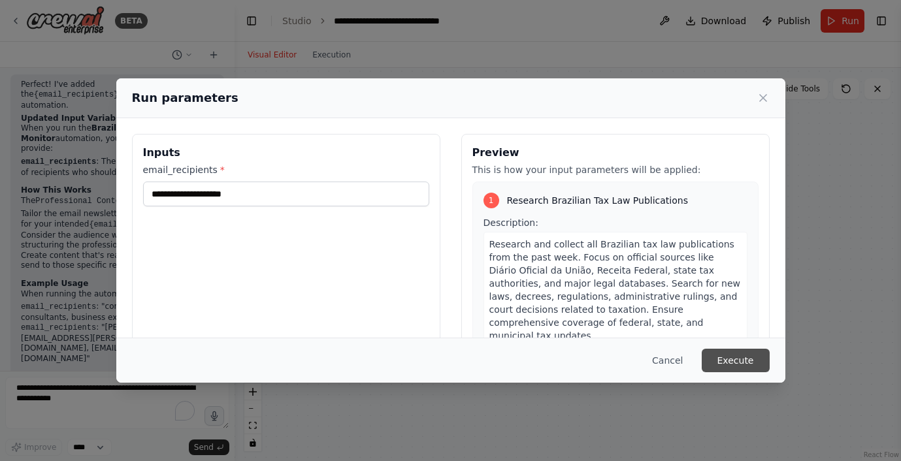
click at [726, 366] on button "Execute" at bounding box center [735, 361] width 68 height 24
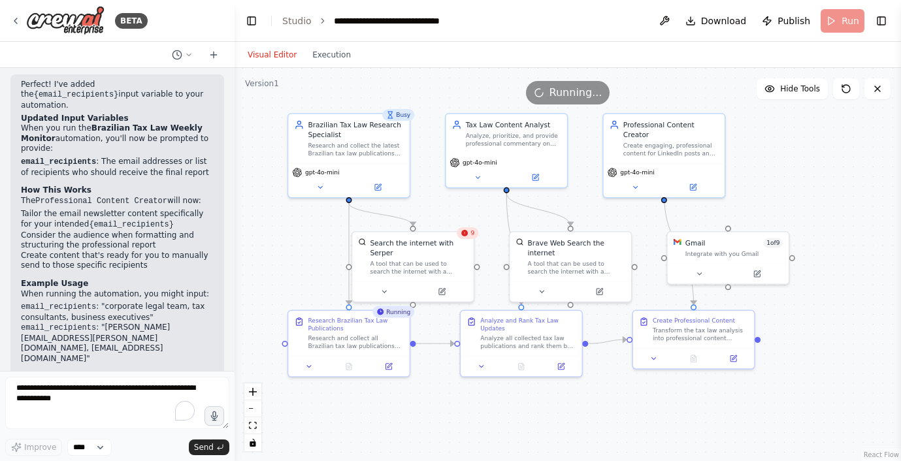
drag, startPoint x: 373, startPoint y: 393, endPoint x: 473, endPoint y: 399, distance: 100.7
click at [473, 399] on div ".deletable-edge-delete-btn { width: 20px; height: 20px; border: 0px solid #ffff…" at bounding box center [567, 264] width 666 height 393
click at [330, 52] on button "Execution" at bounding box center [331, 55] width 54 height 16
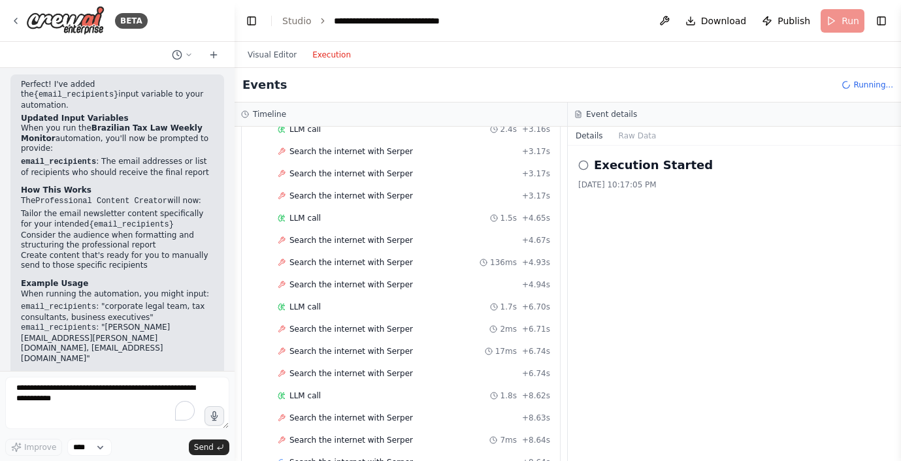
scroll to position [277, 0]
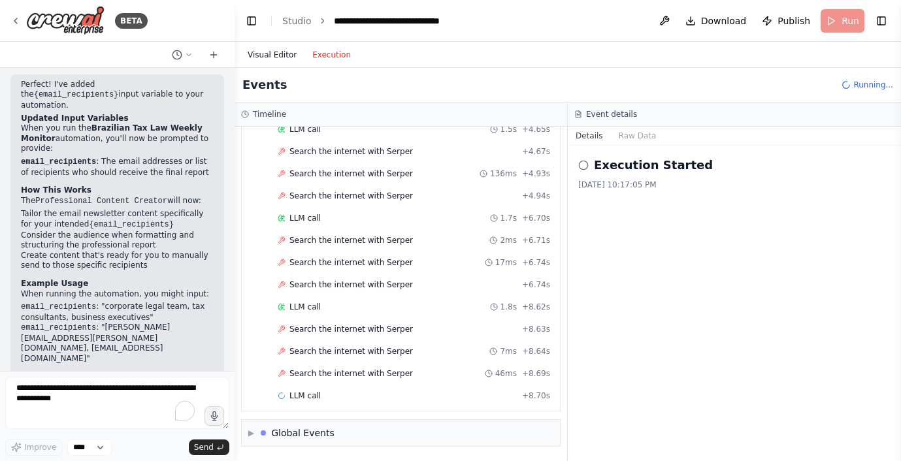
click at [275, 55] on button "Visual Editor" at bounding box center [272, 55] width 65 height 16
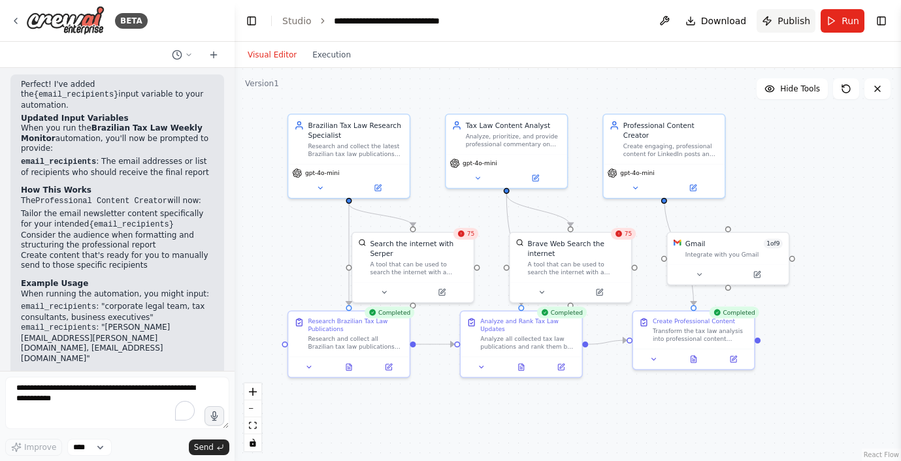
click at [794, 19] on span "Publish" at bounding box center [793, 20] width 33 height 13
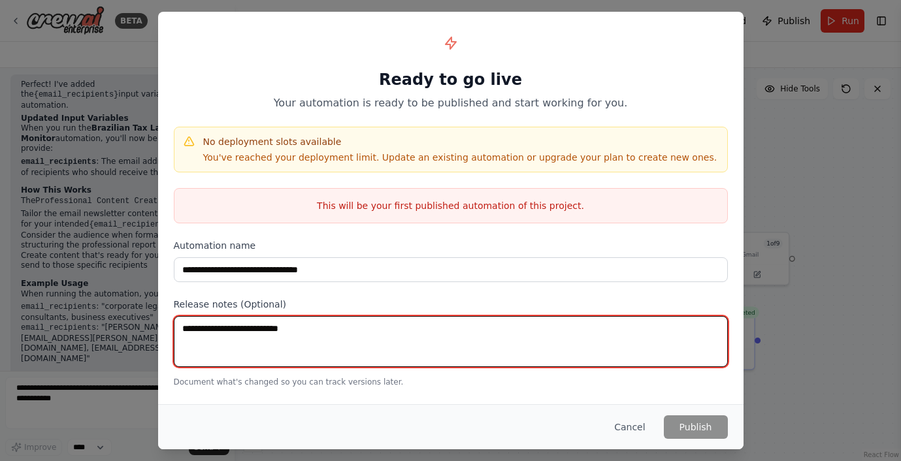
click at [602, 350] on textarea at bounding box center [451, 341] width 554 height 51
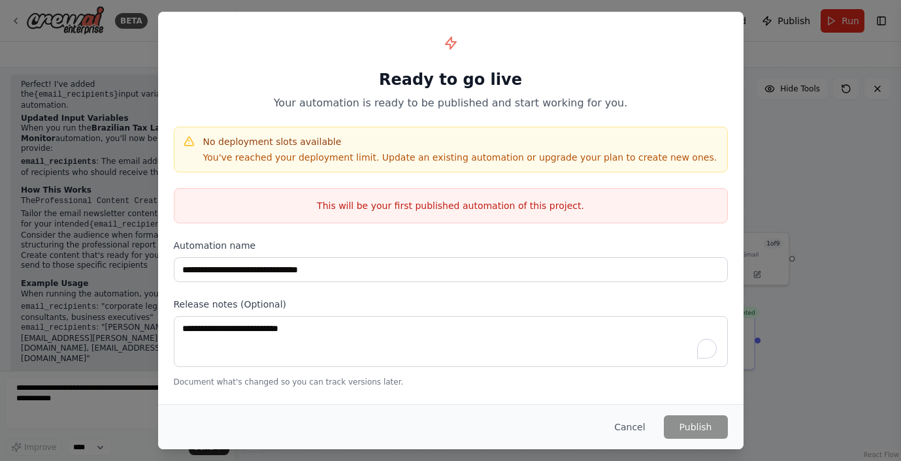
click at [791, 174] on div "**********" at bounding box center [450, 230] width 901 height 461
click at [642, 425] on button "Cancel" at bounding box center [629, 427] width 52 height 24
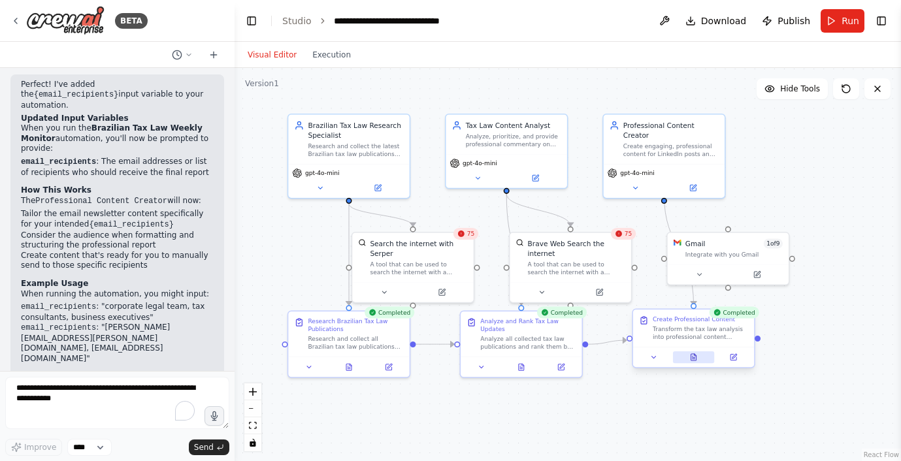
click at [694, 362] on button at bounding box center [694, 357] width 42 height 12
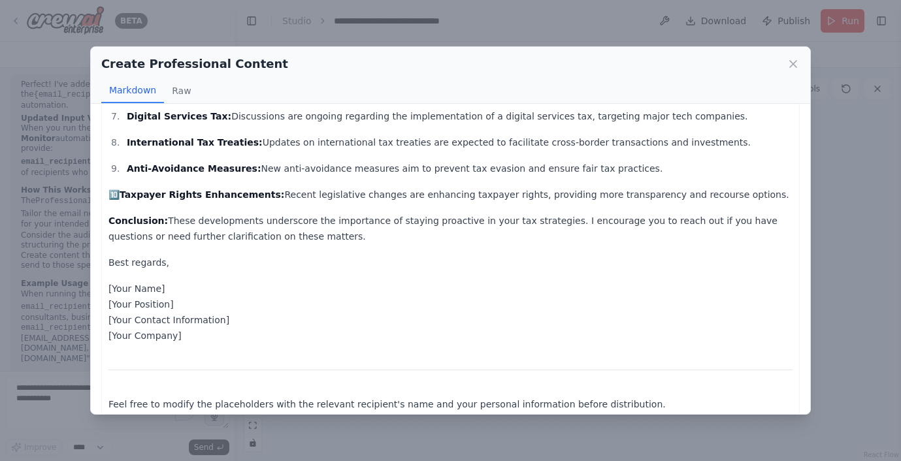
scroll to position [619, 0]
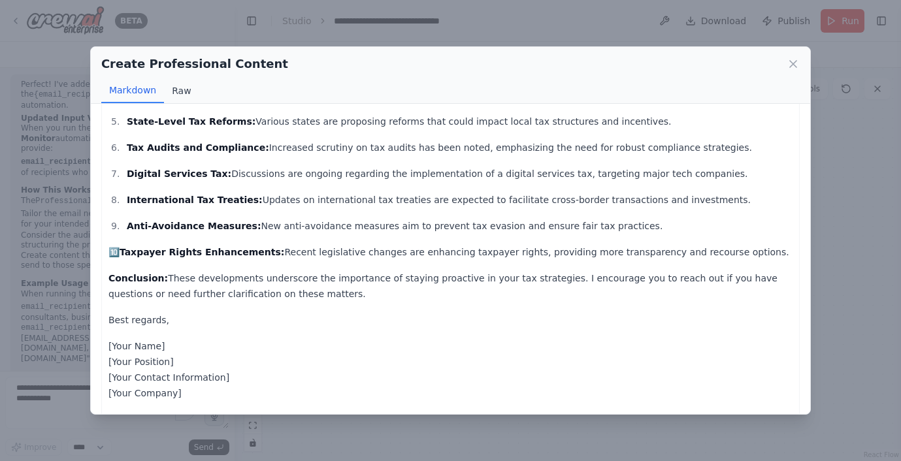
click at [173, 88] on button "Raw" at bounding box center [181, 90] width 35 height 25
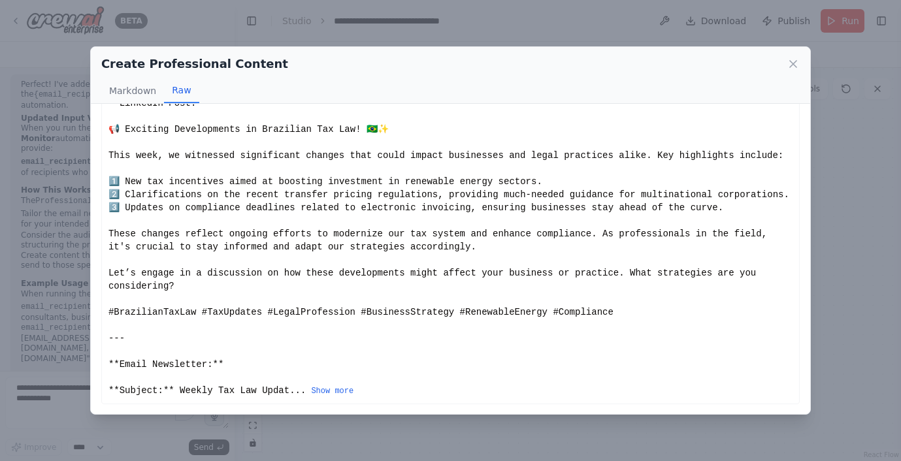
scroll to position [51, 0]
click at [342, 389] on button "Show more" at bounding box center [332, 391] width 42 height 10
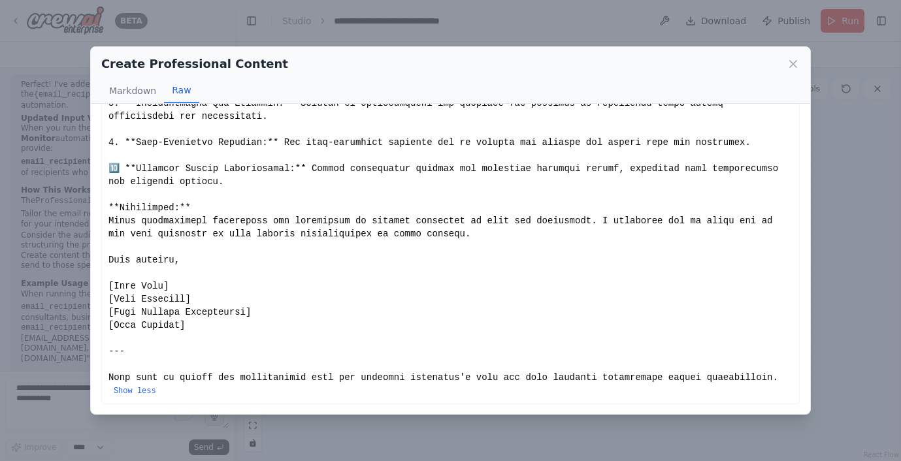
scroll to position [782, 0]
click at [788, 59] on icon at bounding box center [792, 63] width 13 height 13
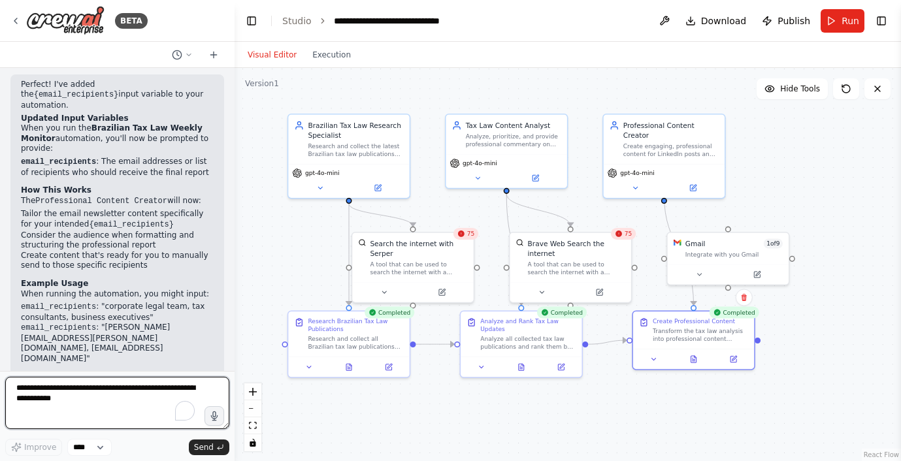
click at [133, 410] on textarea "To enrich screen reader interactions, please activate Accessibility in Grammarl…" at bounding box center [117, 403] width 224 height 52
type textarea "**********"
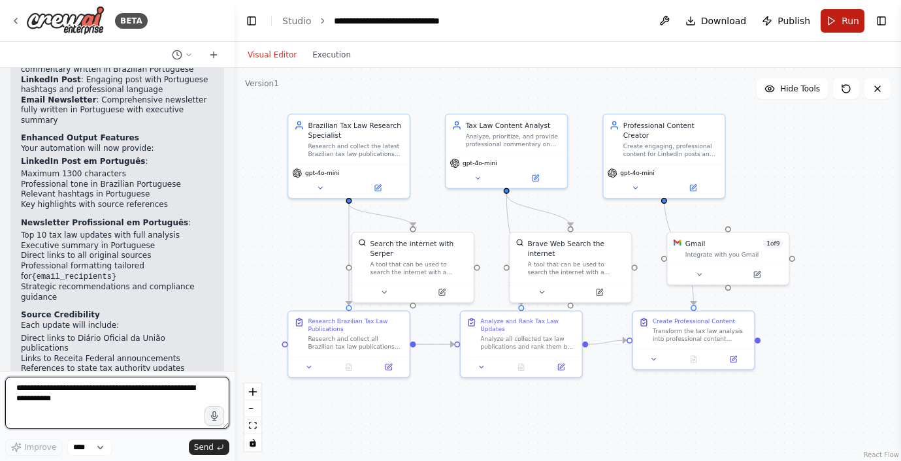
scroll to position [3631, 0]
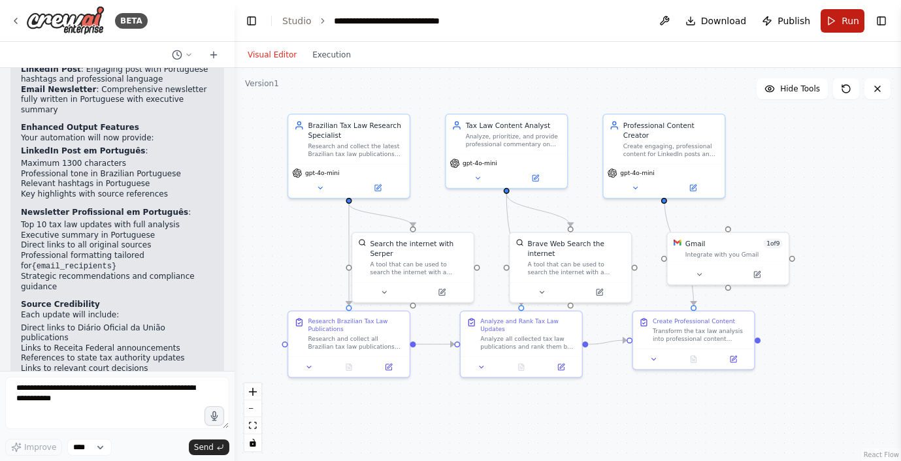
click at [831, 25] on button "Run" at bounding box center [842, 21] width 44 height 24
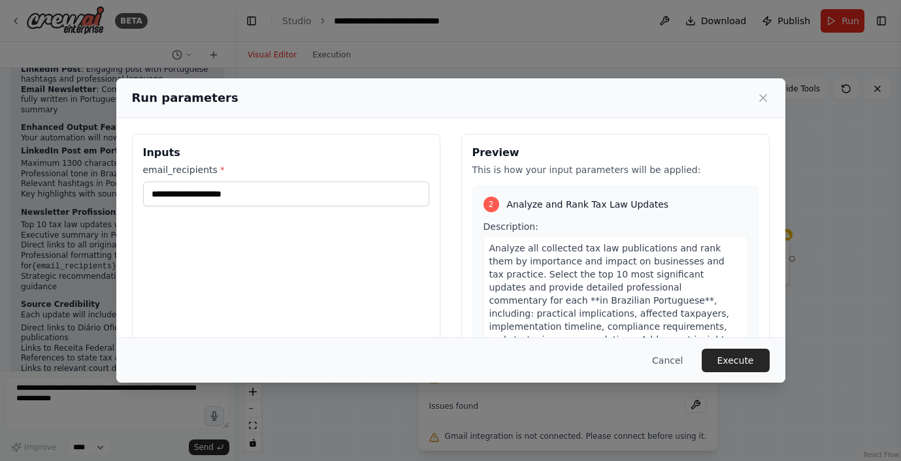
scroll to position [373, 0]
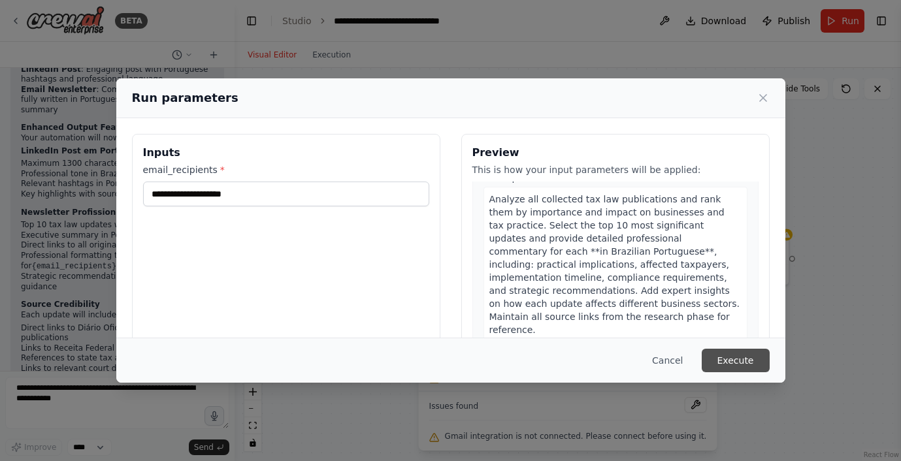
click at [730, 359] on button "Execute" at bounding box center [735, 361] width 68 height 24
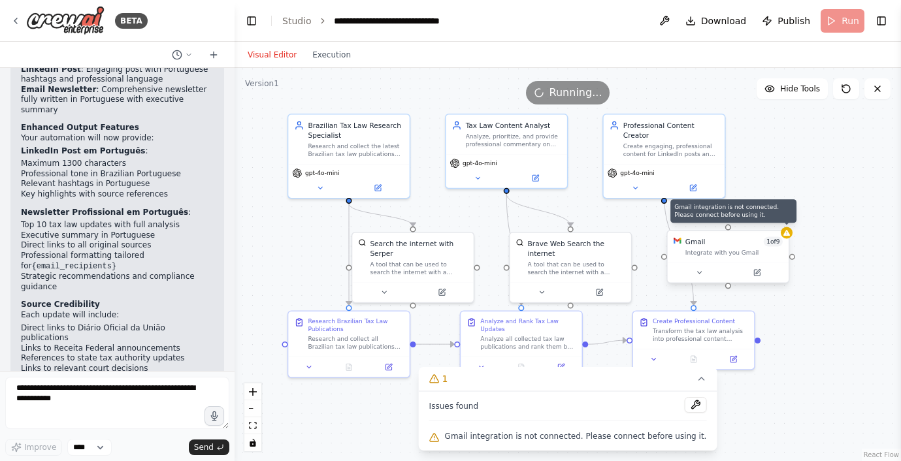
click at [786, 235] on icon at bounding box center [786, 233] width 7 height 6
click at [764, 249] on div "Integrate with you Gmail" at bounding box center [733, 253] width 97 height 8
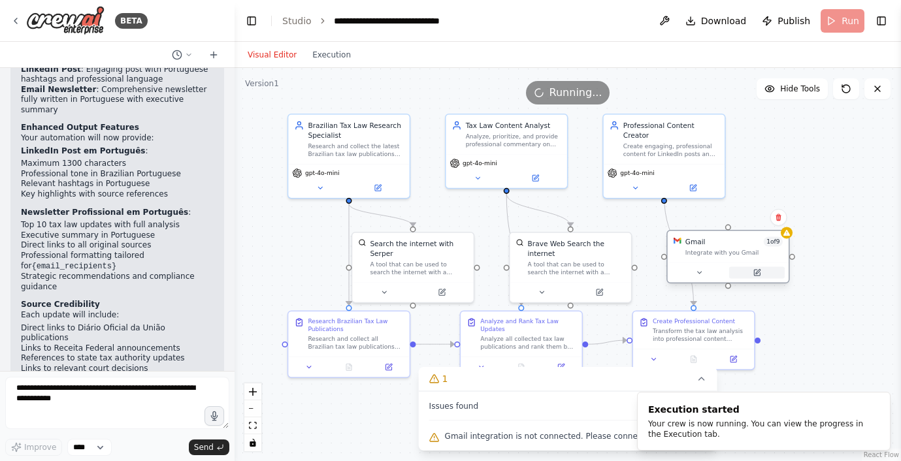
click at [757, 274] on icon at bounding box center [757, 273] width 6 height 6
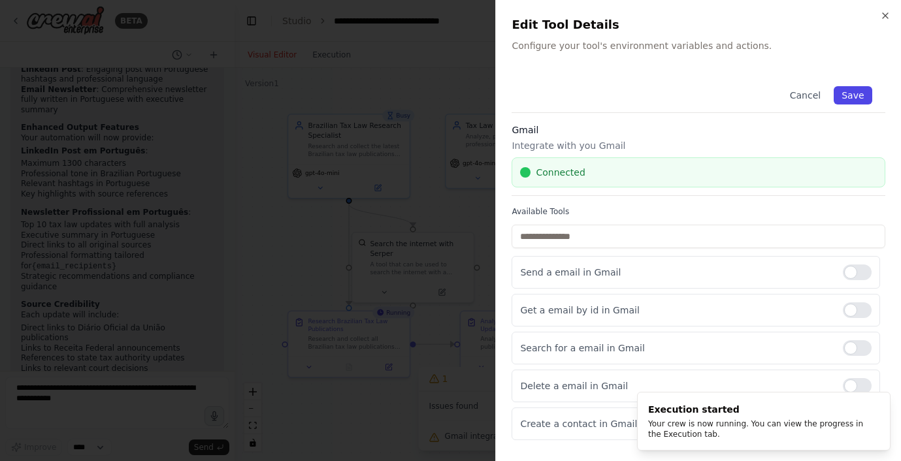
click at [844, 89] on button "Save" at bounding box center [853, 95] width 38 height 18
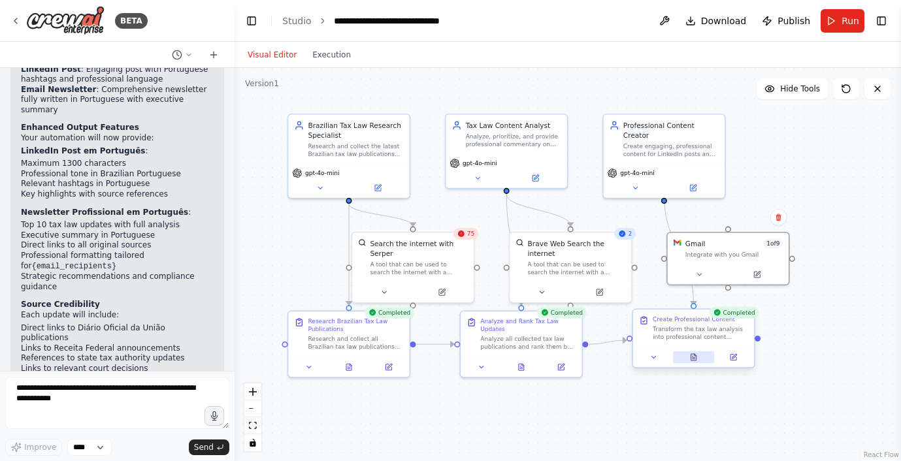
click at [692, 358] on icon at bounding box center [693, 358] width 3 height 0
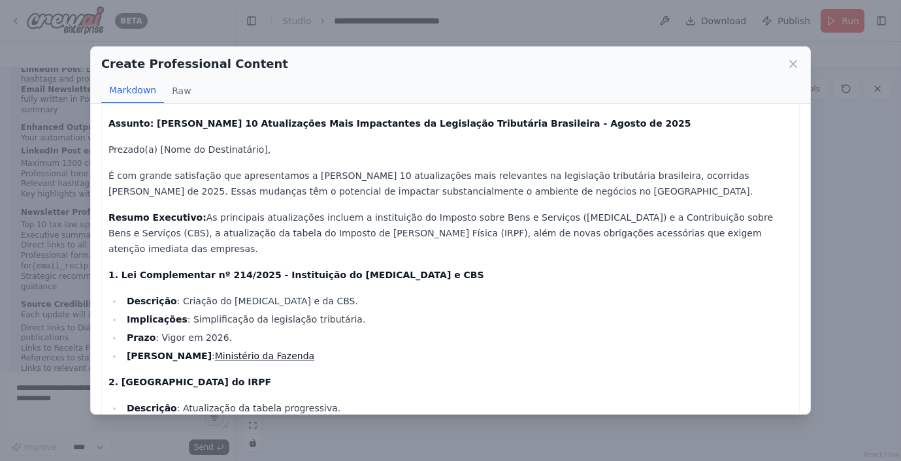
scroll to position [304, 0]
click at [790, 65] on icon at bounding box center [792, 63] width 13 height 13
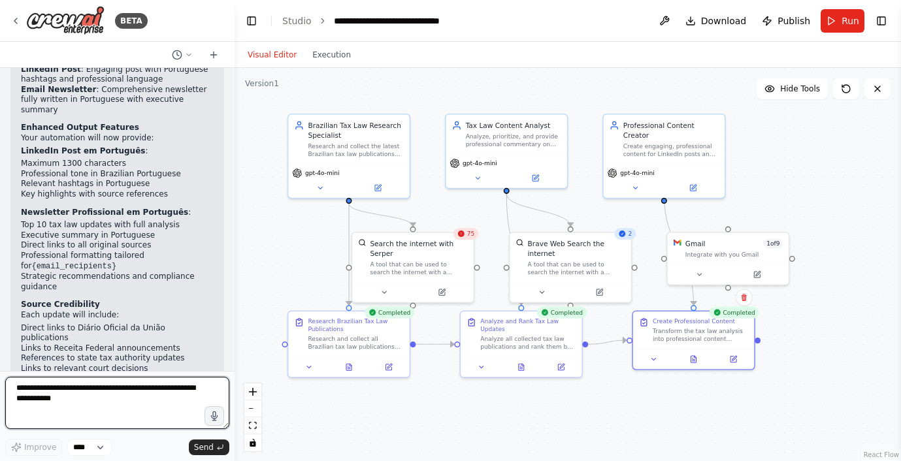
click at [98, 398] on textarea "To enrich screen reader interactions, please activate Accessibility in Grammarl…" at bounding box center [117, 403] width 224 height 52
type textarea "*"
type textarea "**********"
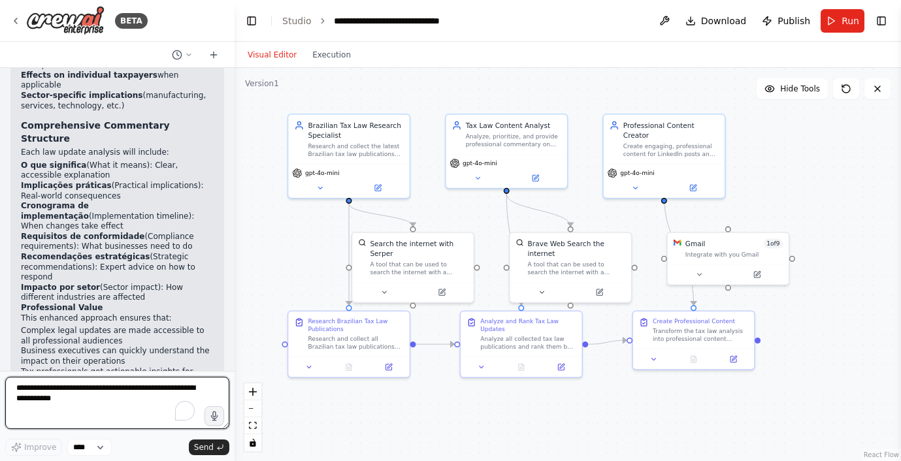
scroll to position [4468, 0]
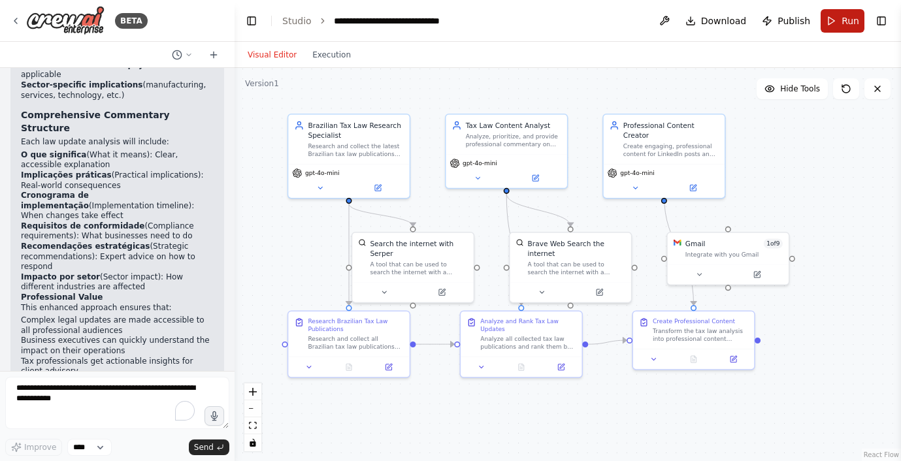
click at [848, 14] on span "Run" at bounding box center [850, 20] width 18 height 13
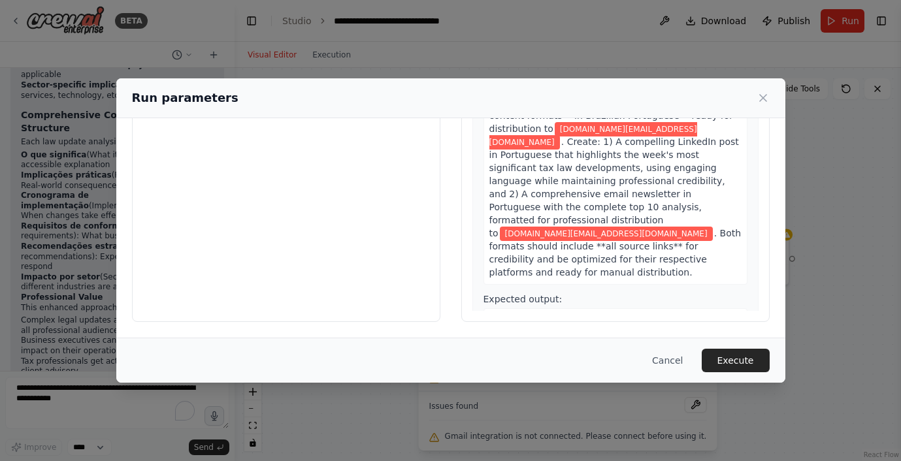
scroll to position [787, 0]
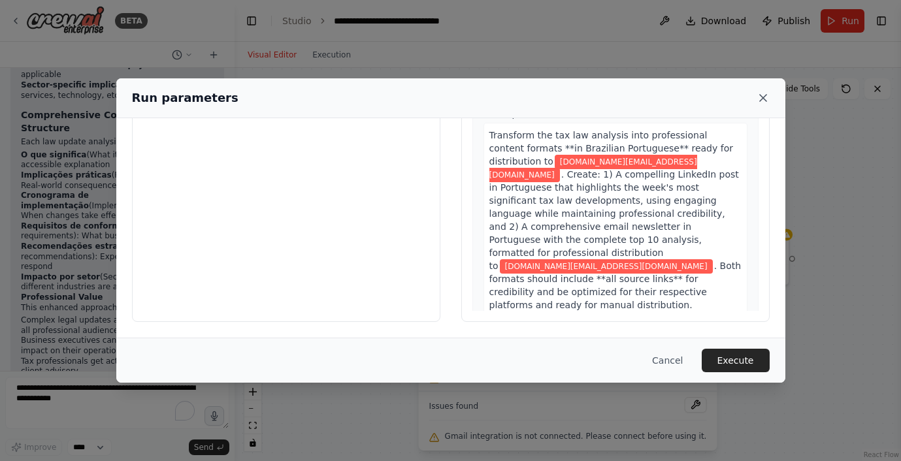
click at [765, 95] on icon at bounding box center [763, 98] width 7 height 7
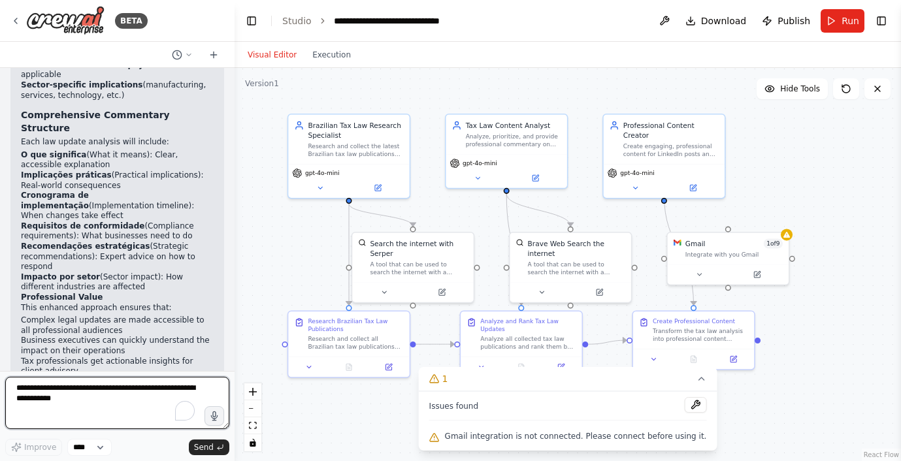
click at [67, 399] on textarea "To enrich screen reader interactions, please activate Accessibility in Grammarl…" at bounding box center [117, 403] width 224 height 52
type textarea "**********"
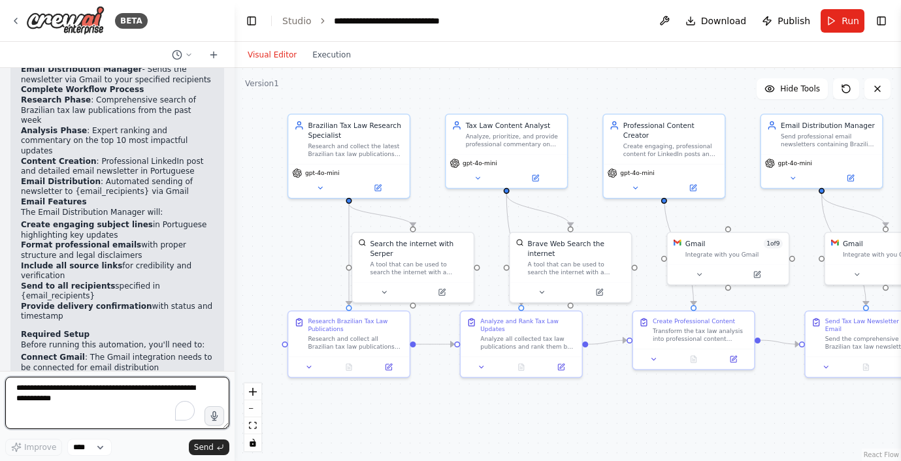
scroll to position [5387, 0]
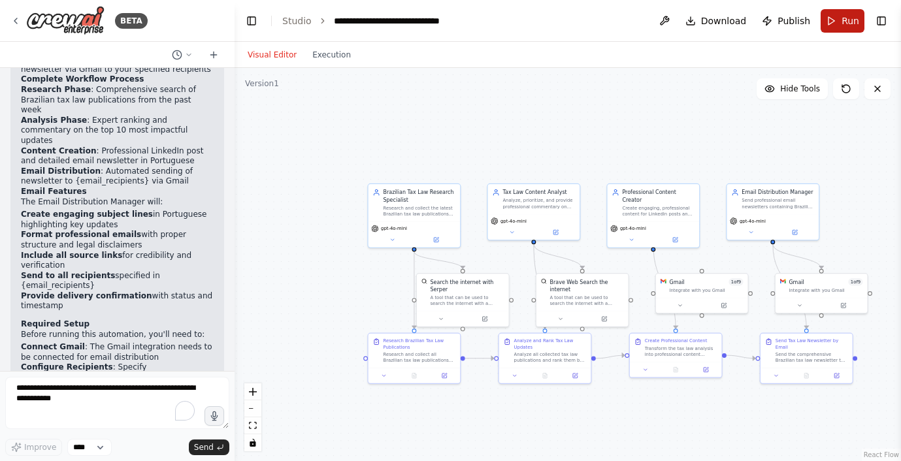
click at [840, 31] on button "Run" at bounding box center [842, 21] width 44 height 24
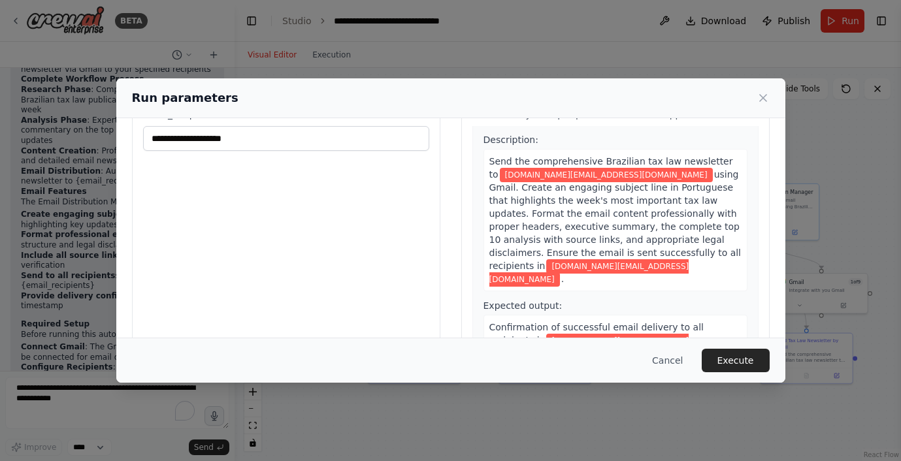
scroll to position [121, 0]
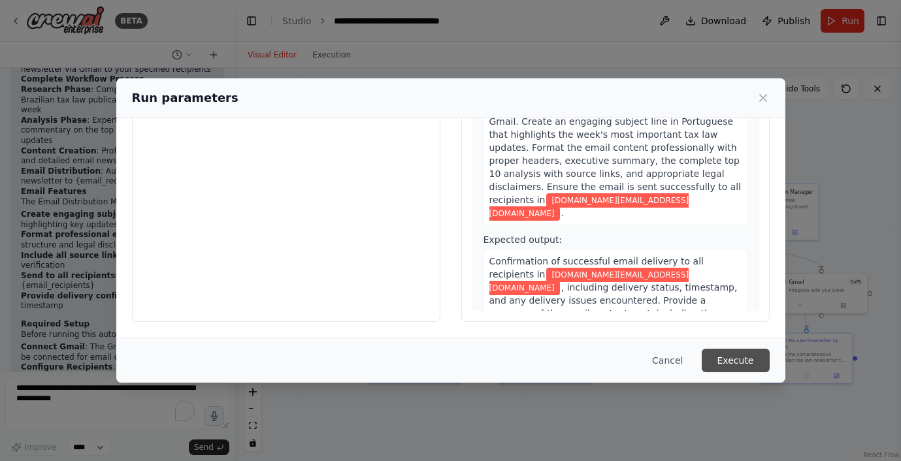
click at [737, 364] on button "Execute" at bounding box center [735, 361] width 68 height 24
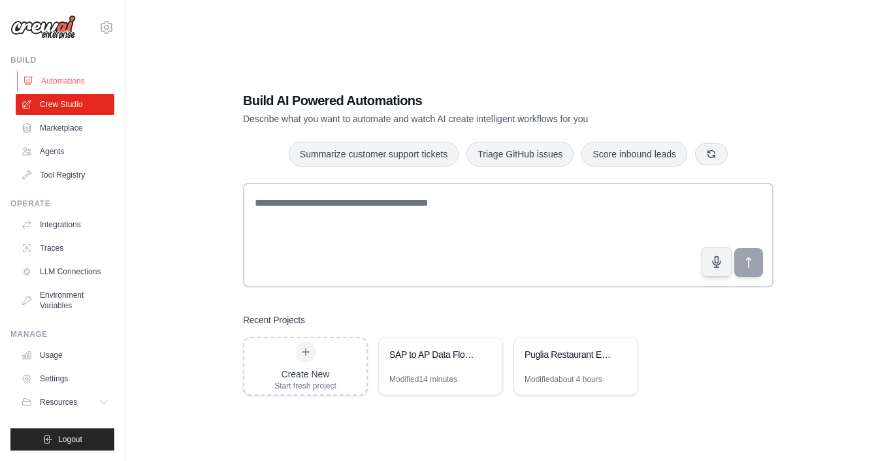
click at [73, 80] on link "Automations" at bounding box center [66, 81] width 99 height 21
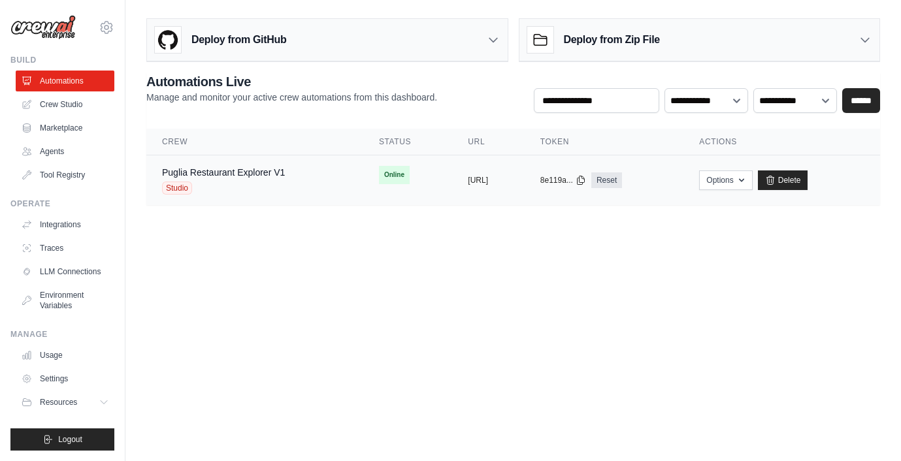
click at [284, 161] on td "Puglia Restaurant Explorer V1 Studio" at bounding box center [254, 180] width 217 height 50
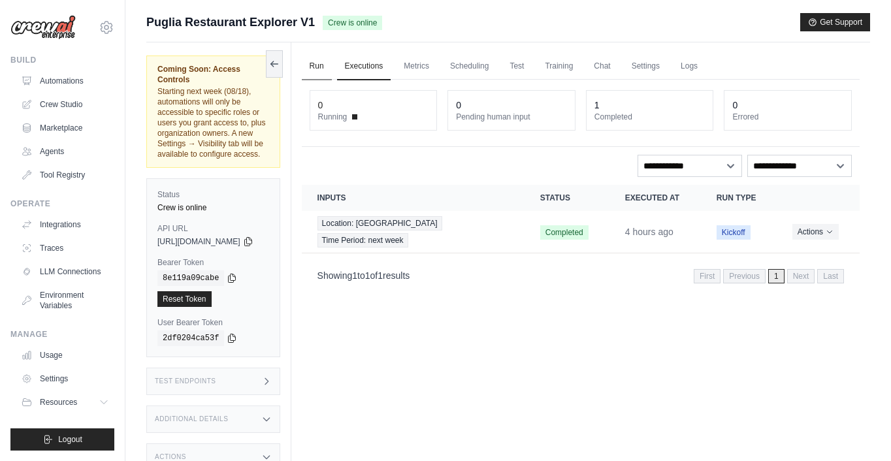
click at [332, 63] on link "Run" at bounding box center [317, 66] width 30 height 27
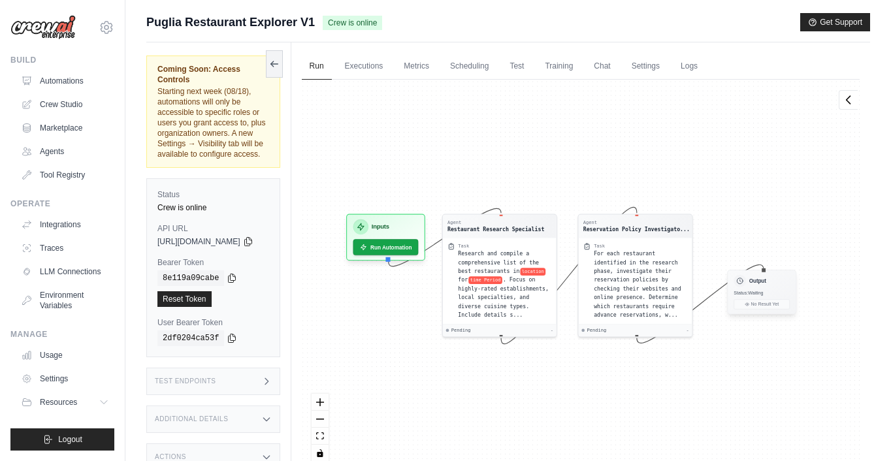
click at [763, 292] on span "Status: Waiting" at bounding box center [747, 293] width 29 height 5
click at [763, 291] on span "Status: Waiting" at bounding box center [747, 293] width 29 height 5
click at [786, 310] on div "Output Status: Waiting No Result Yet" at bounding box center [761, 292] width 69 height 44
click at [67, 246] on link "Traces" at bounding box center [66, 248] width 99 height 21
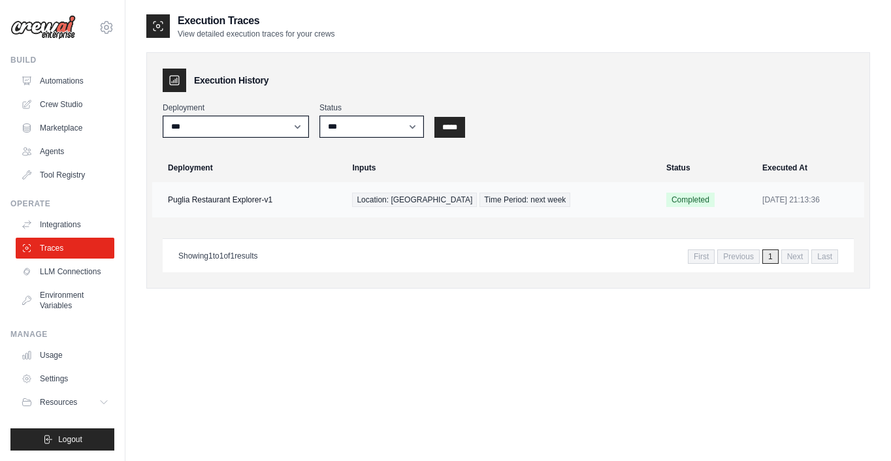
click at [273, 209] on td "Puglia Restaurant Explorer-v1" at bounding box center [248, 199] width 192 height 35
click at [308, 196] on td "Puglia Restaurant Explorer-v1" at bounding box center [248, 199] width 192 height 35
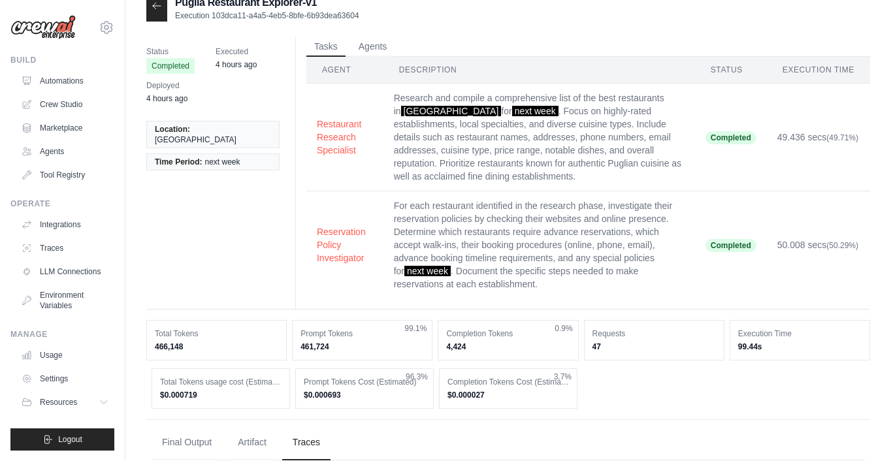
scroll to position [25, 0]
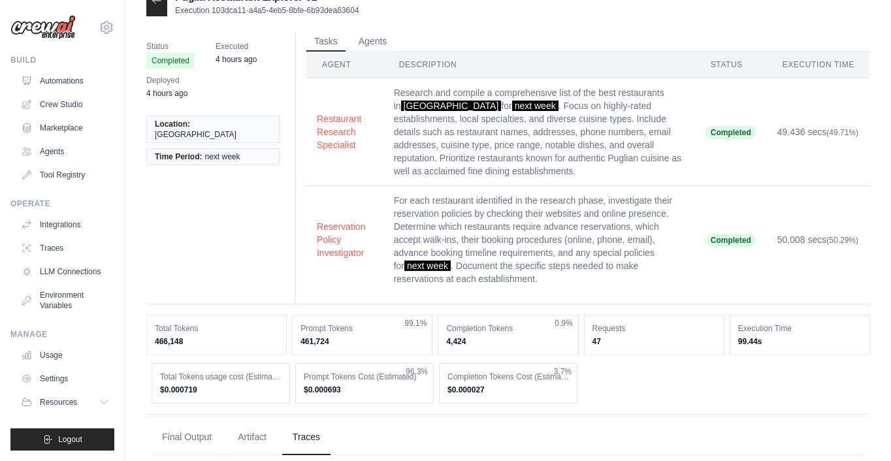
click at [442, 120] on td "Research and compile a comprehensive list of the best restaurants in [GEOGRAPHI…" at bounding box center [539, 132] width 312 height 108
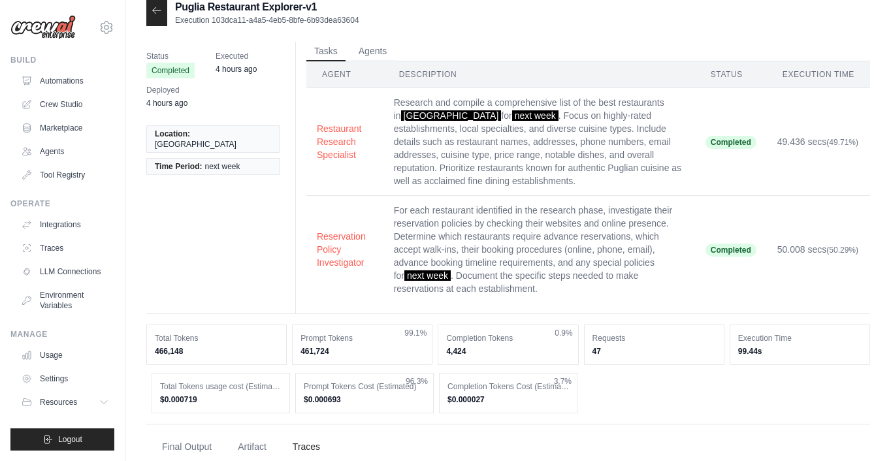
scroll to position [6, 0]
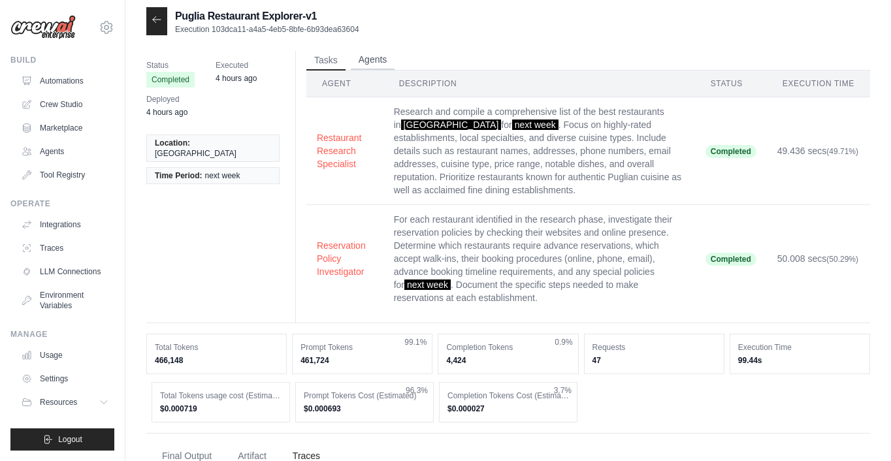
click at [377, 60] on button "Agents" at bounding box center [373, 60] width 44 height 20
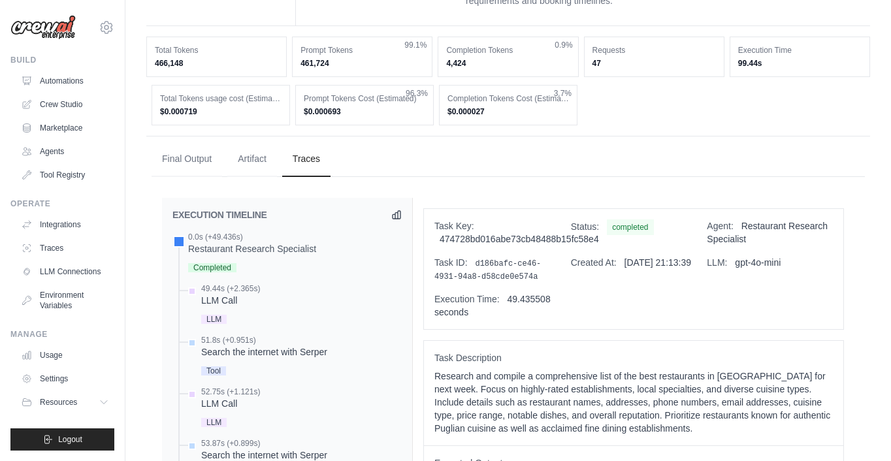
scroll to position [125, 0]
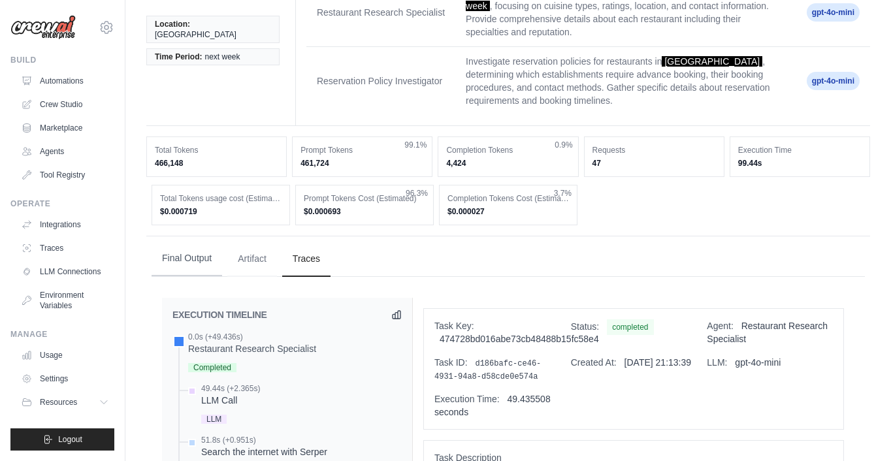
click at [207, 256] on button "Final Output" at bounding box center [187, 258] width 71 height 35
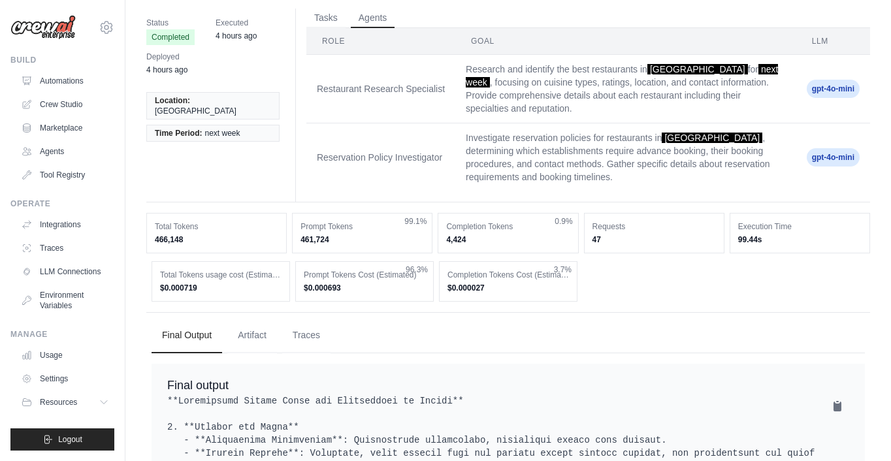
scroll to position [0, 0]
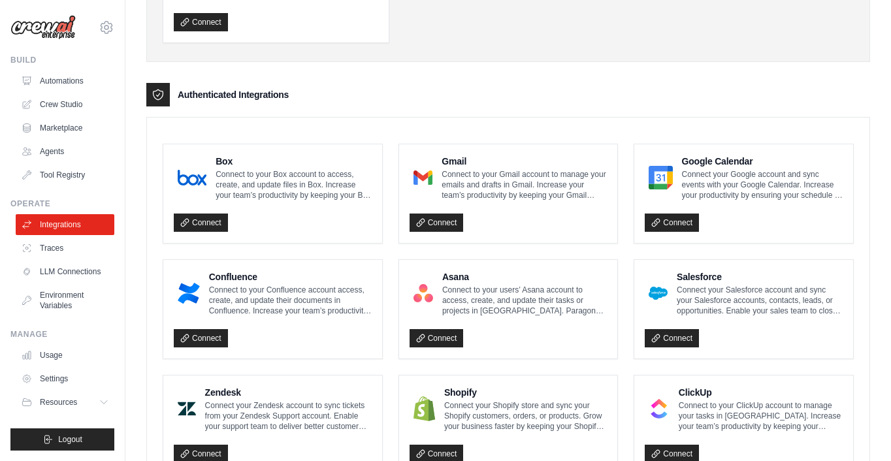
scroll to position [244, 0]
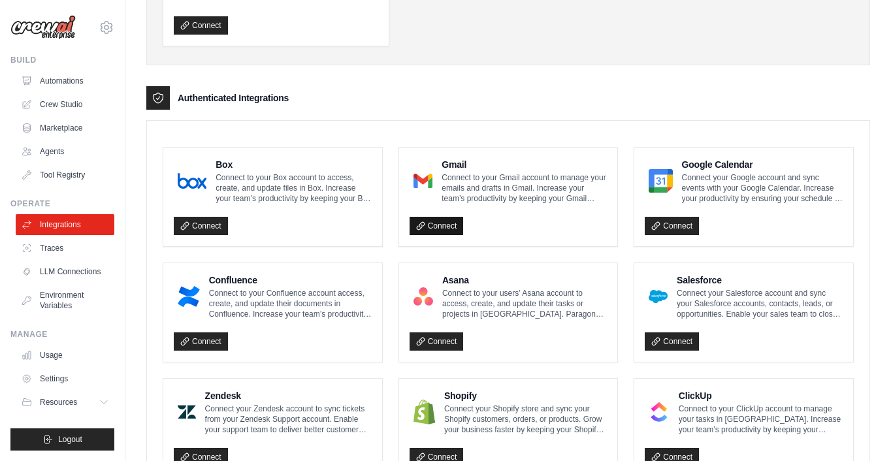
click at [430, 225] on link "Connect" at bounding box center [436, 226] width 54 height 18
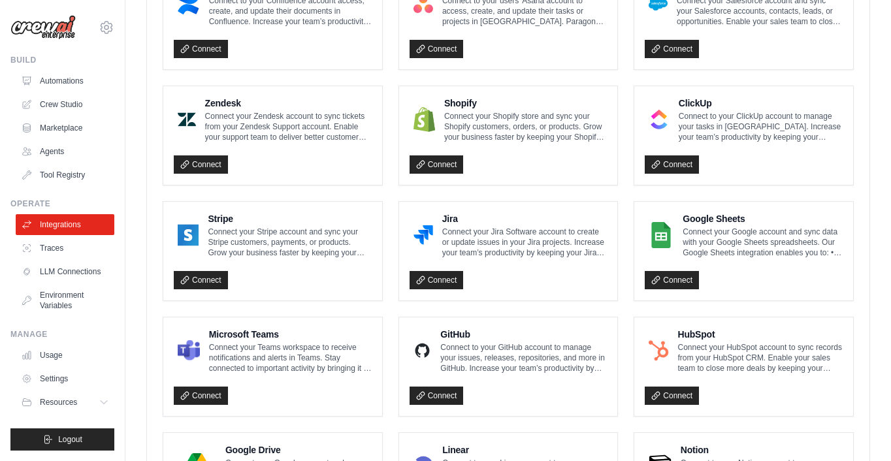
scroll to position [549, 0]
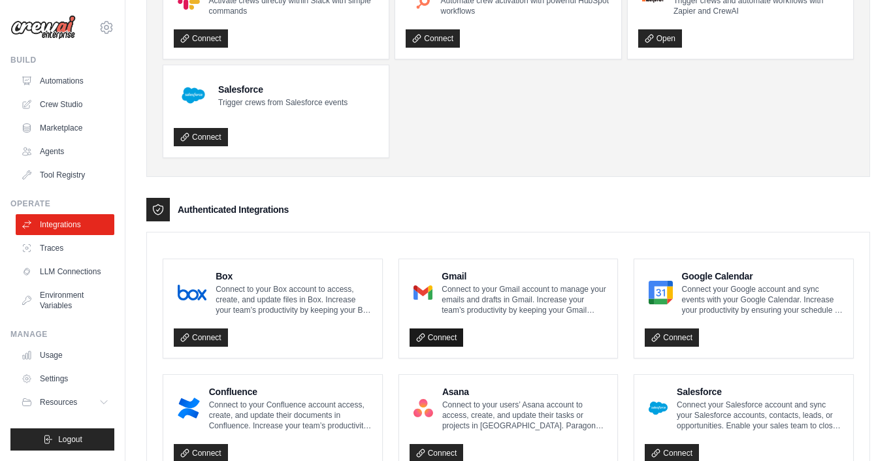
click at [440, 336] on link "Connect" at bounding box center [436, 338] width 54 height 18
click at [435, 337] on link "Connect" at bounding box center [436, 338] width 54 height 18
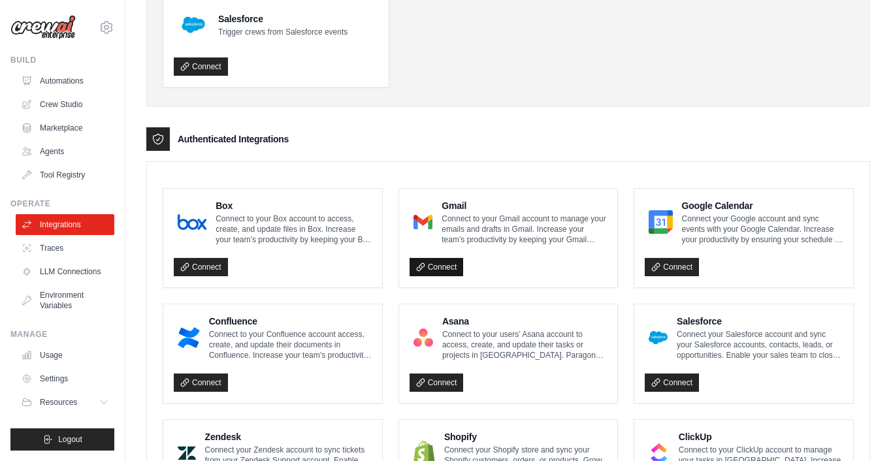
click at [445, 261] on link "Connect" at bounding box center [436, 267] width 54 height 18
click at [455, 270] on button "Disconnect" at bounding box center [441, 267] width 65 height 20
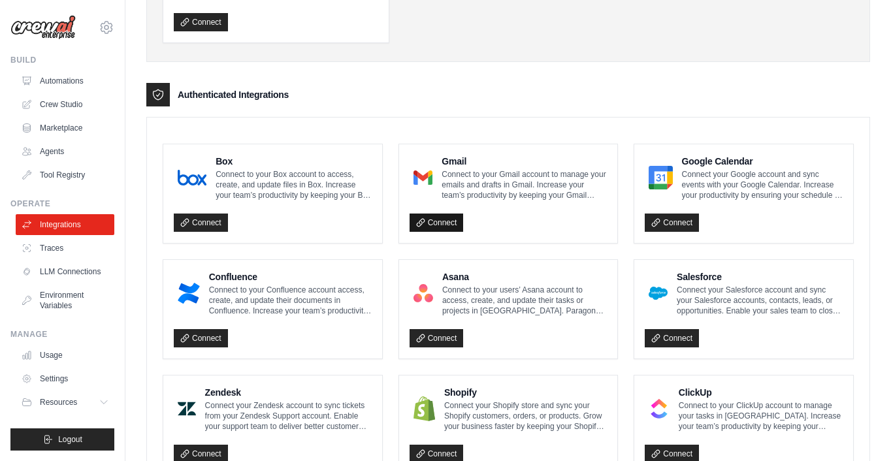
scroll to position [248, 0]
click at [434, 226] on link "Connect" at bounding box center [436, 223] width 54 height 18
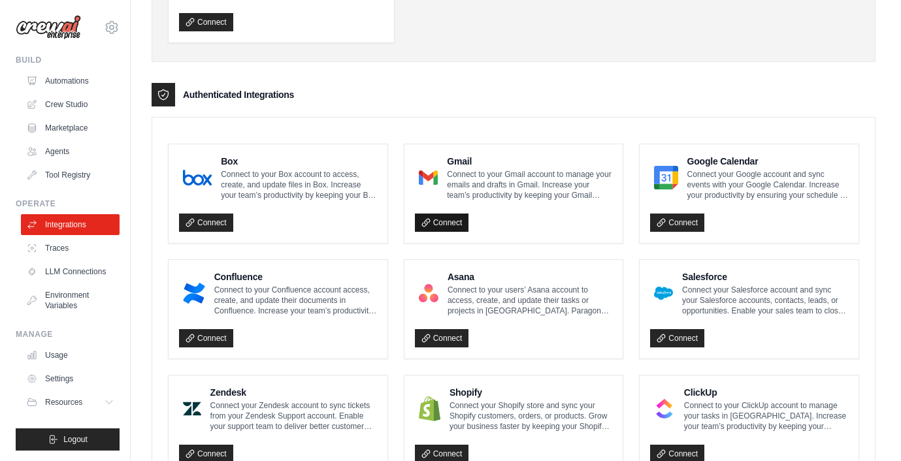
scroll to position [0, 0]
